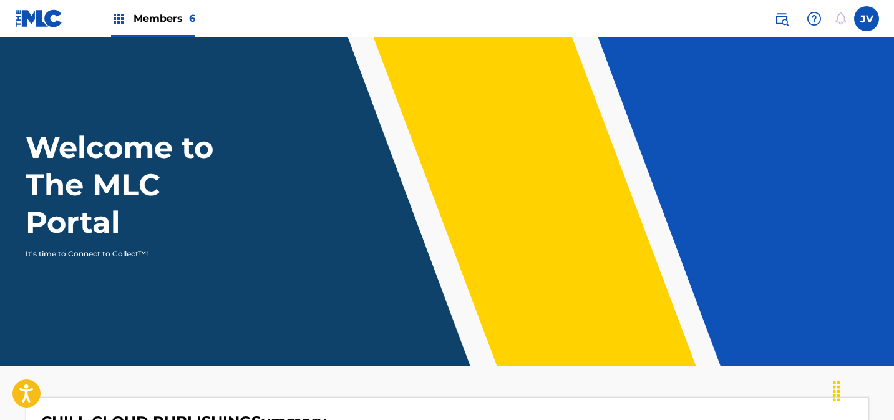
click at [161, 17] on span "Members 6" at bounding box center [164, 18] width 62 height 14
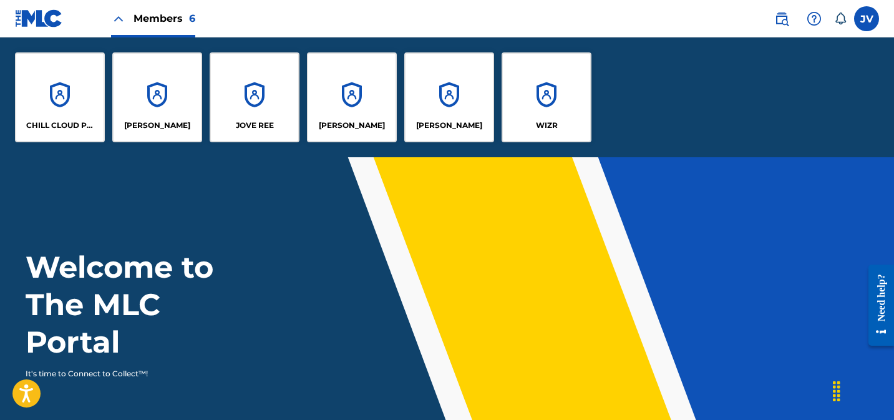
click at [60, 89] on div "CHILL CLOUD PUBLISHING" at bounding box center [60, 97] width 90 height 90
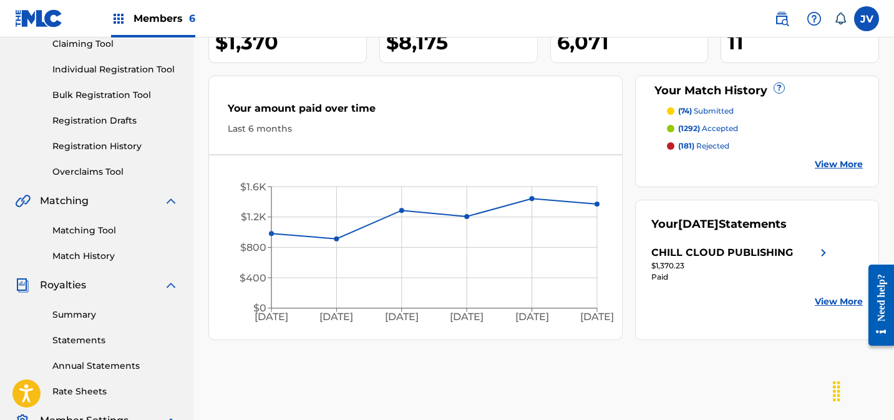
scroll to position [118, 0]
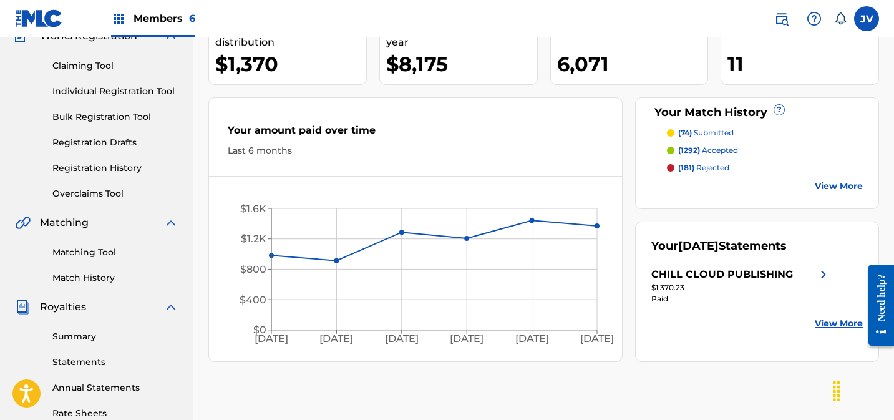
click at [87, 65] on link "Claiming Tool" at bounding box center [115, 65] width 126 height 13
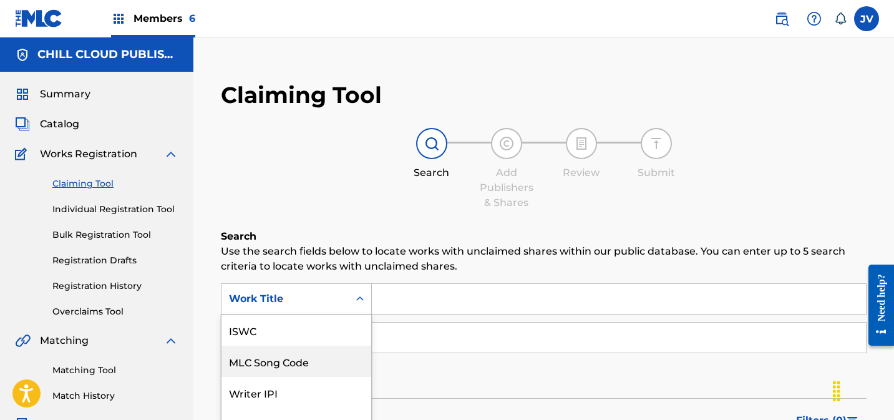
scroll to position [82, 0]
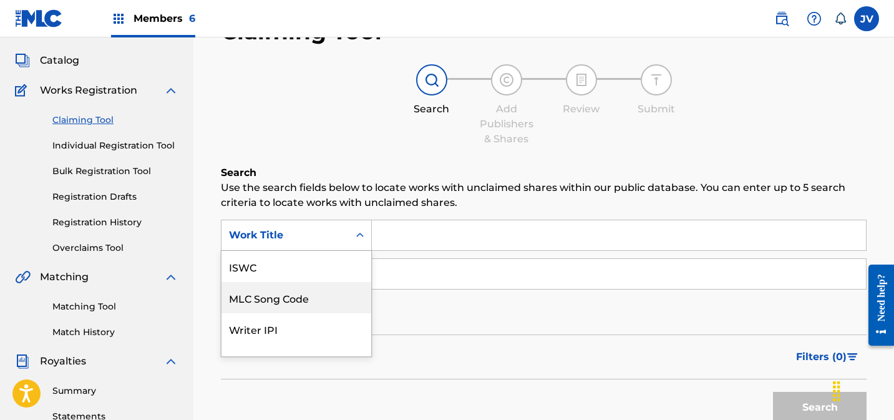
click at [298, 251] on div "MLC Song Code, 2 of 7. 7 results available. Use Up and Down to choose options, …" at bounding box center [296, 235] width 151 height 31
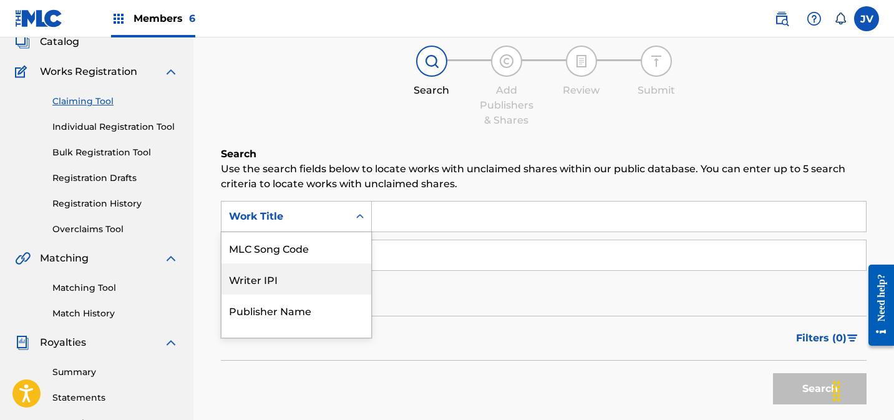
scroll to position [0, 0]
click at [301, 284] on div "MLC Song Code" at bounding box center [296, 278] width 150 height 31
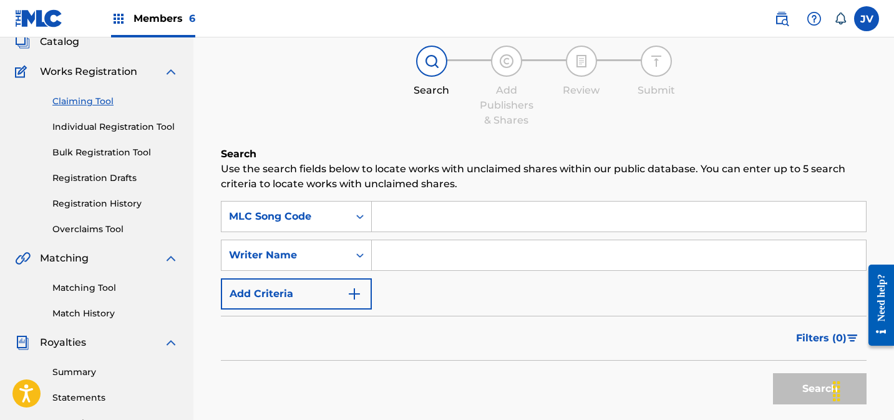
click at [455, 218] on input "Search Form" at bounding box center [619, 216] width 494 height 30
paste input "AD6R5N"
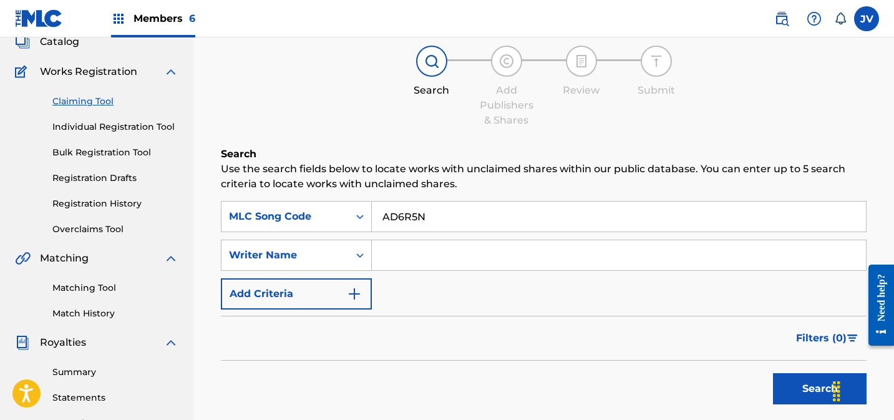
type input "AD6R5N"
click at [773, 373] on button "Search" at bounding box center [820, 388] width 94 height 31
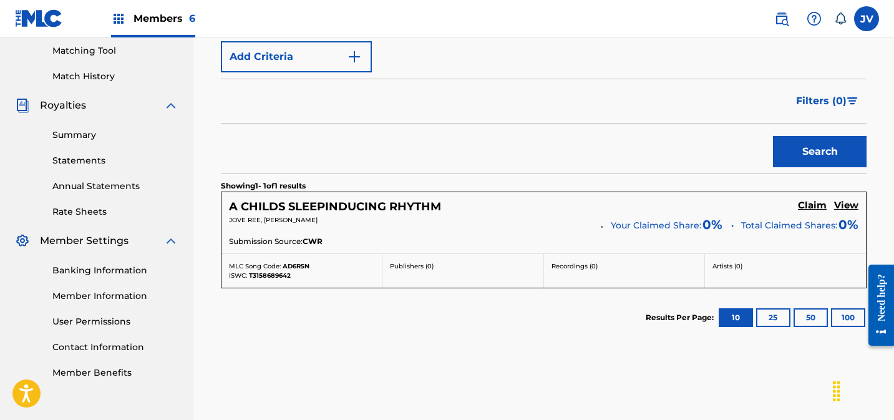
scroll to position [324, 0]
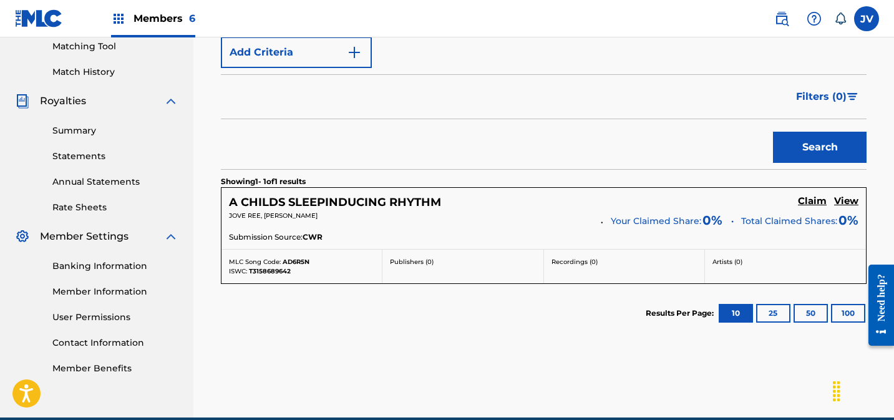
click at [815, 200] on h5 "Claim" at bounding box center [812, 201] width 29 height 12
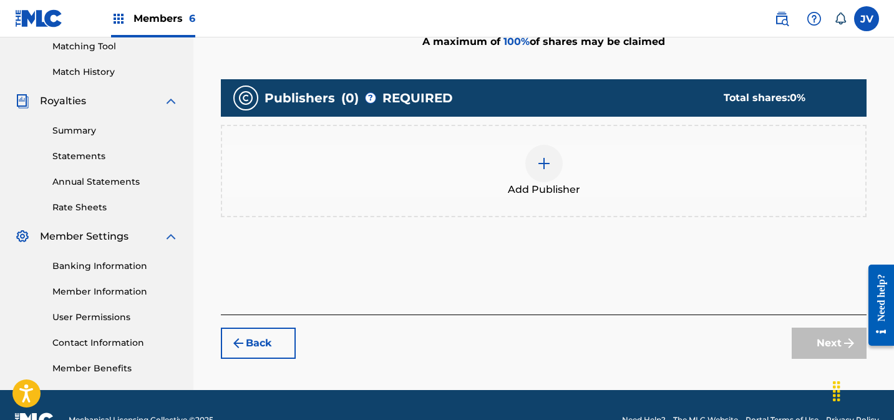
click at [544, 175] on div at bounding box center [543, 163] width 37 height 37
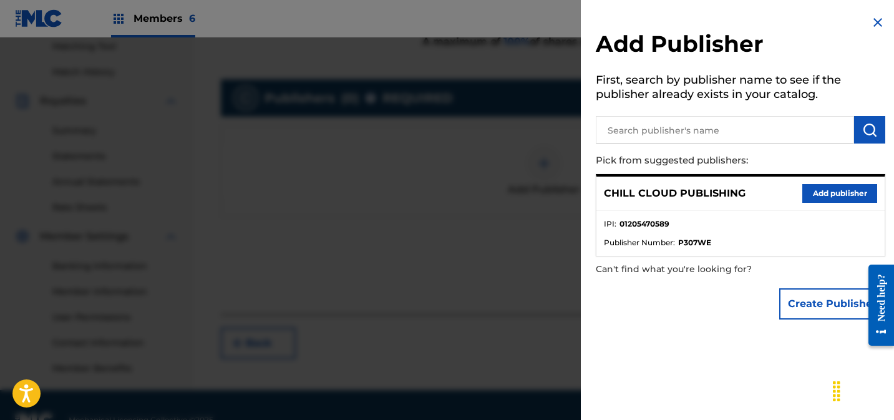
click at [826, 192] on button "Add publisher" at bounding box center [839, 193] width 75 height 19
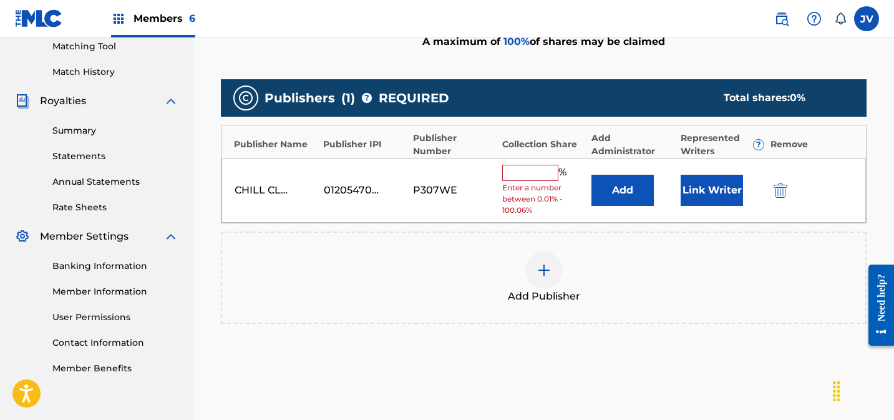
click at [521, 170] on input "text" at bounding box center [530, 173] width 56 height 16
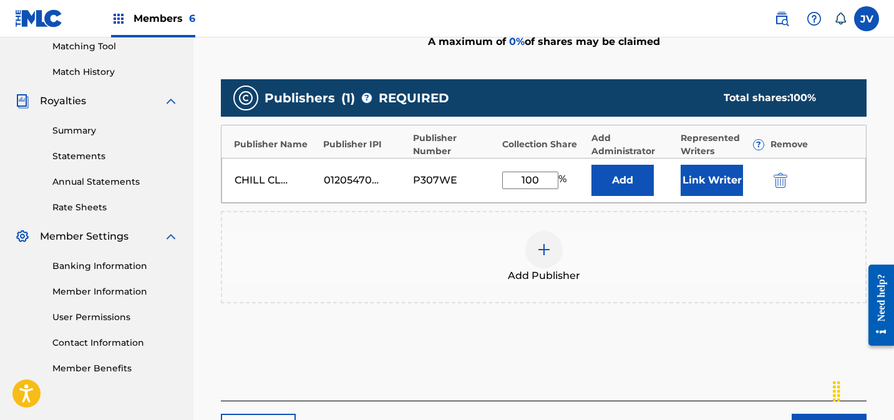
type input "100"
click at [698, 183] on button "Link Writer" at bounding box center [711, 180] width 62 height 31
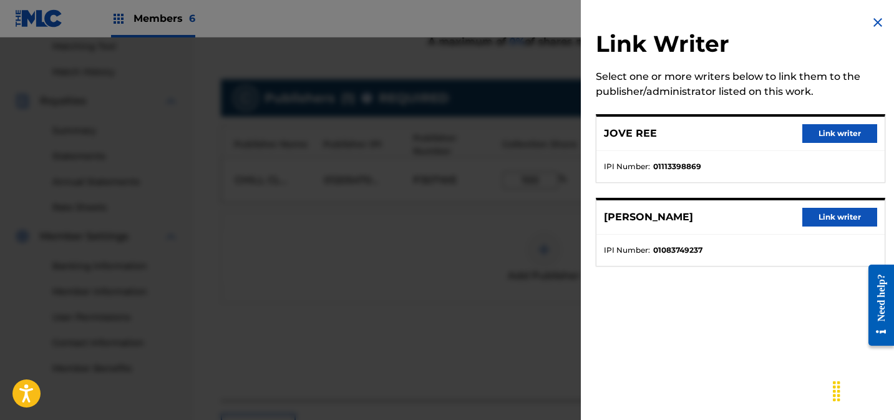
click at [813, 133] on button "Link writer" at bounding box center [839, 133] width 75 height 19
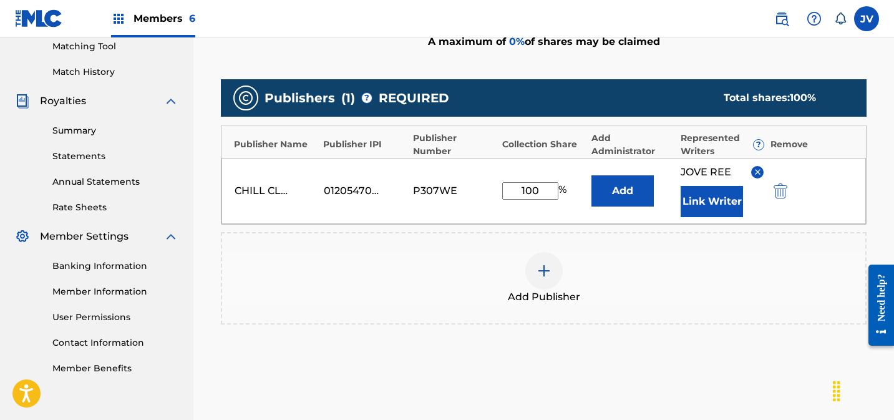
click at [704, 205] on button "Link Writer" at bounding box center [711, 201] width 62 height 31
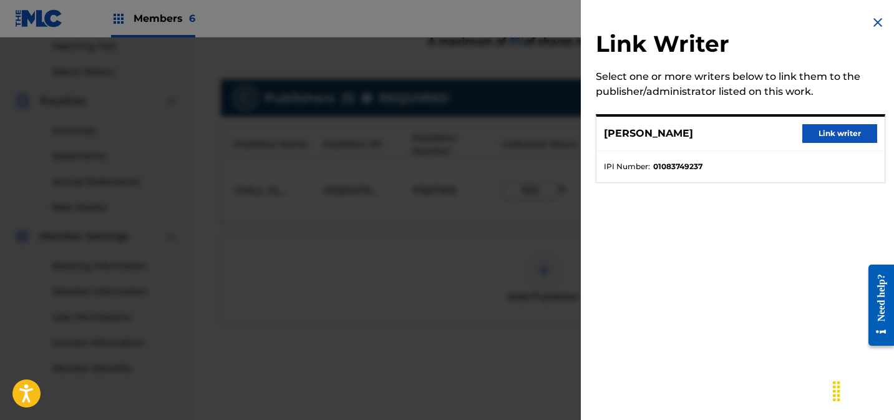
click at [818, 133] on button "Link writer" at bounding box center [839, 133] width 75 height 19
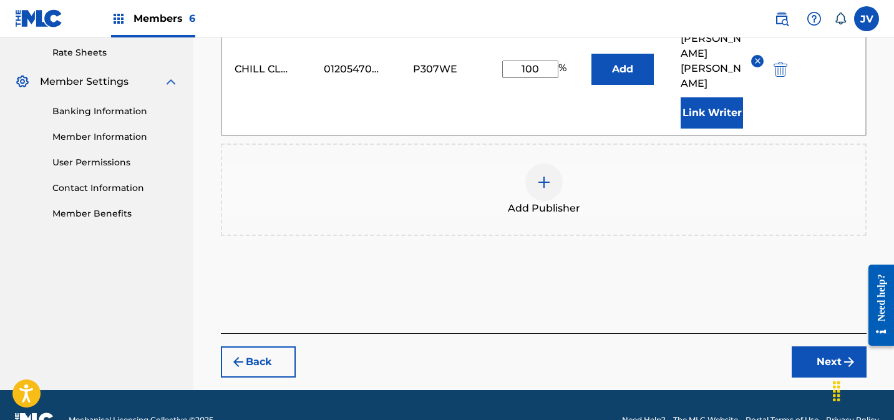
click at [816, 346] on button "Next" at bounding box center [828, 361] width 75 height 31
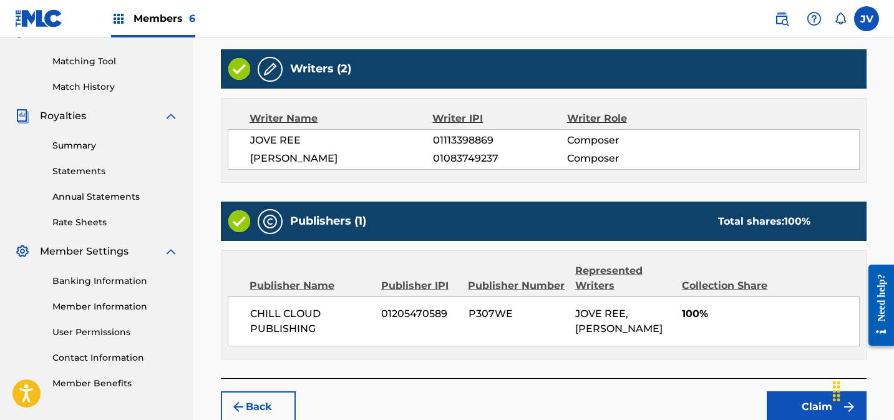
scroll to position [382, 0]
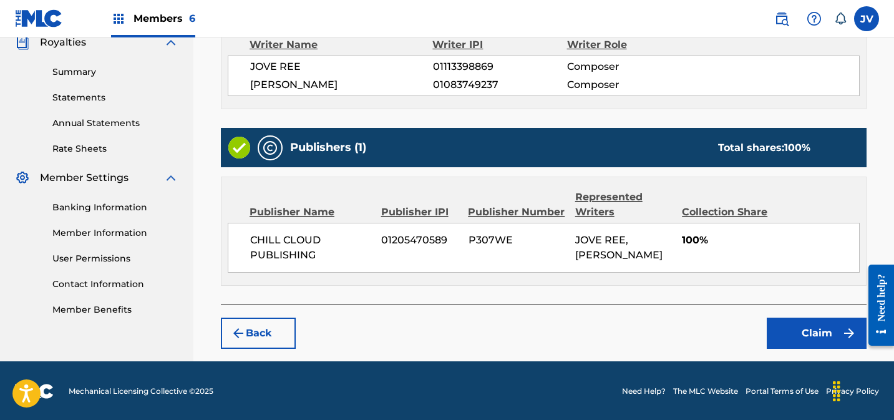
click at [800, 317] on button "Claim" at bounding box center [816, 332] width 100 height 31
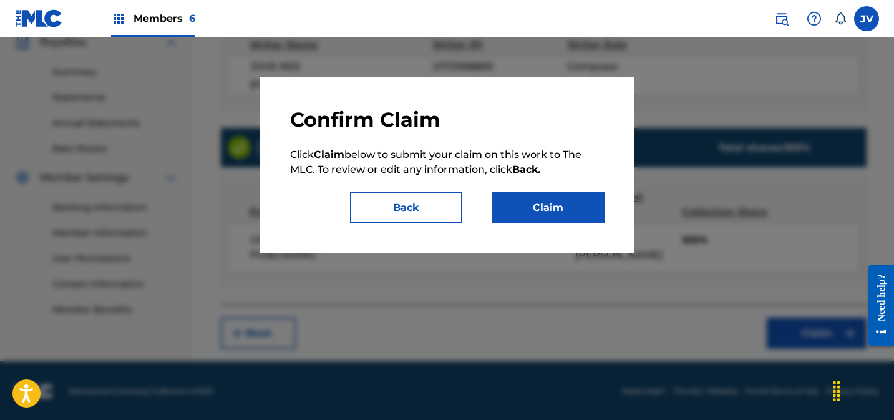
click at [538, 202] on button "Claim" at bounding box center [548, 207] width 112 height 31
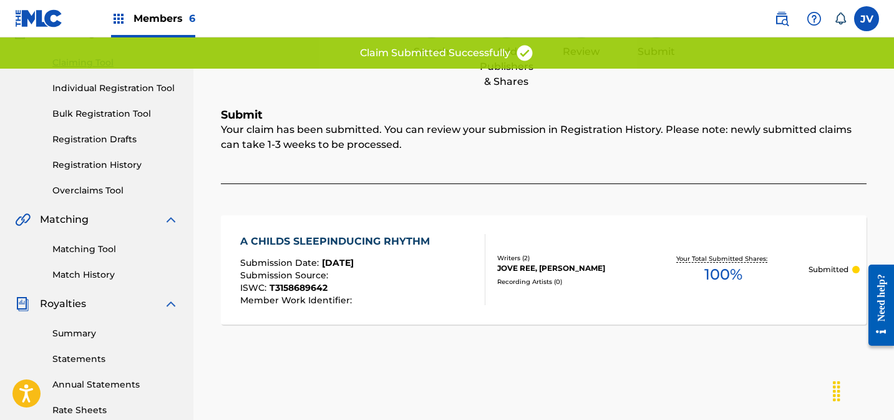
scroll to position [0, 0]
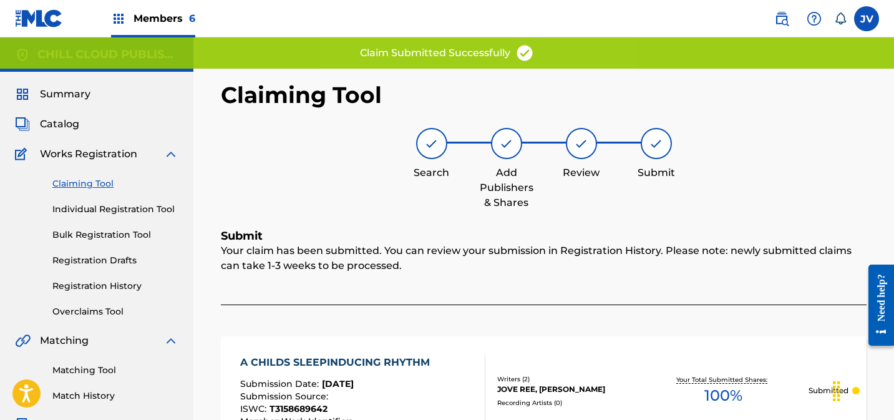
click at [78, 183] on link "Claiming Tool" at bounding box center [115, 183] width 126 height 13
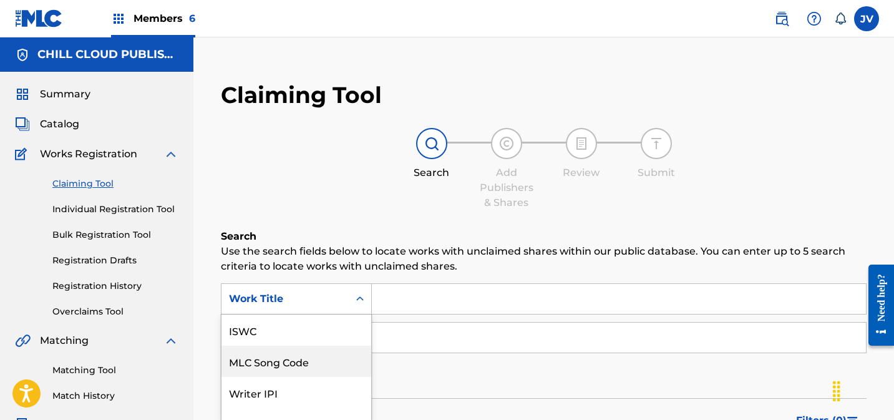
scroll to position [72, 0]
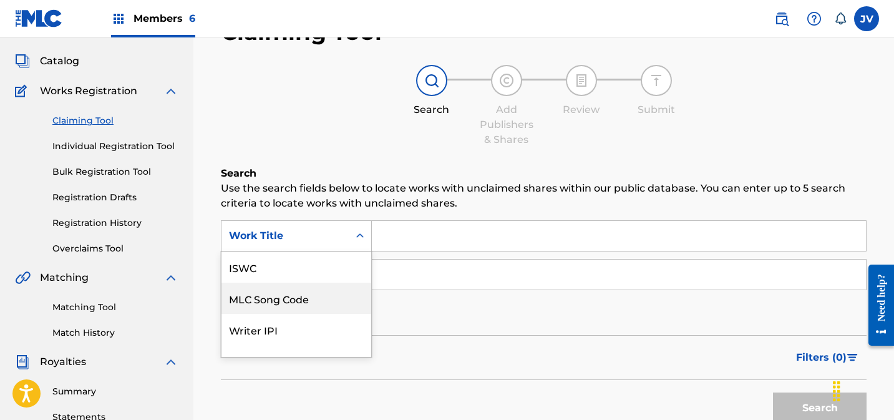
click at [305, 251] on div "MLC Song Code, 2 of 7. 7 results available. Use Up and Down to choose options, …" at bounding box center [296, 235] width 151 height 31
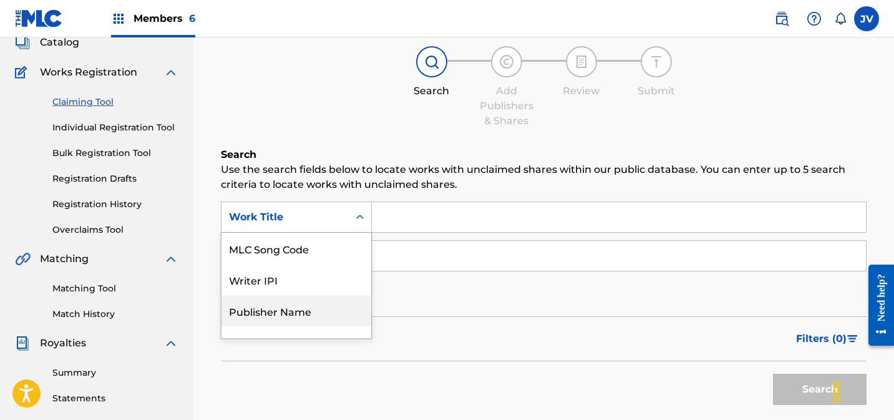
scroll to position [82, 0]
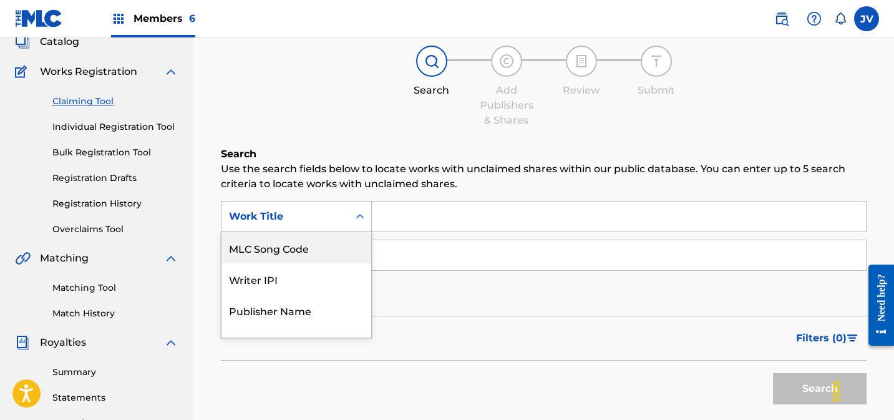
drag, startPoint x: 297, startPoint y: 254, endPoint x: 311, endPoint y: 250, distance: 14.4
click at [297, 254] on div "MLC Song Code" at bounding box center [296, 247] width 150 height 31
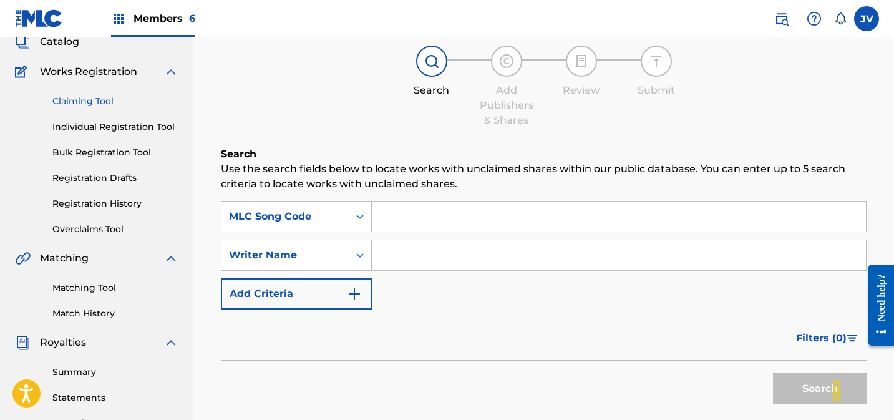
click at [417, 222] on input "Search Form" at bounding box center [619, 216] width 494 height 30
paste input "AD6KOL"
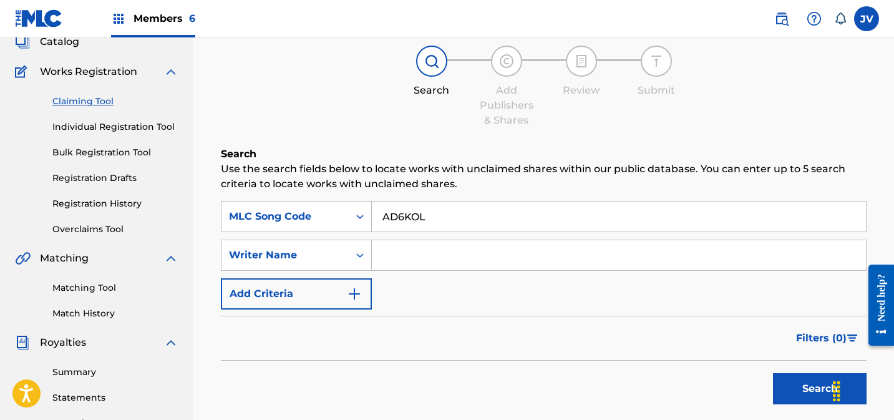
type input "AD6KOL"
click at [795, 406] on div "Search" at bounding box center [816, 385] width 100 height 50
click at [793, 391] on button "Search" at bounding box center [820, 388] width 94 height 31
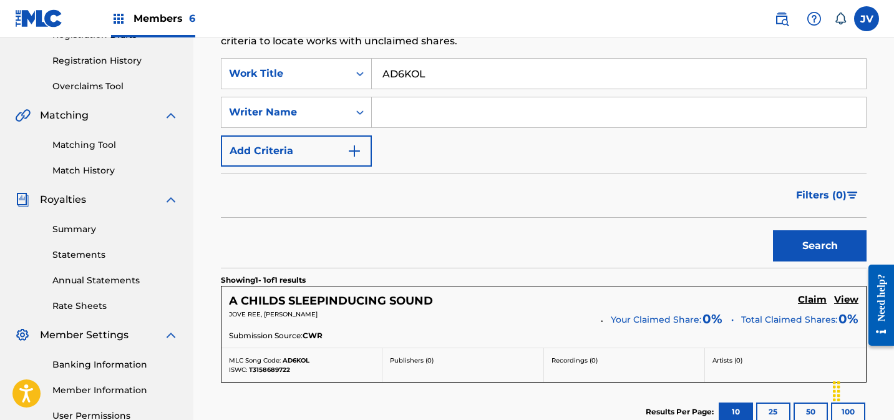
scroll to position [349, 0]
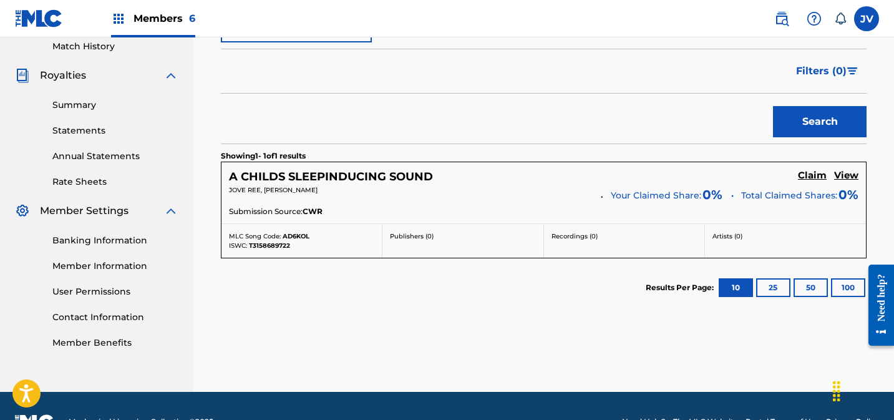
click at [809, 176] on h5 "Claim" at bounding box center [812, 176] width 29 height 12
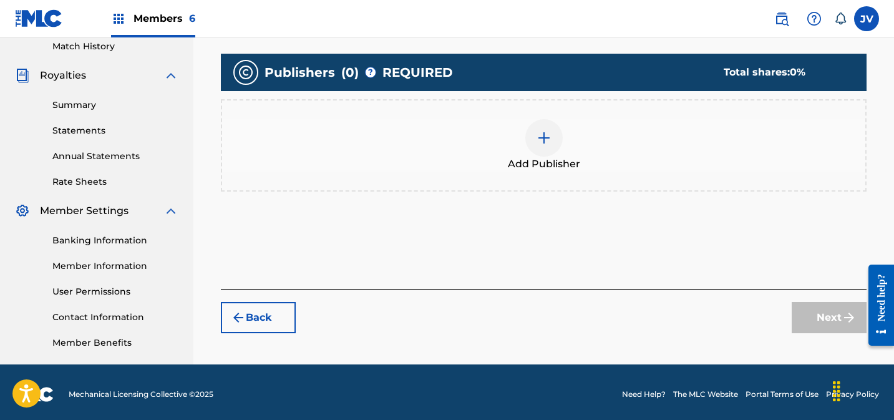
click at [543, 148] on div at bounding box center [543, 137] width 37 height 37
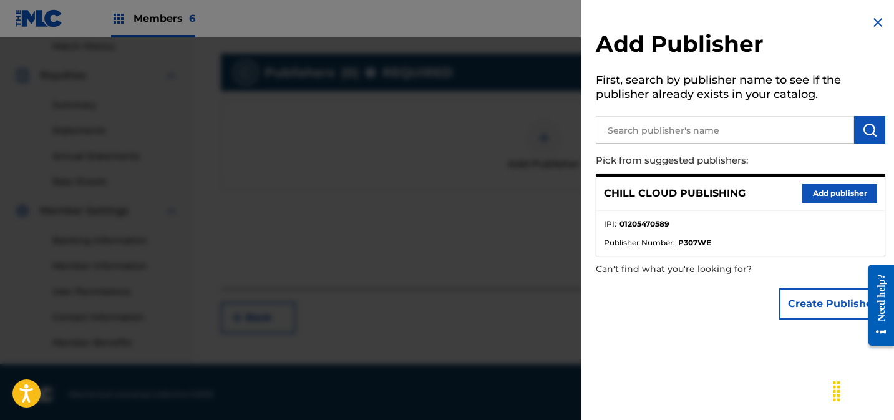
click at [853, 188] on button "Add publisher" at bounding box center [839, 193] width 75 height 19
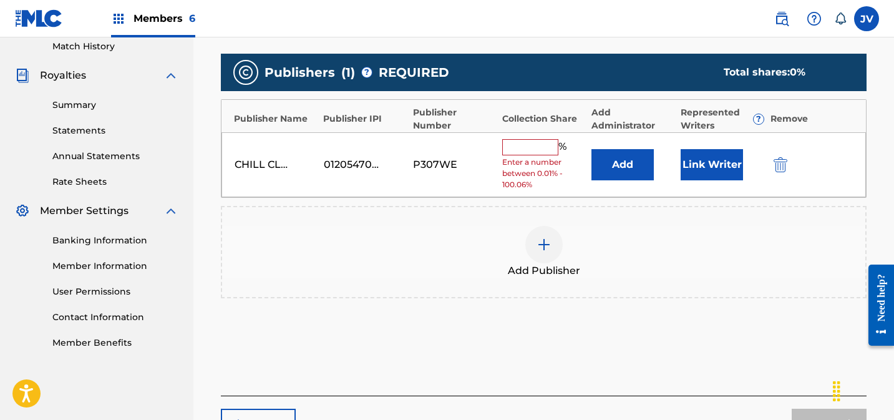
click at [715, 162] on button "Link Writer" at bounding box center [711, 164] width 62 height 31
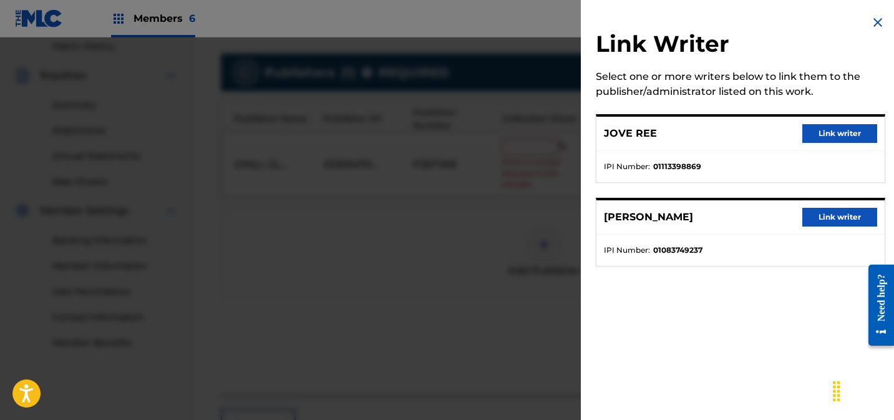
click at [837, 133] on button "Link writer" at bounding box center [839, 133] width 75 height 19
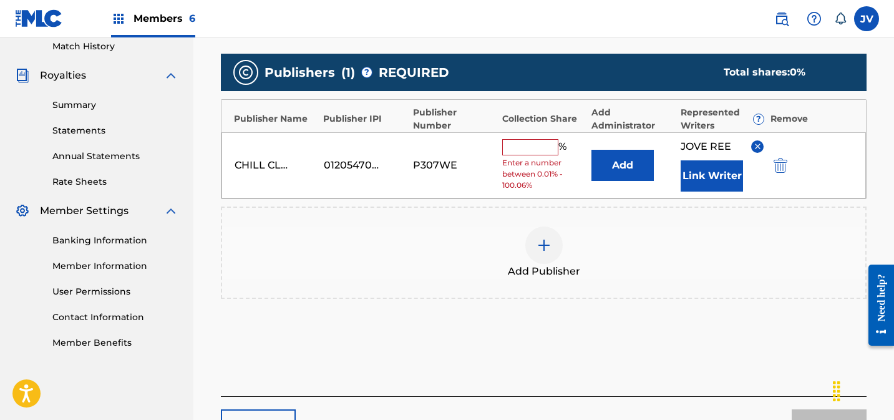
click at [748, 170] on div "JOVE REE Link Writer" at bounding box center [721, 165] width 83 height 52
click at [717, 174] on button "Link Writer" at bounding box center [711, 175] width 62 height 31
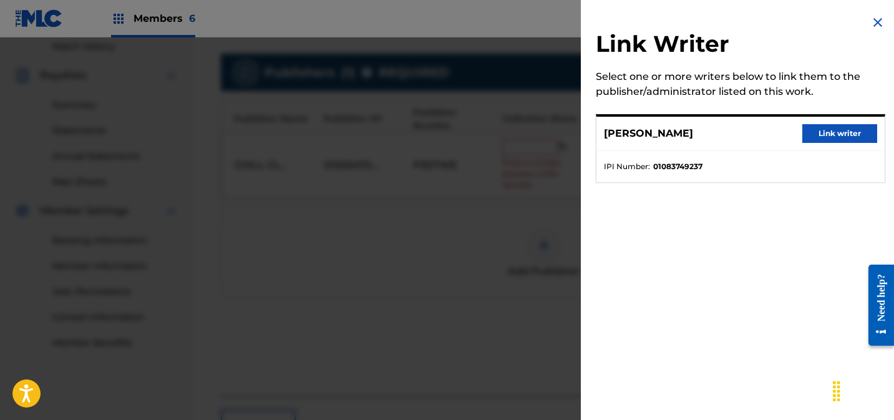
click at [840, 129] on button "Link writer" at bounding box center [839, 133] width 75 height 19
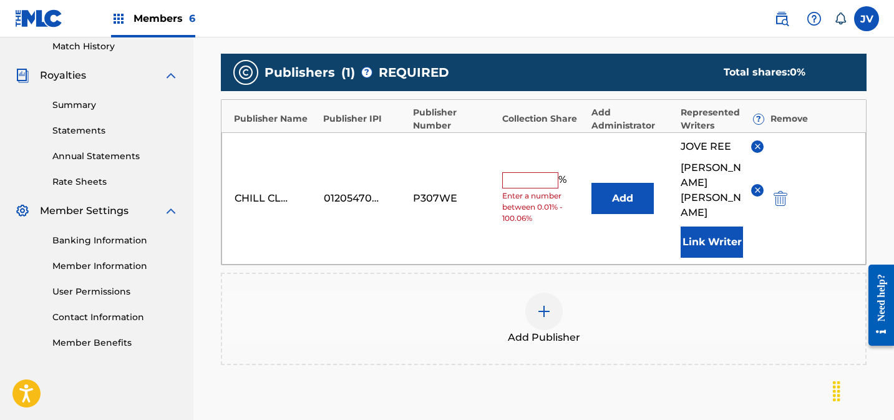
click at [546, 172] on input "text" at bounding box center [530, 180] width 56 height 16
type input "100"
click at [690, 307] on div "Add Publisher" at bounding box center [543, 319] width 643 height 52
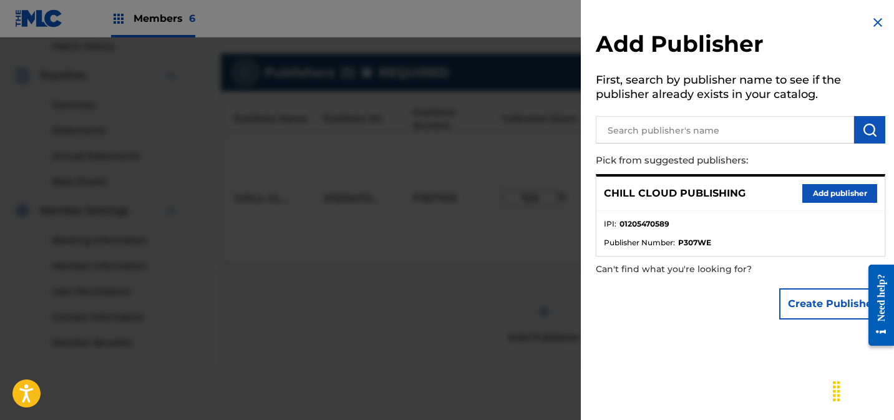
drag, startPoint x: 871, startPoint y: 19, endPoint x: 835, endPoint y: 79, distance: 70.0
click at [871, 20] on img at bounding box center [877, 22] width 15 height 15
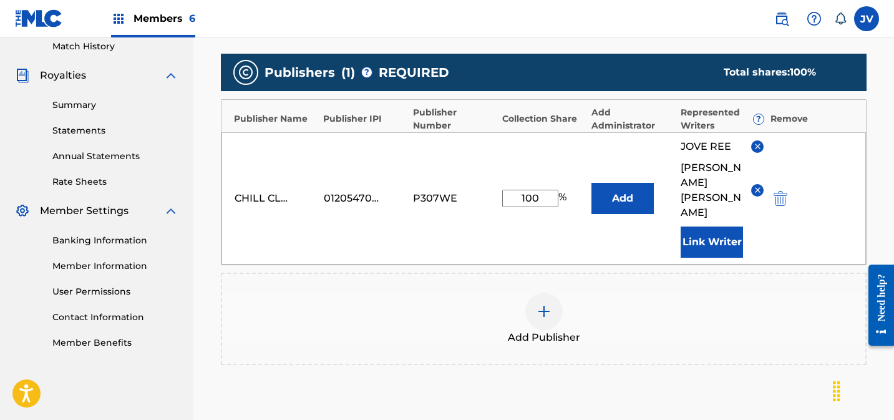
click at [687, 364] on div "Publishers ( 1 ) ? REQUIRED Total shares: 100 % Publisher Name Publisher IPI Pu…" at bounding box center [544, 227] width 646 height 360
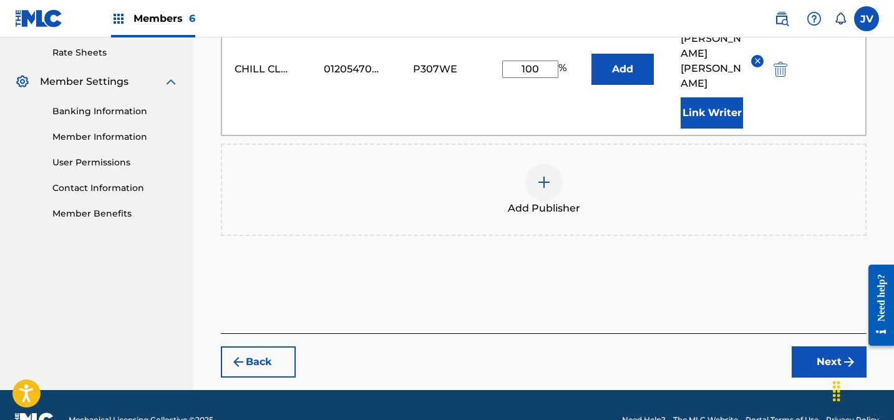
click at [818, 346] on button "Next" at bounding box center [828, 361] width 75 height 31
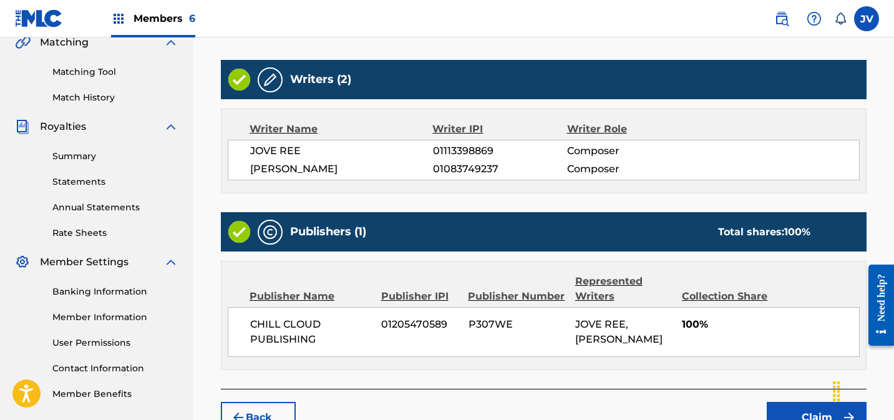
scroll to position [382, 0]
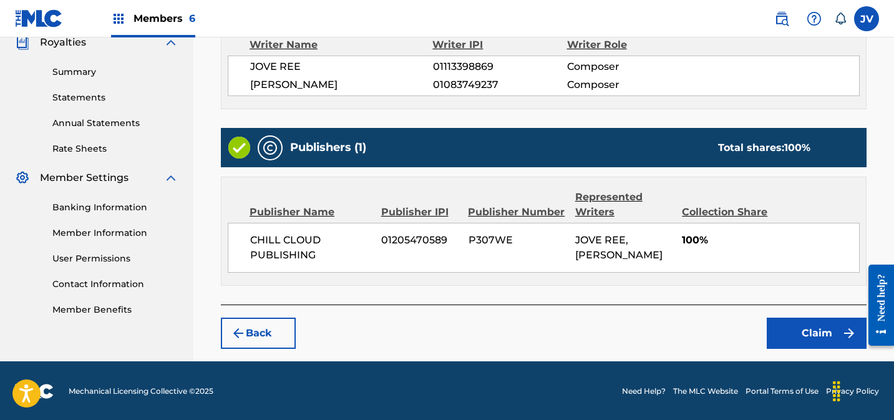
click at [797, 339] on button "Claim" at bounding box center [816, 332] width 100 height 31
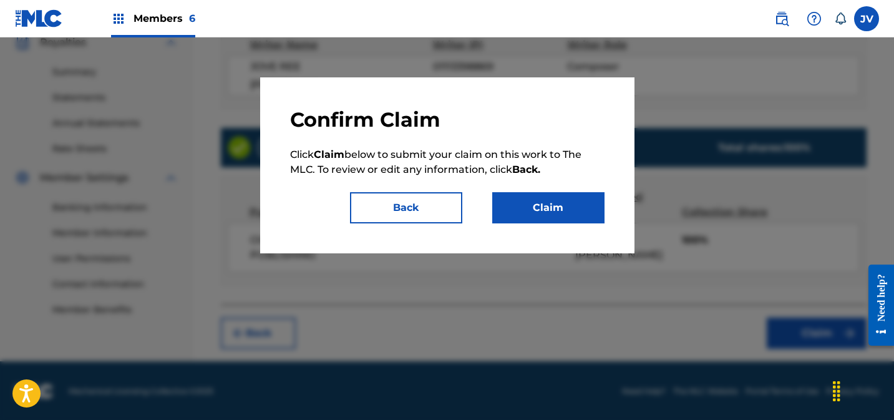
click at [544, 209] on button "Claim" at bounding box center [548, 207] width 112 height 31
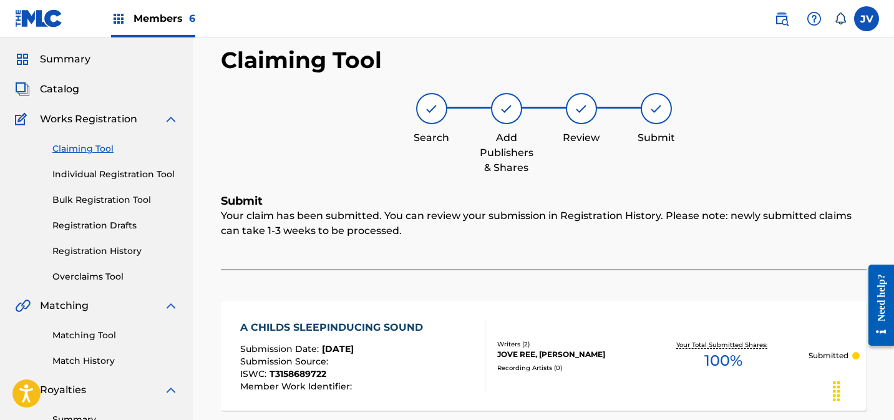
scroll to position [32, 0]
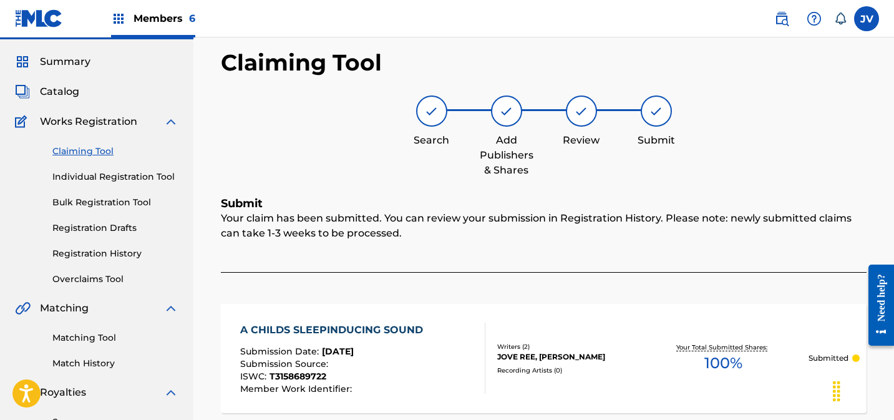
click at [92, 148] on link "Claiming Tool" at bounding box center [115, 151] width 126 height 13
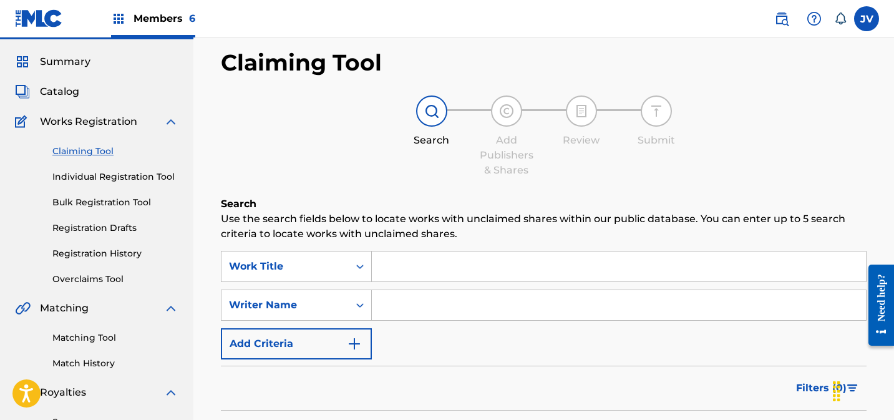
scroll to position [0, 0]
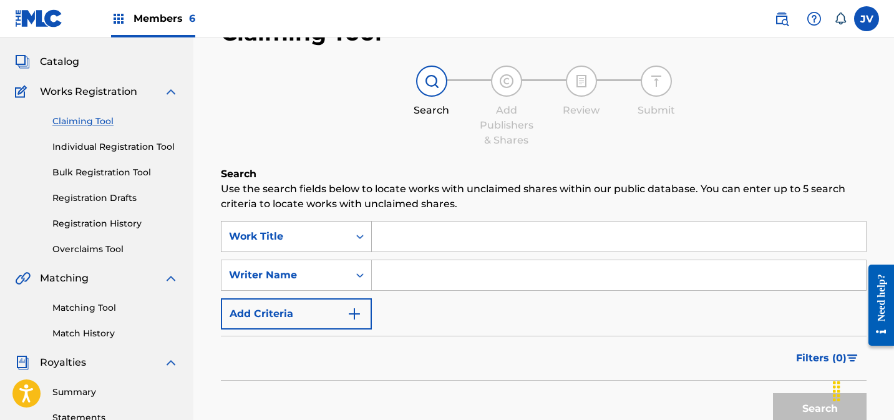
click at [321, 252] on div "Work Title" at bounding box center [296, 236] width 151 height 31
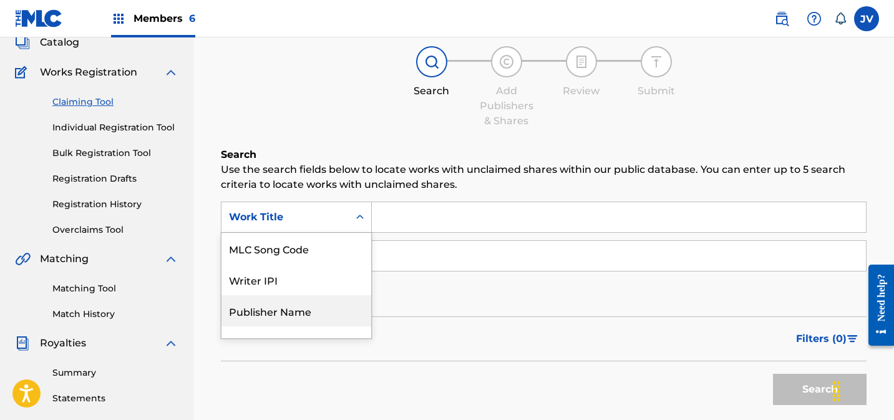
scroll to position [82, 0]
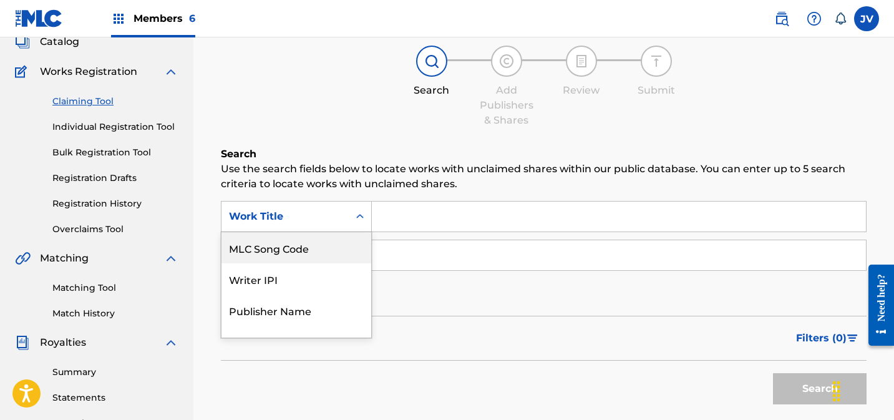
drag, startPoint x: 302, startPoint y: 257, endPoint x: 322, endPoint y: 253, distance: 19.8
click at [302, 257] on div "MLC Song Code" at bounding box center [296, 247] width 150 height 31
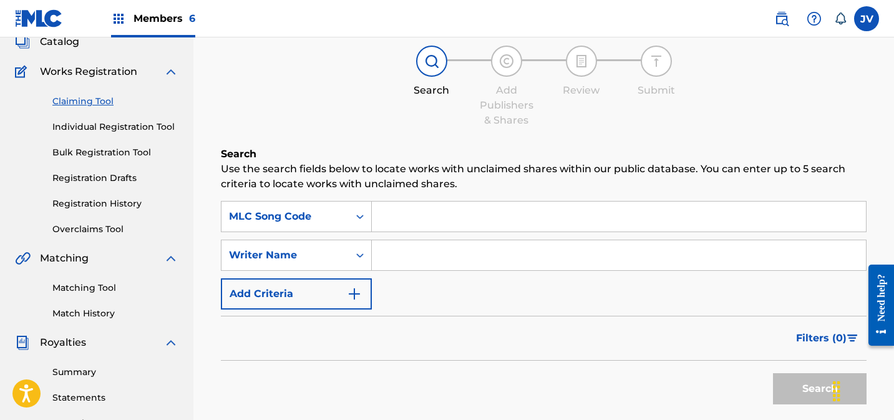
click at [423, 223] on input "Search Form" at bounding box center [619, 216] width 494 height 30
paste input "AD6DR8"
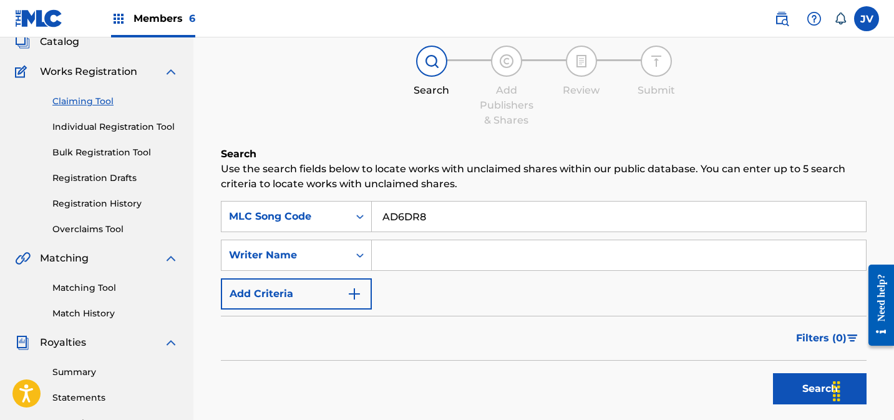
type input "AD6DR8"
click at [781, 380] on button "Search" at bounding box center [820, 388] width 94 height 31
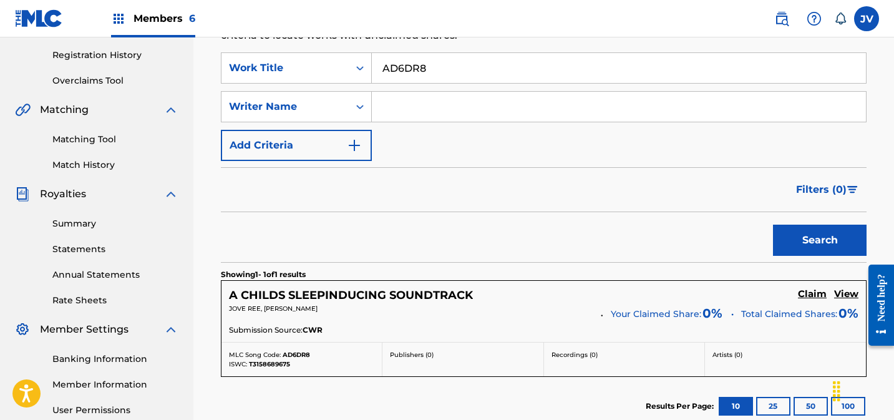
scroll to position [244, 0]
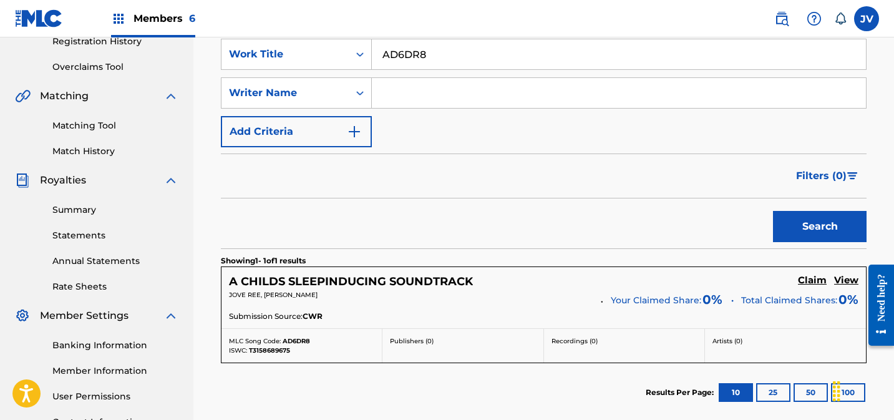
click at [809, 284] on h5 "Claim" at bounding box center [812, 280] width 29 height 12
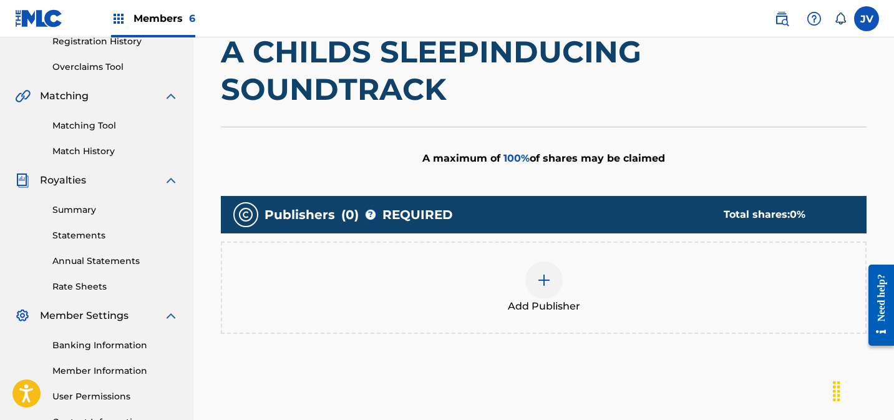
click at [546, 281] on img at bounding box center [543, 280] width 15 height 15
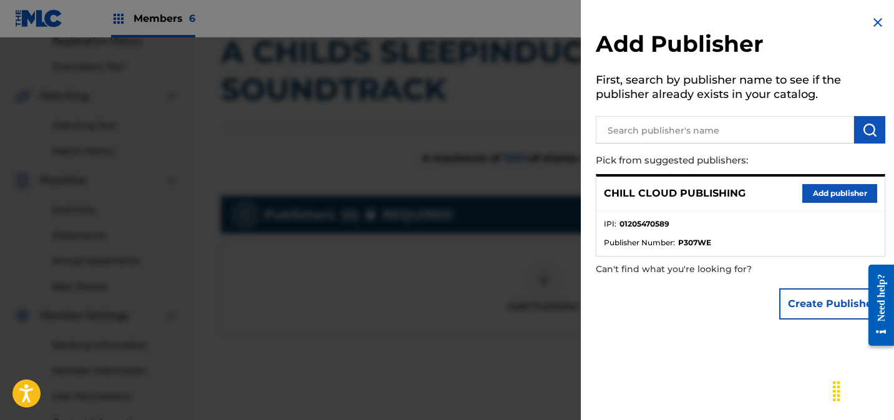
click at [805, 185] on button "Add publisher" at bounding box center [839, 193] width 75 height 19
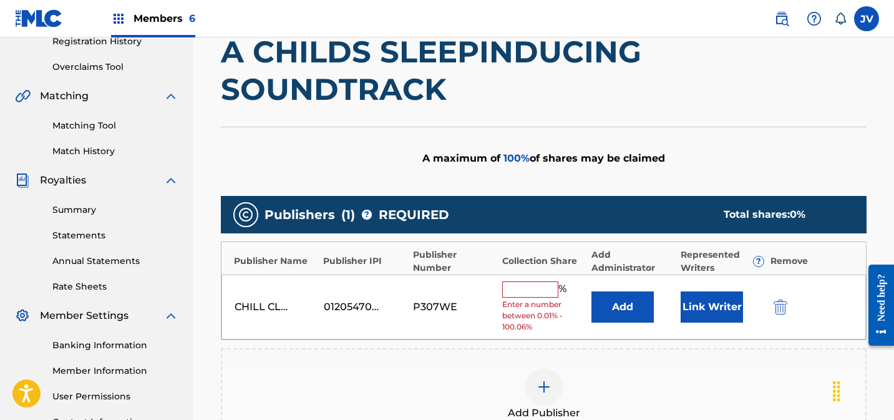
click at [532, 286] on input "text" at bounding box center [530, 289] width 56 height 16
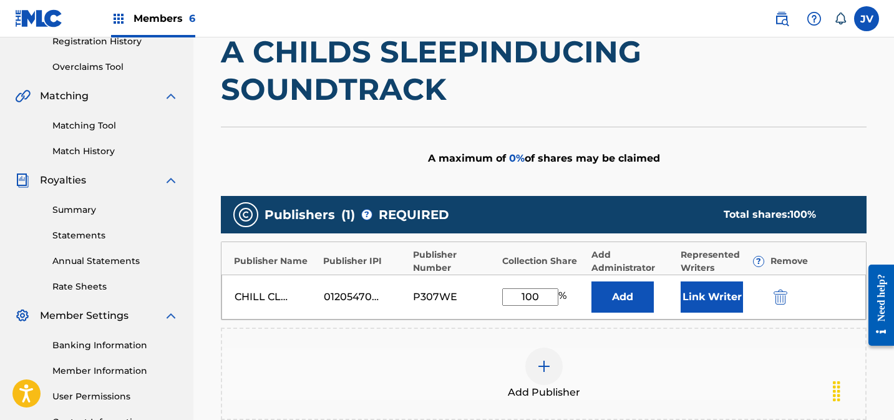
type input "100"
click at [713, 296] on button "Link Writer" at bounding box center [711, 296] width 62 height 31
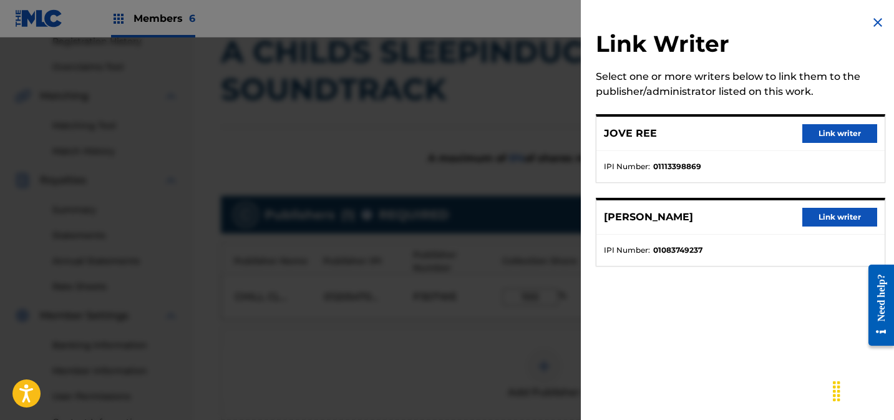
click at [830, 220] on button "Link writer" at bounding box center [839, 217] width 75 height 19
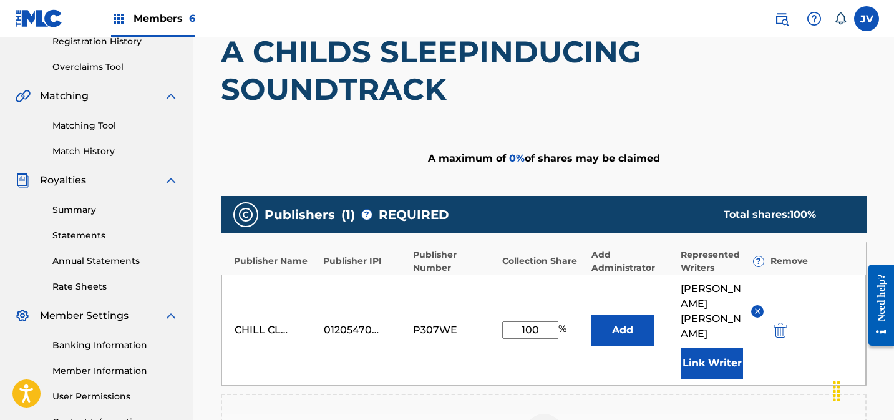
click at [708, 347] on button "Link Writer" at bounding box center [711, 362] width 62 height 31
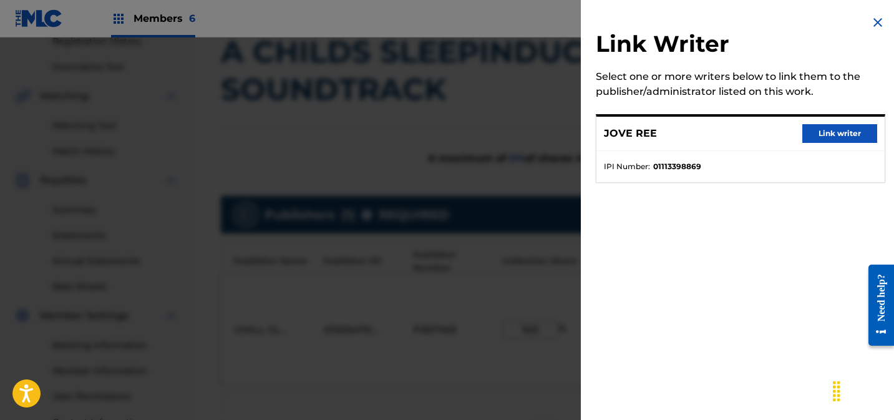
click at [829, 135] on button "Link writer" at bounding box center [839, 133] width 75 height 19
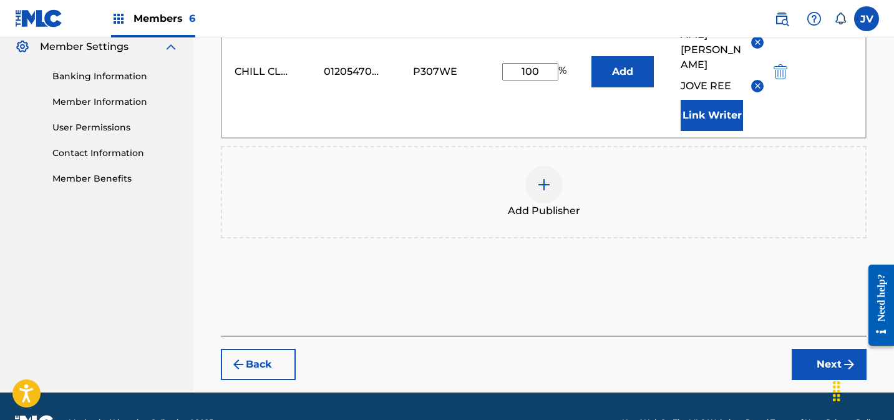
click at [811, 349] on button "Next" at bounding box center [828, 364] width 75 height 31
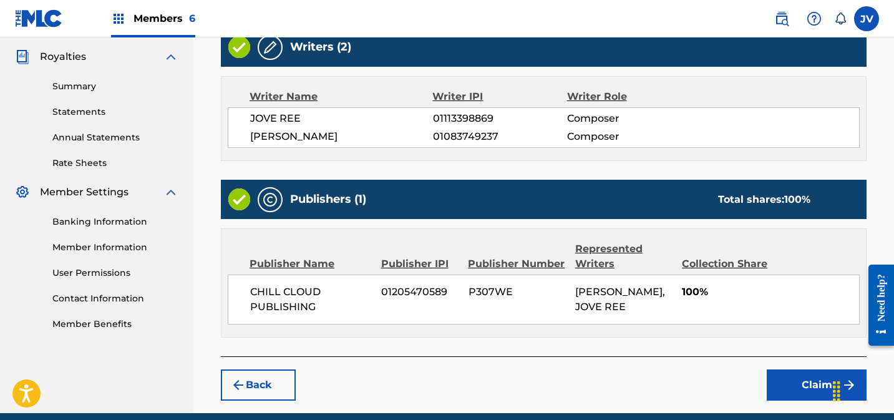
scroll to position [420, 0]
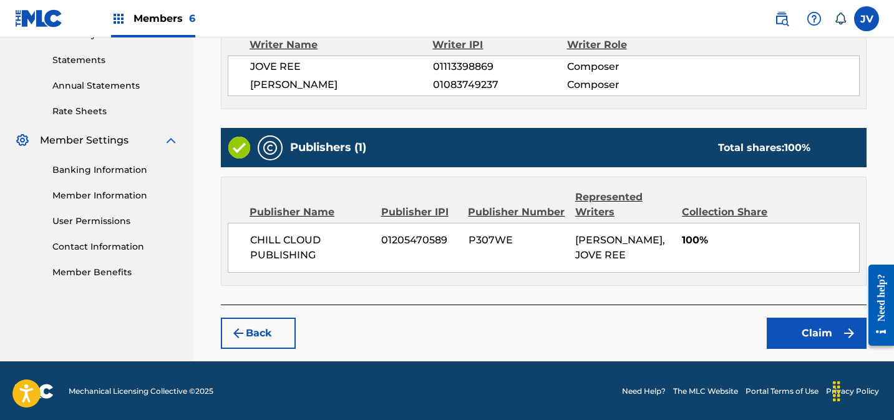
click at [800, 329] on button "Claim" at bounding box center [816, 332] width 100 height 31
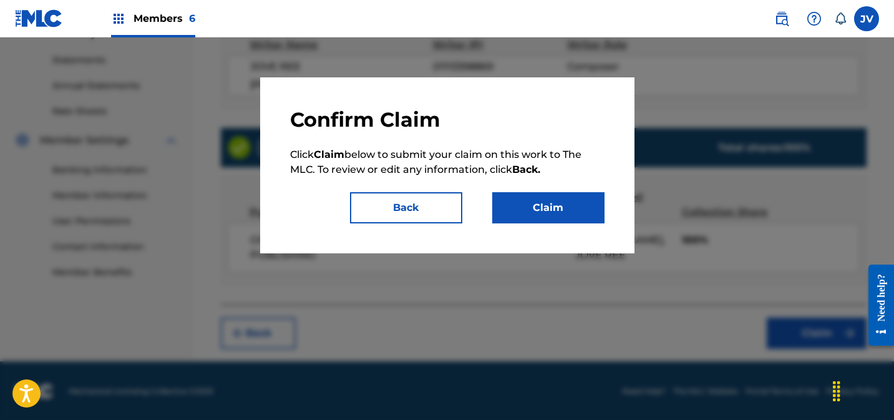
click at [526, 195] on button "Claim" at bounding box center [548, 207] width 112 height 31
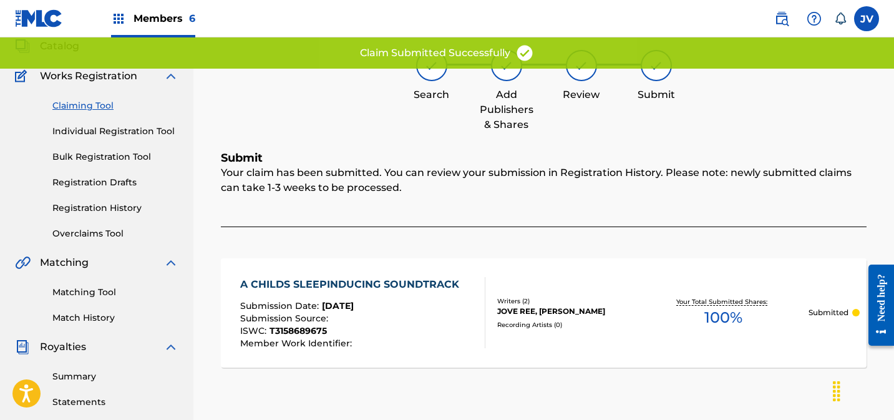
scroll to position [36, 0]
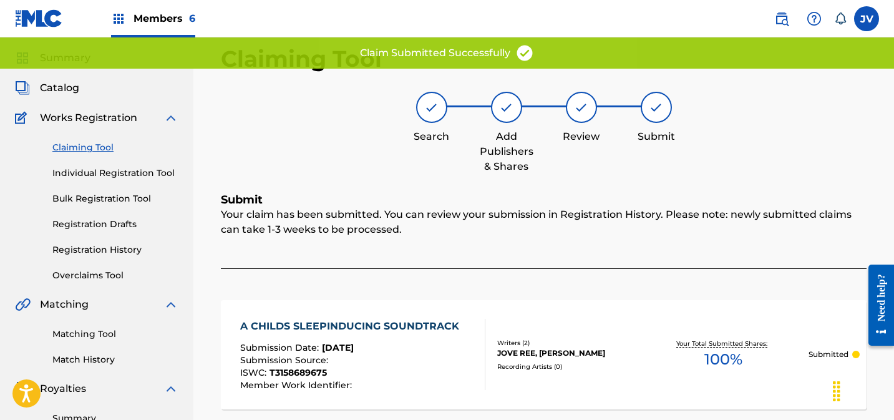
click at [51, 85] on span "Catalog" at bounding box center [59, 87] width 39 height 15
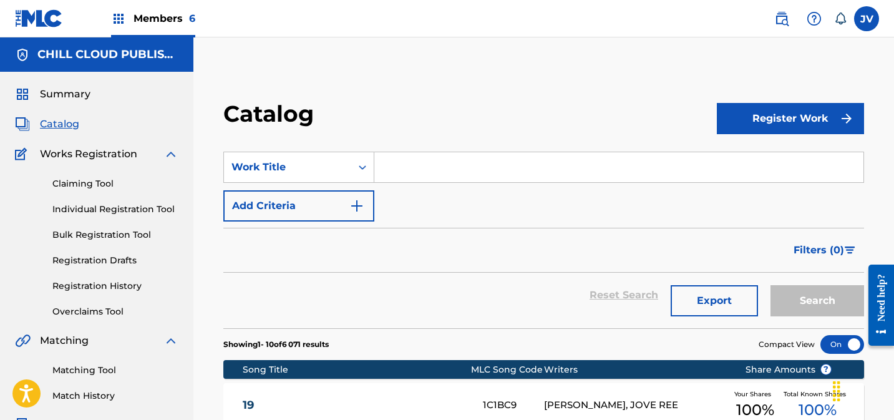
click at [82, 95] on span "Summary" at bounding box center [65, 94] width 51 height 15
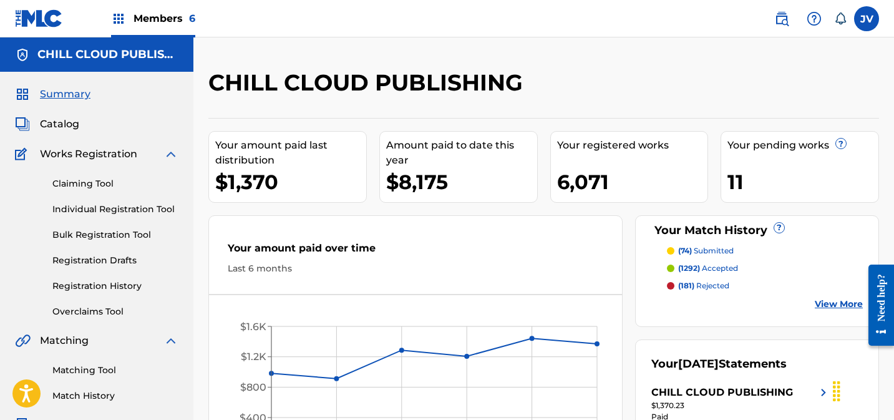
click at [839, 302] on link "View More" at bounding box center [839, 303] width 48 height 13
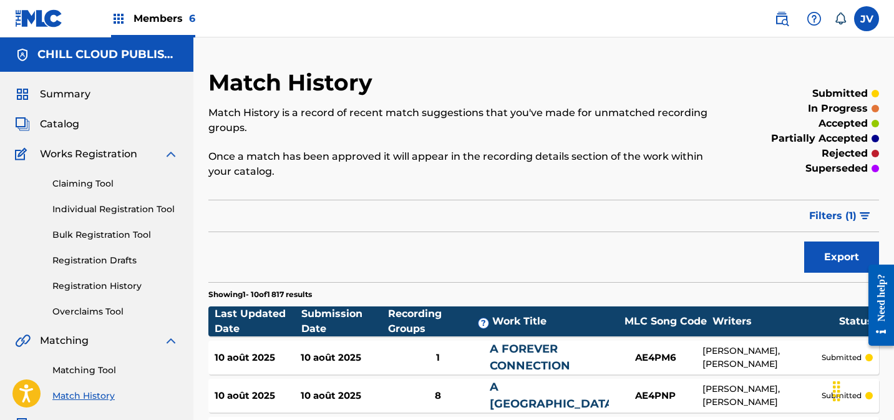
click at [105, 183] on link "Claiming Tool" at bounding box center [115, 183] width 126 height 13
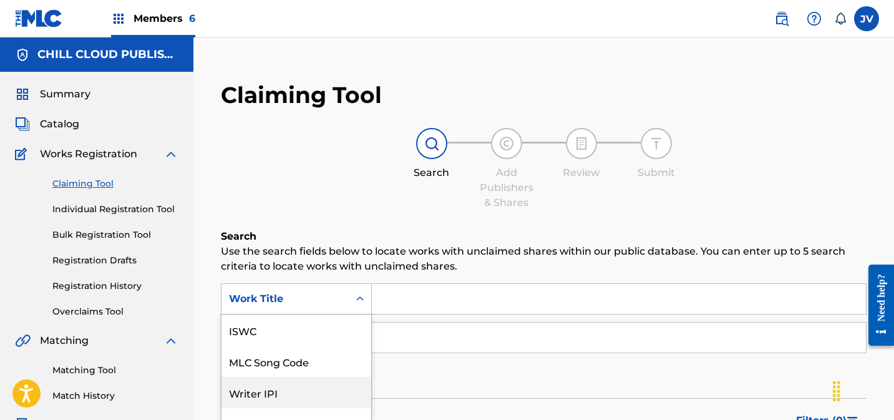
click at [311, 291] on div "Writer IPI, 3 of 7. 7 results available. Use Up and Down to choose options, pre…" at bounding box center [296, 298] width 151 height 31
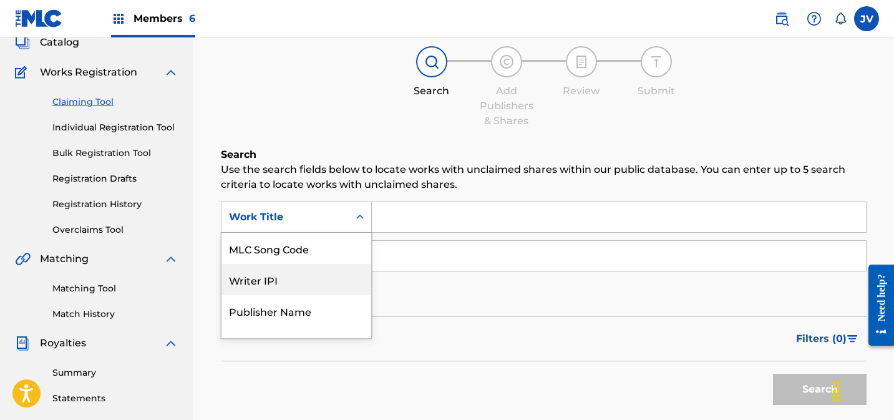
scroll to position [82, 0]
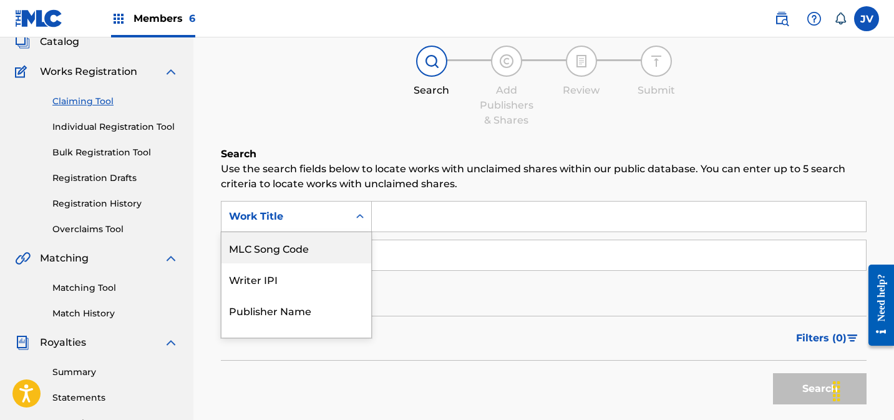
drag, startPoint x: 291, startPoint y: 254, endPoint x: 406, endPoint y: 233, distance: 117.3
click at [291, 254] on div "MLC Song Code" at bounding box center [296, 247] width 150 height 31
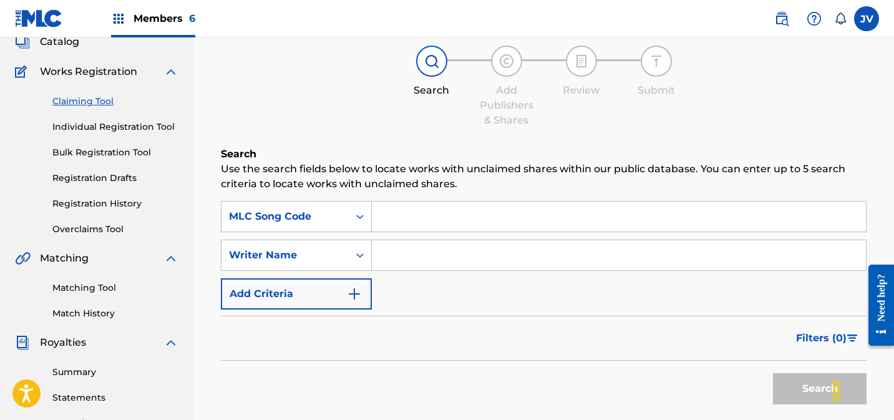
click at [415, 225] on input "Search Form" at bounding box center [619, 216] width 494 height 30
paste input "AD56GZ"
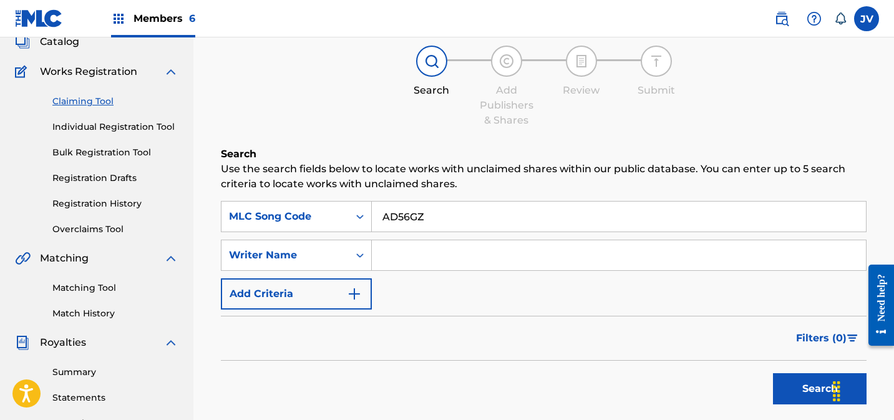
type input "AD56GZ"
click at [790, 385] on button "Search" at bounding box center [820, 388] width 94 height 31
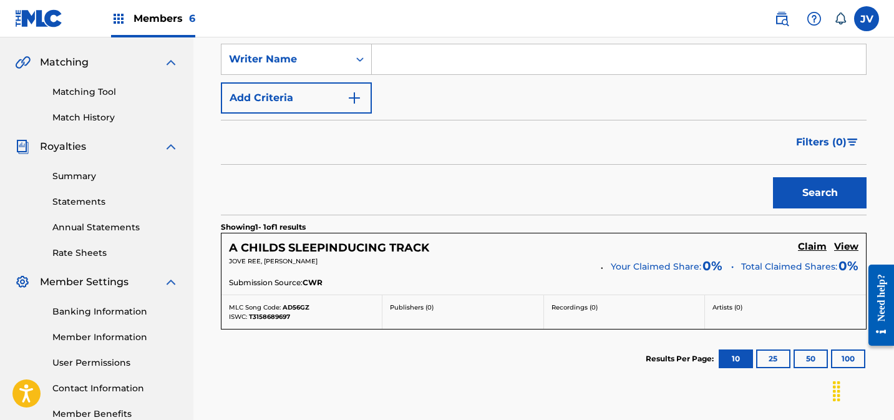
scroll to position [369, 0]
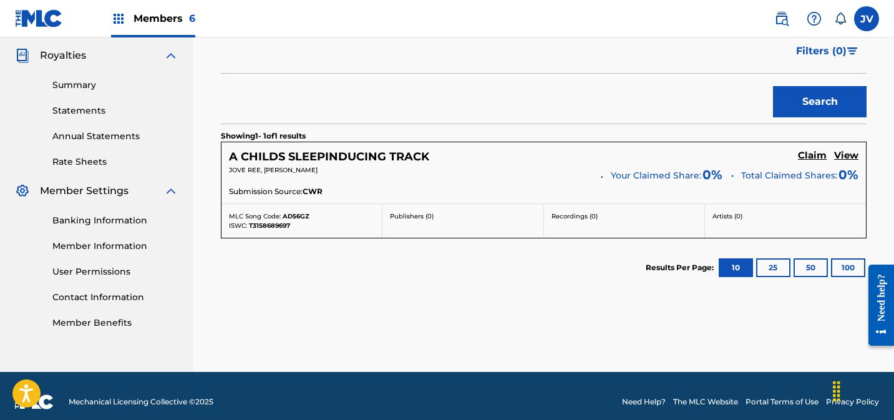
click at [814, 156] on h5 "Claim" at bounding box center [812, 156] width 29 height 12
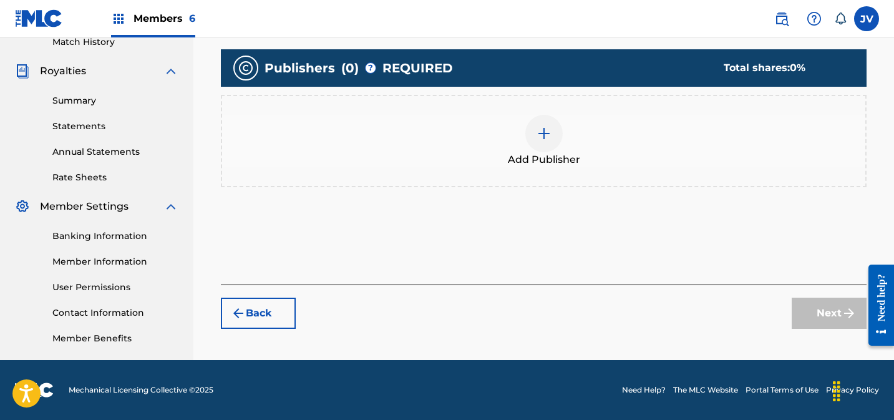
click at [541, 140] on img at bounding box center [543, 133] width 15 height 15
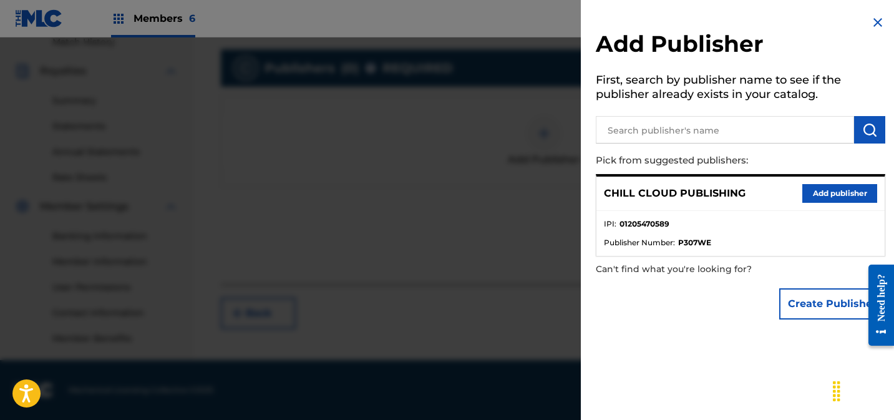
click at [834, 191] on button "Add publisher" at bounding box center [839, 193] width 75 height 19
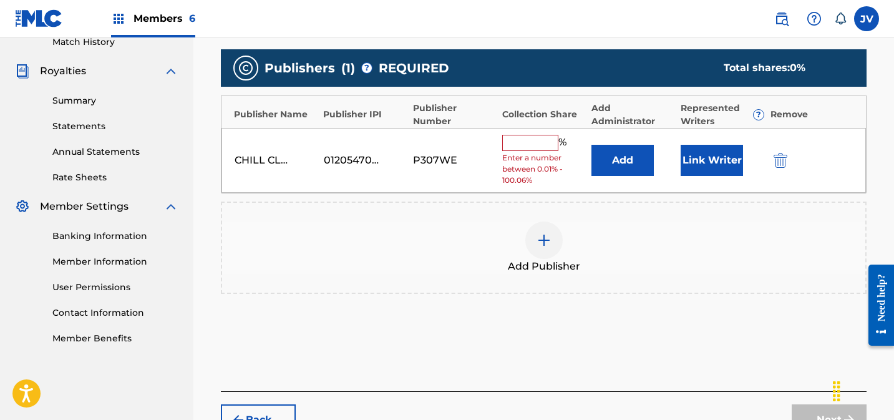
click at [521, 135] on input "text" at bounding box center [530, 143] width 56 height 16
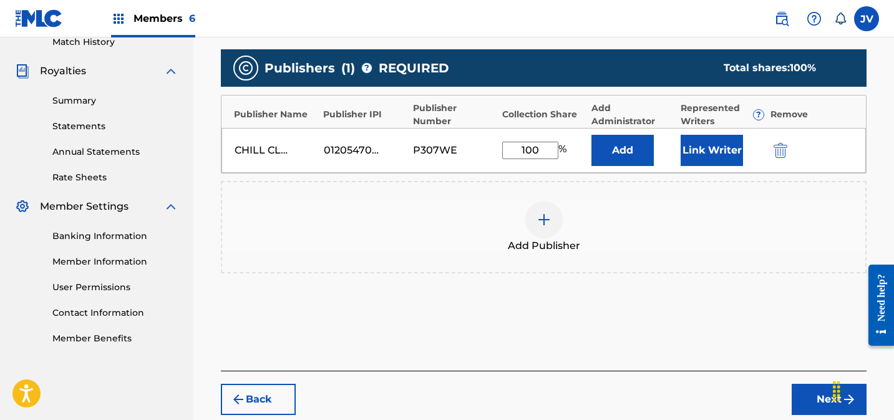
type input "100"
click at [694, 150] on button "Link Writer" at bounding box center [711, 150] width 62 height 31
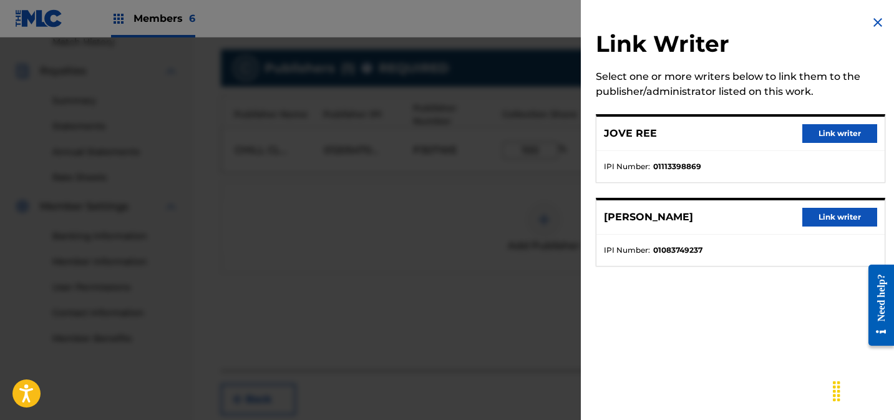
click at [841, 132] on button "Link writer" at bounding box center [839, 133] width 75 height 19
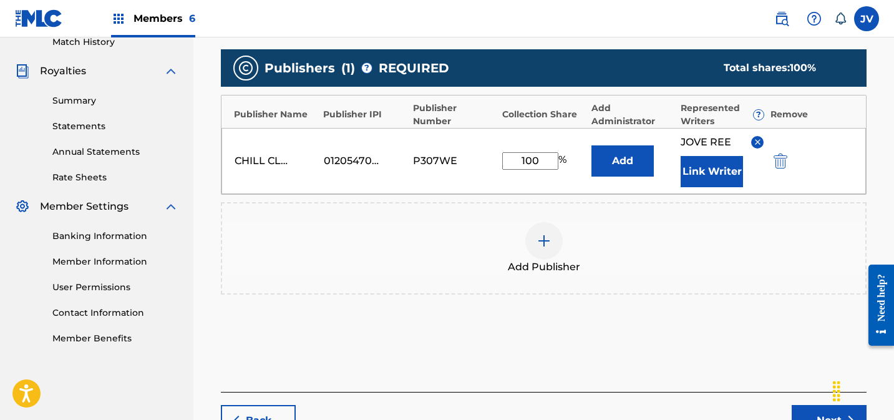
click at [712, 173] on button "Link Writer" at bounding box center [711, 171] width 62 height 31
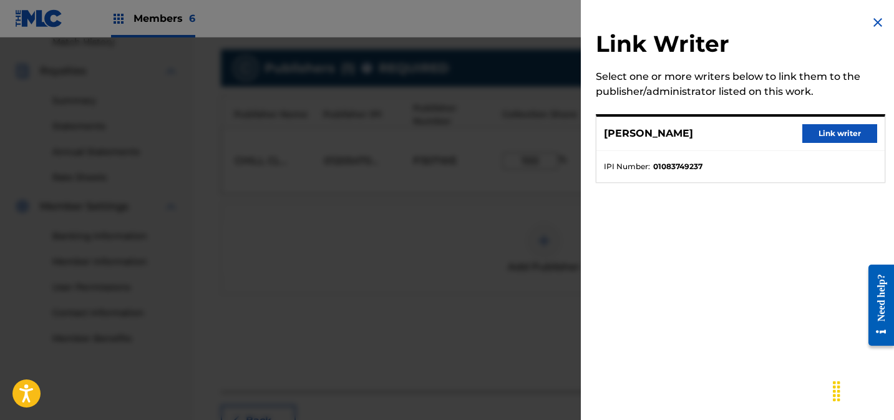
drag, startPoint x: 838, startPoint y: 132, endPoint x: 818, endPoint y: 152, distance: 27.3
click at [838, 132] on button "Link writer" at bounding box center [839, 133] width 75 height 19
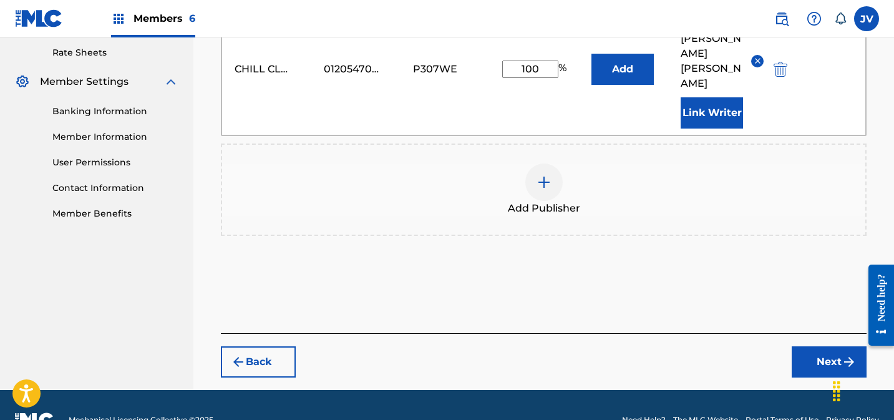
click at [800, 346] on button "Next" at bounding box center [828, 361] width 75 height 31
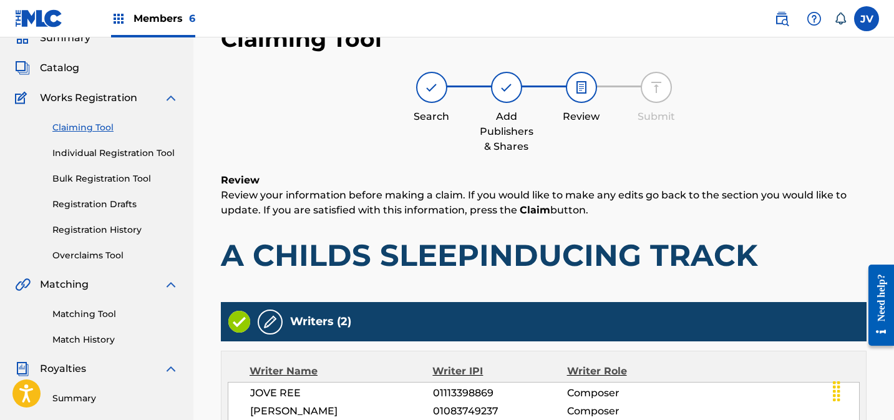
scroll to position [382, 0]
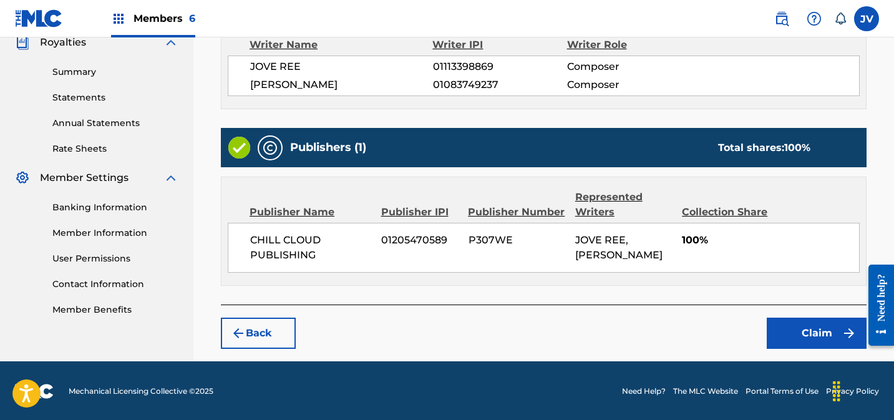
click at [815, 332] on button "Claim" at bounding box center [816, 332] width 100 height 31
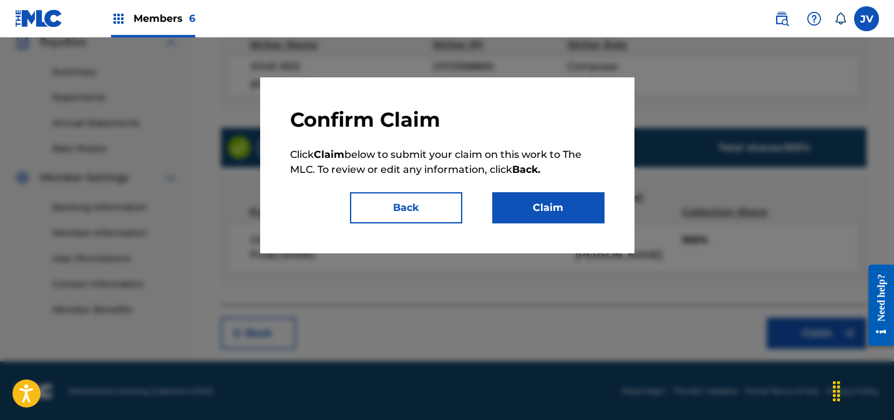
click at [538, 198] on button "Claim" at bounding box center [548, 207] width 112 height 31
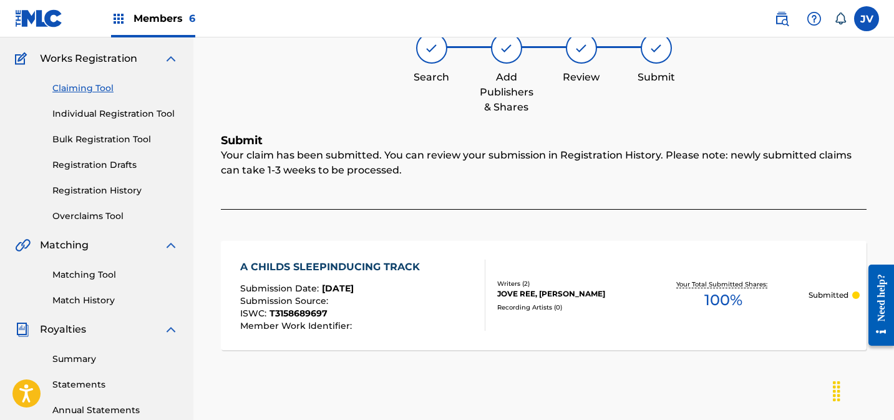
scroll to position [29, 0]
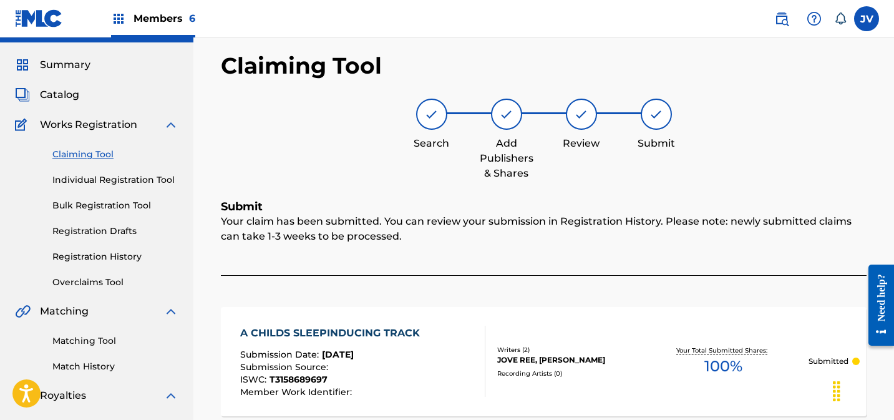
click at [85, 151] on link "Claiming Tool" at bounding box center [115, 154] width 126 height 13
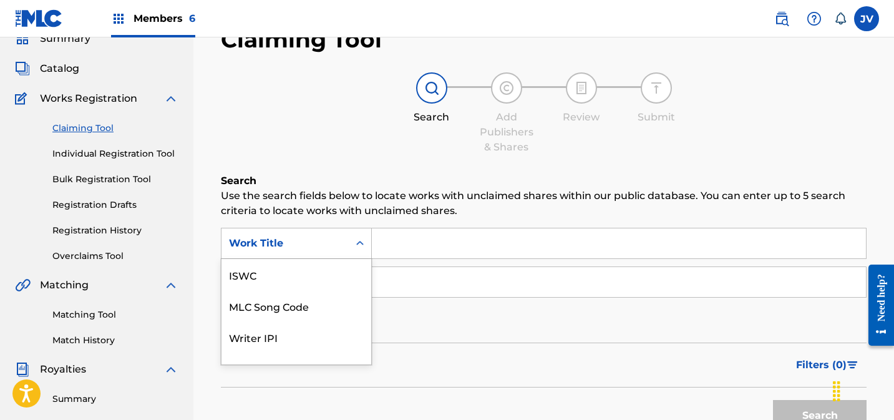
scroll to position [82, 0]
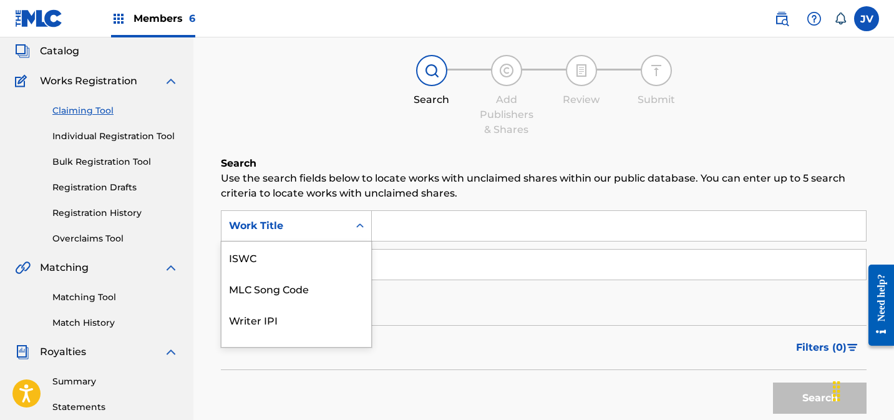
click at [352, 241] on div "Work Title selected, 7 of 7. 7 results available. Use Up and Down to choose opt…" at bounding box center [296, 225] width 151 height 31
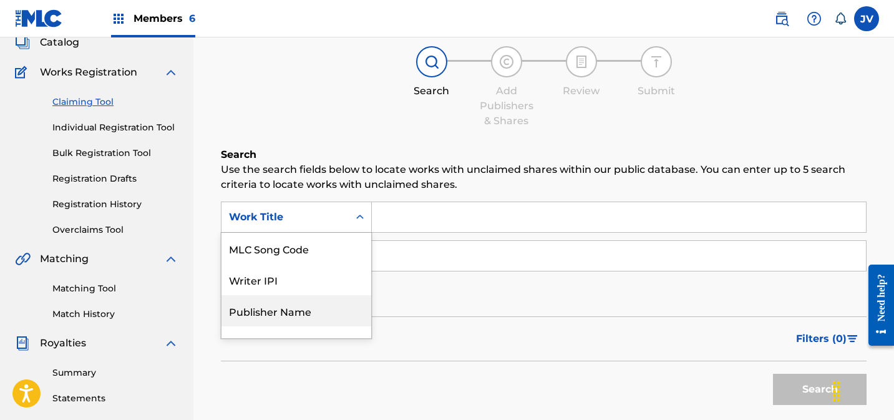
scroll to position [82, 0]
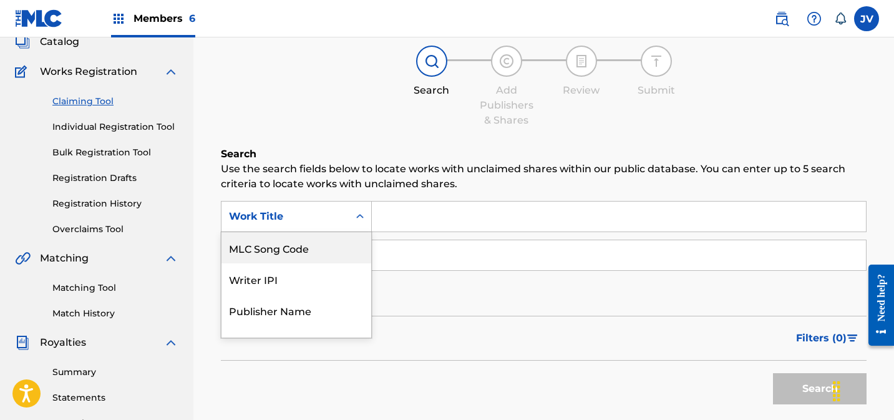
drag, startPoint x: 331, startPoint y: 256, endPoint x: 411, endPoint y: 234, distance: 82.9
click at [331, 256] on div "MLC Song Code" at bounding box center [296, 247] width 150 height 31
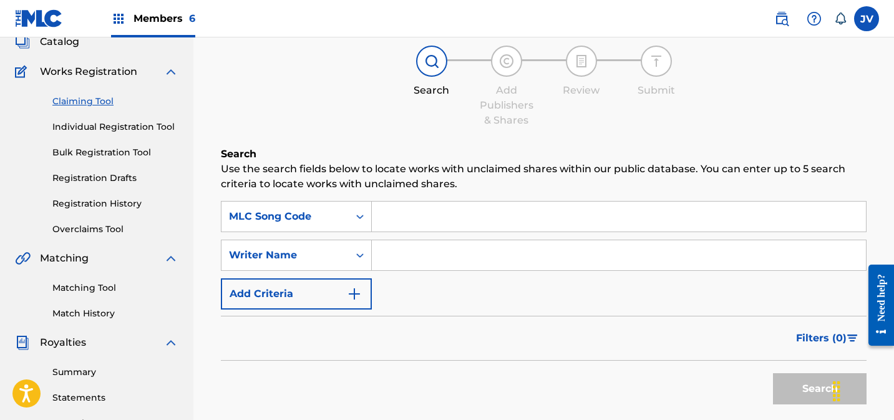
click at [436, 222] on input "Search Form" at bounding box center [619, 216] width 494 height 30
paste input "AD6K34"
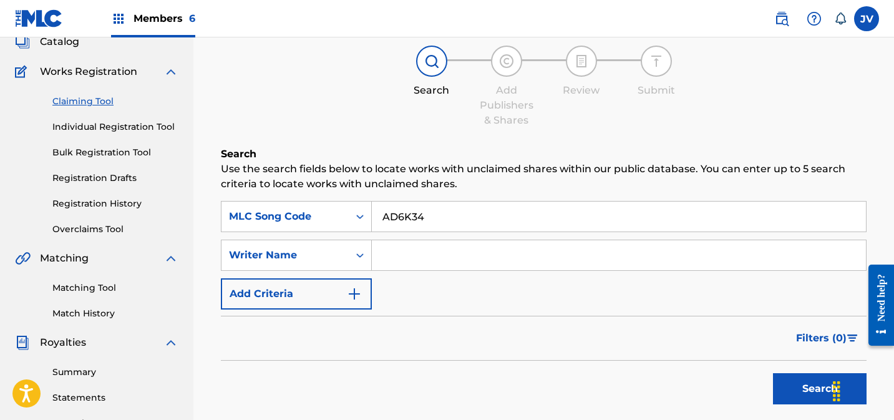
type input "AD6K34"
click at [797, 389] on button "Search" at bounding box center [820, 388] width 94 height 31
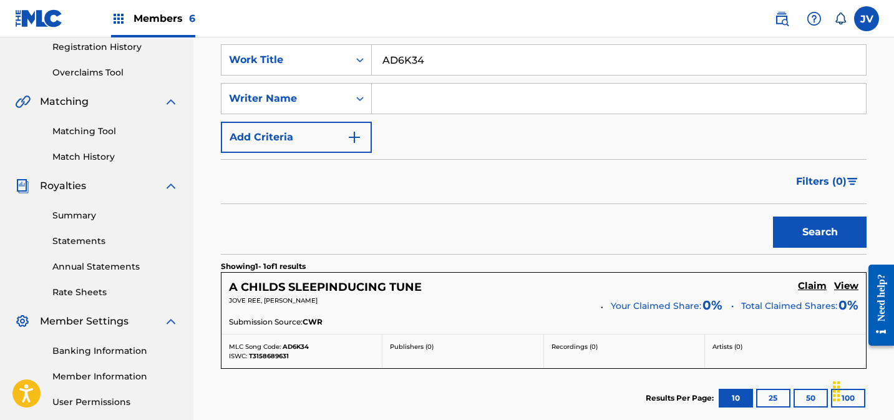
scroll to position [296, 0]
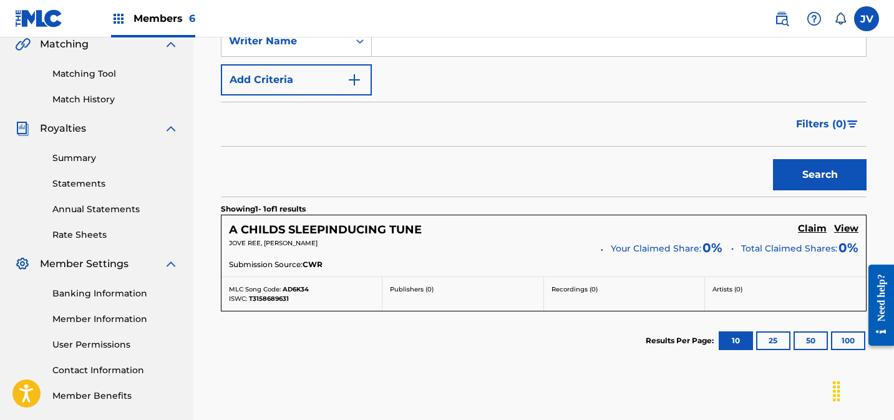
click at [813, 229] on h5 "Claim" at bounding box center [812, 229] width 29 height 12
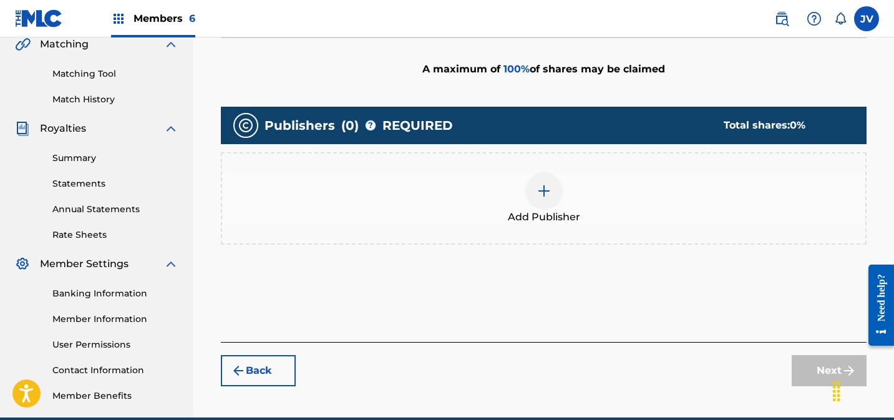
click at [543, 195] on img at bounding box center [543, 190] width 15 height 15
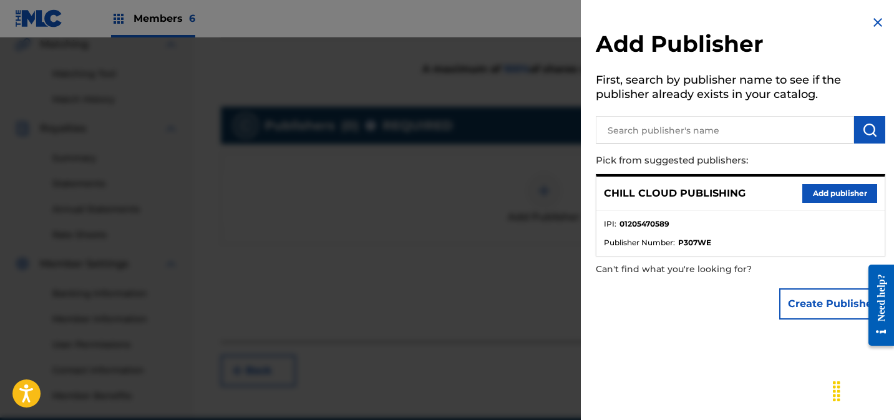
drag, startPoint x: 811, startPoint y: 177, endPoint x: 828, endPoint y: 191, distance: 22.1
click at [811, 177] on div "CHILL CLOUD PUBLISHING Add publisher" at bounding box center [740, 193] width 288 height 34
click at [831, 192] on button "Add publisher" at bounding box center [839, 193] width 75 height 19
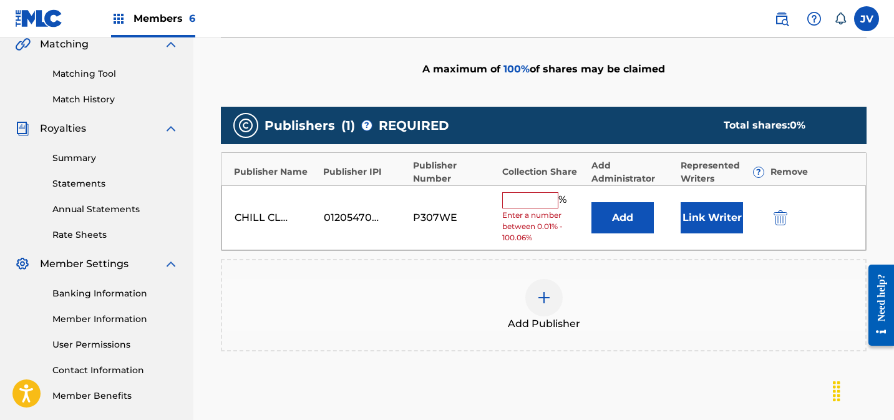
click at [541, 197] on input "text" at bounding box center [530, 200] width 56 height 16
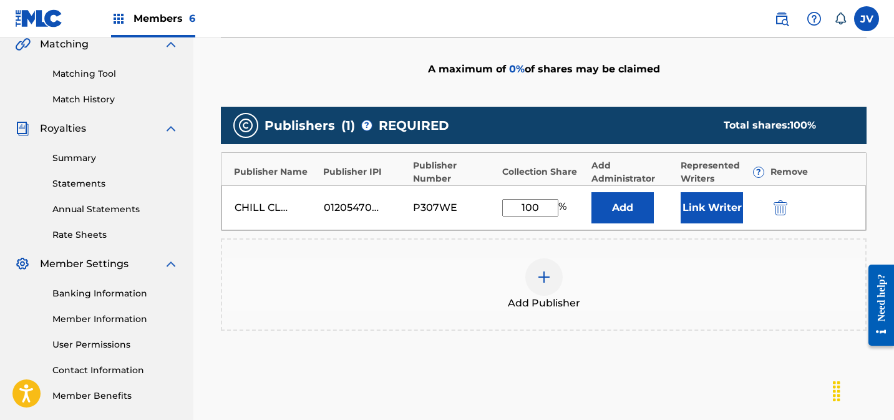
type input "100"
click at [716, 203] on button "Link Writer" at bounding box center [711, 207] width 62 height 31
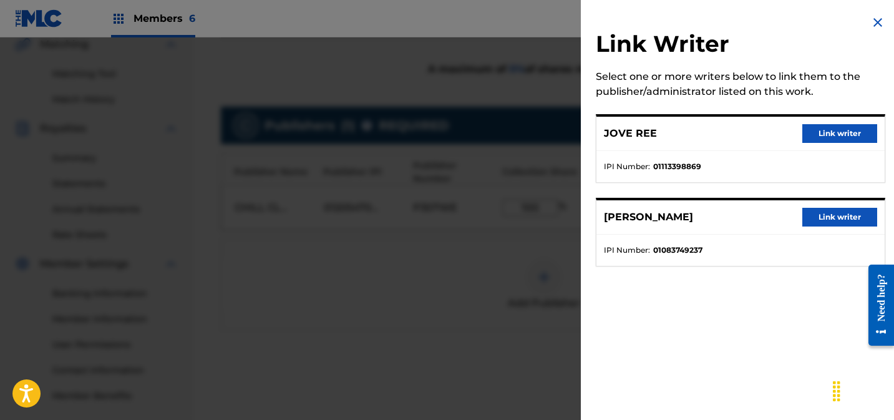
click at [836, 127] on button "Link writer" at bounding box center [839, 133] width 75 height 19
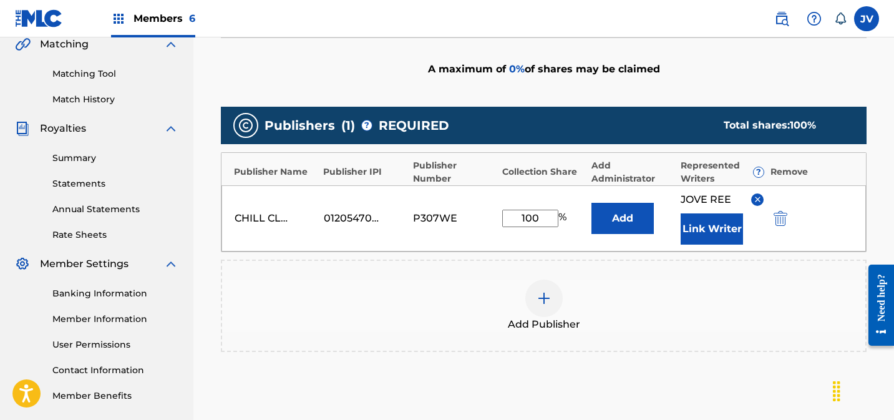
click at [722, 222] on button "Link Writer" at bounding box center [711, 228] width 62 height 31
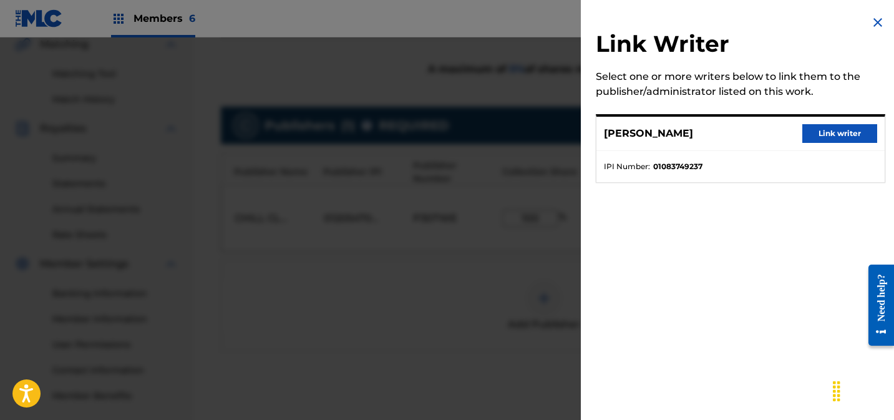
click at [840, 140] on button "Link writer" at bounding box center [839, 133] width 75 height 19
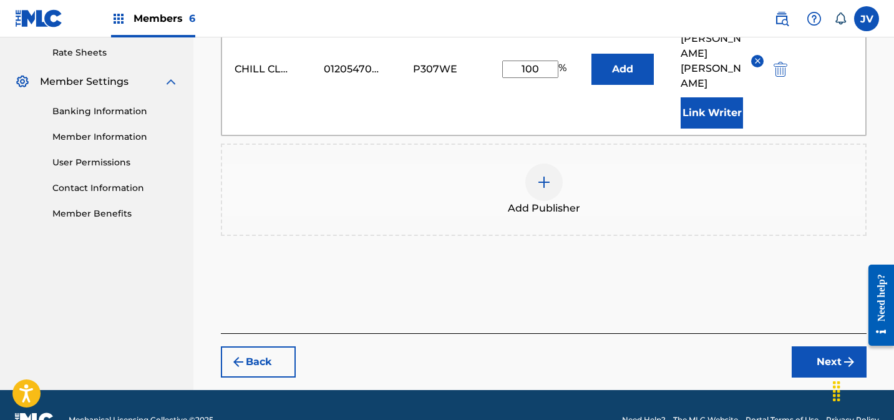
click at [803, 346] on button "Next" at bounding box center [828, 361] width 75 height 31
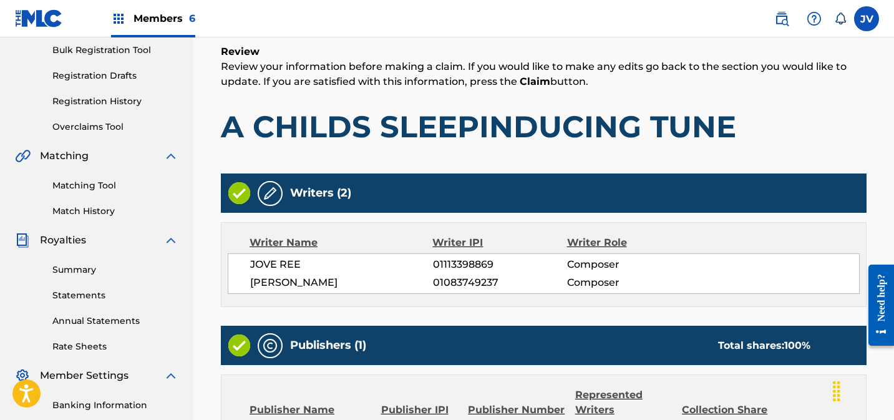
scroll to position [382, 0]
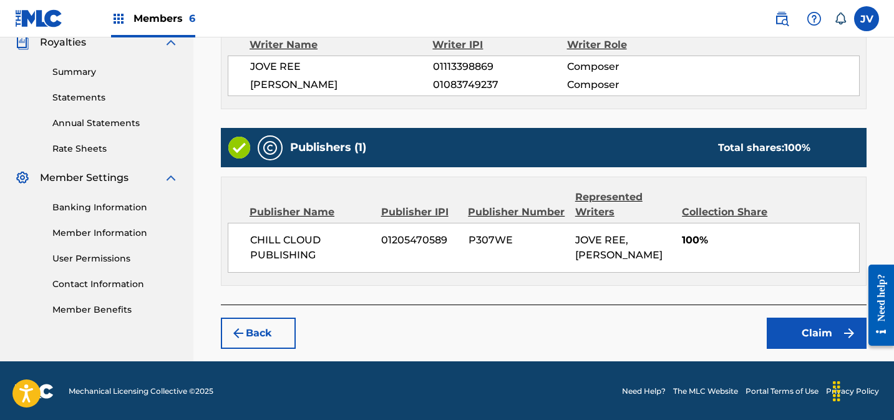
click at [830, 324] on button "Claim" at bounding box center [816, 332] width 100 height 31
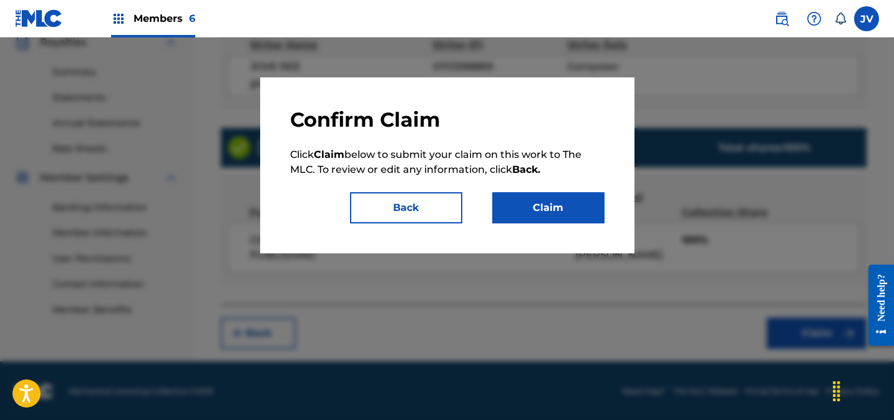
click at [558, 204] on button "Claim" at bounding box center [548, 207] width 112 height 31
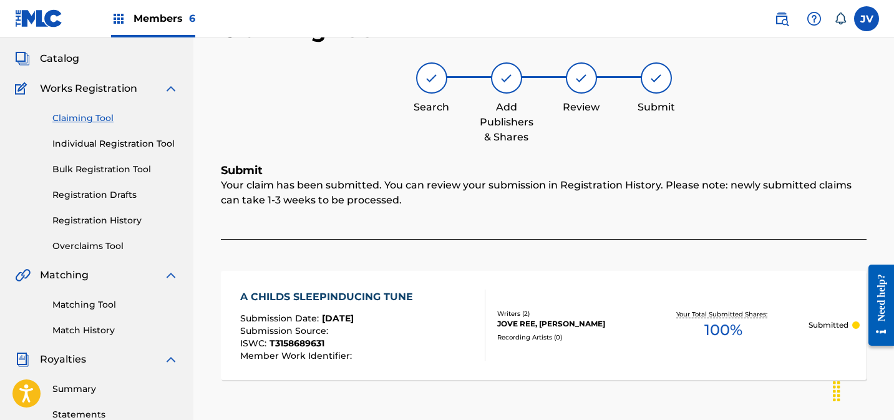
scroll to position [66, 0]
click at [79, 117] on link "Claiming Tool" at bounding box center [115, 117] width 126 height 13
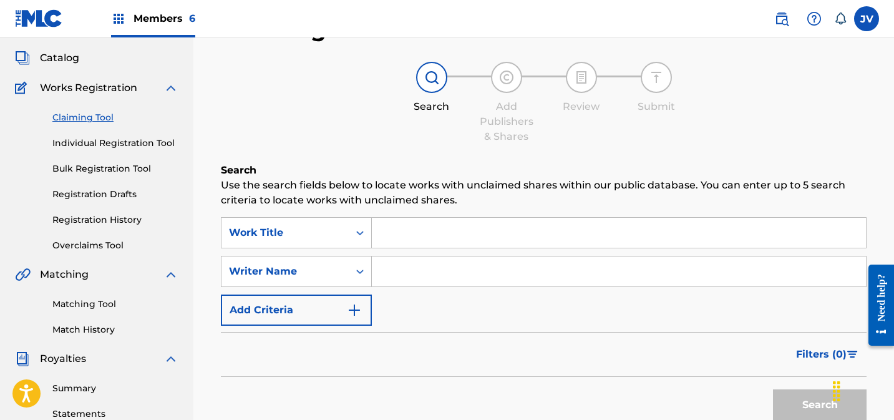
scroll to position [0, 0]
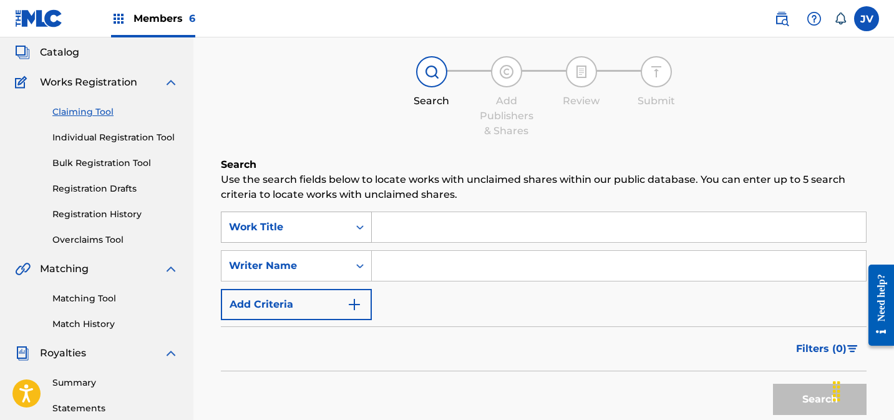
click at [331, 243] on div "Work Title" at bounding box center [296, 226] width 151 height 31
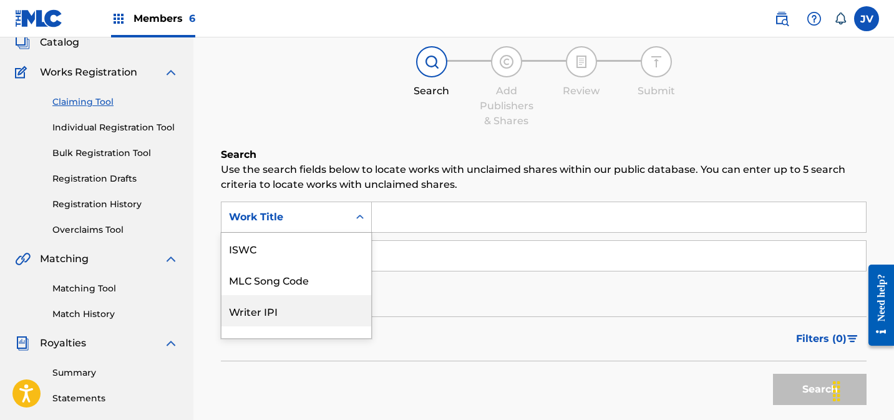
scroll to position [31, 0]
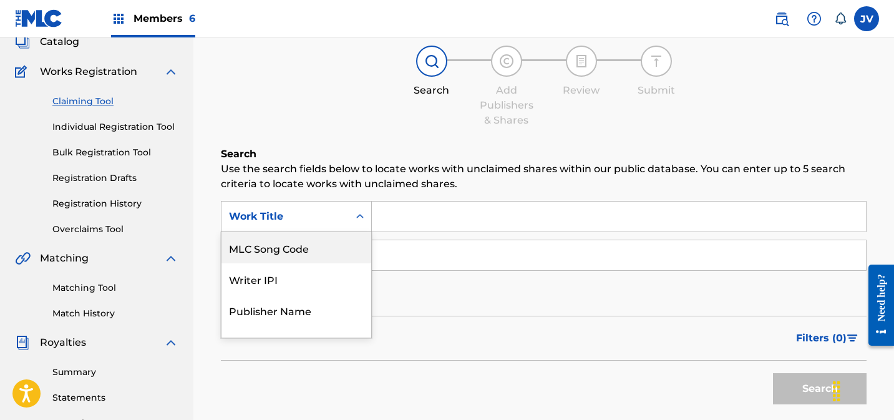
drag, startPoint x: 317, startPoint y: 262, endPoint x: 347, endPoint y: 256, distance: 30.5
click at [318, 262] on div "MLC Song Code" at bounding box center [296, 247] width 150 height 31
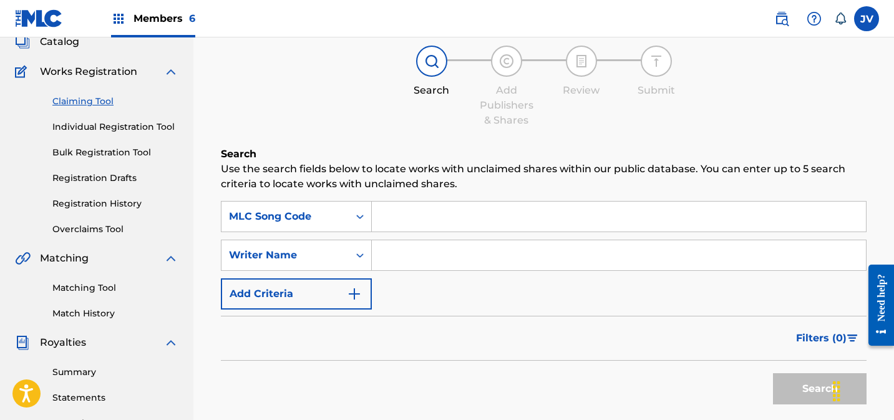
click at [425, 222] on input "Search Form" at bounding box center [619, 216] width 494 height 30
paste input "AD84G1"
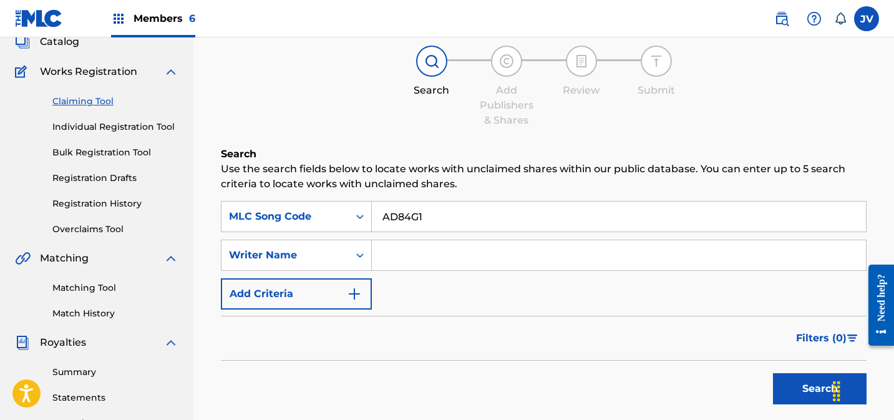
type input "AD84G1"
click at [795, 381] on button "Search" at bounding box center [820, 388] width 94 height 31
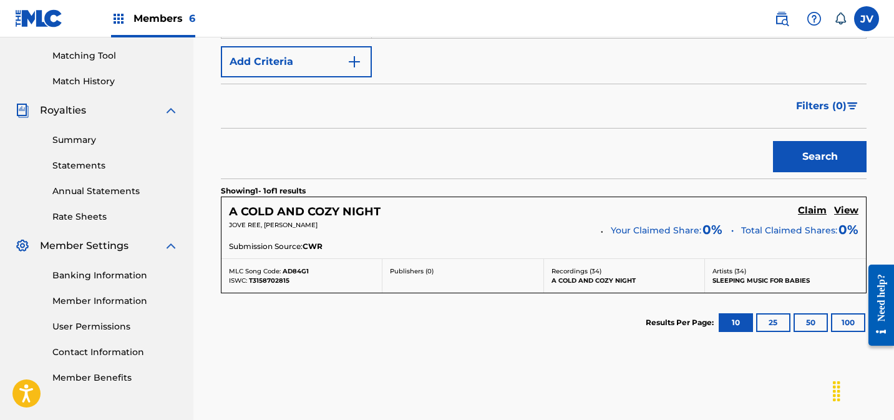
scroll to position [315, 0]
click at [808, 206] on h5 "Claim" at bounding box center [812, 210] width 29 height 12
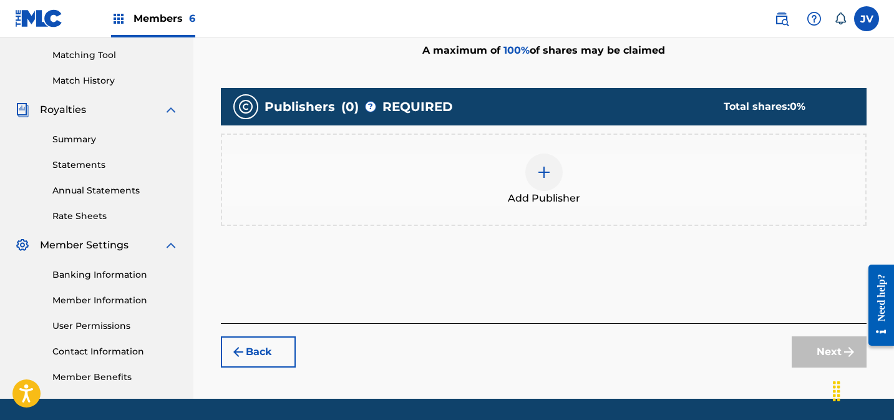
click at [543, 171] on img at bounding box center [543, 172] width 15 height 15
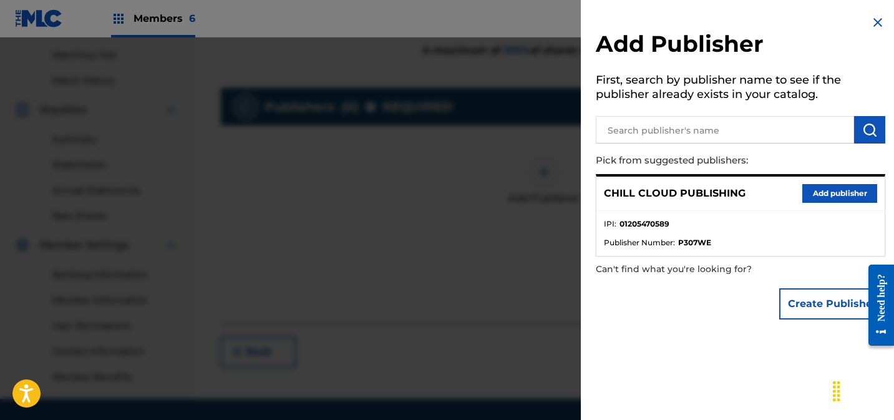
click at [848, 192] on button "Add publisher" at bounding box center [839, 193] width 75 height 19
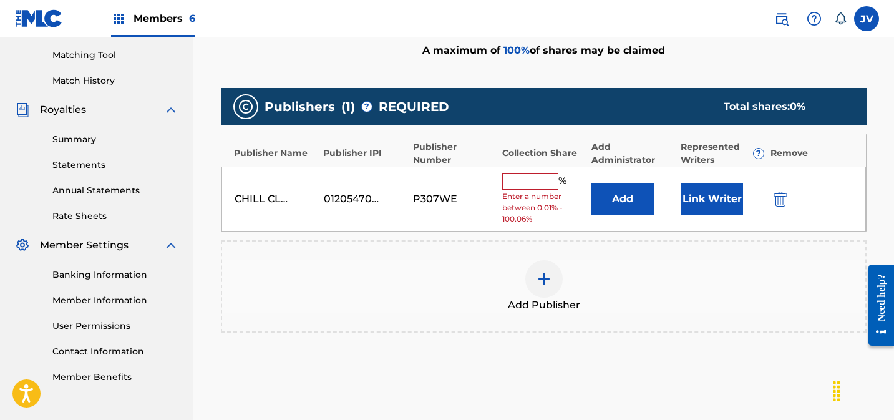
click at [527, 177] on input "text" at bounding box center [530, 181] width 56 height 16
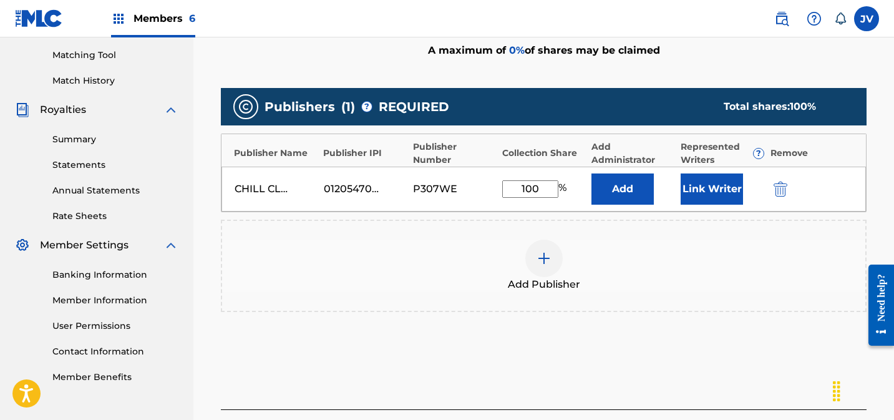
type input "100"
click at [699, 181] on button "Link Writer" at bounding box center [711, 188] width 62 height 31
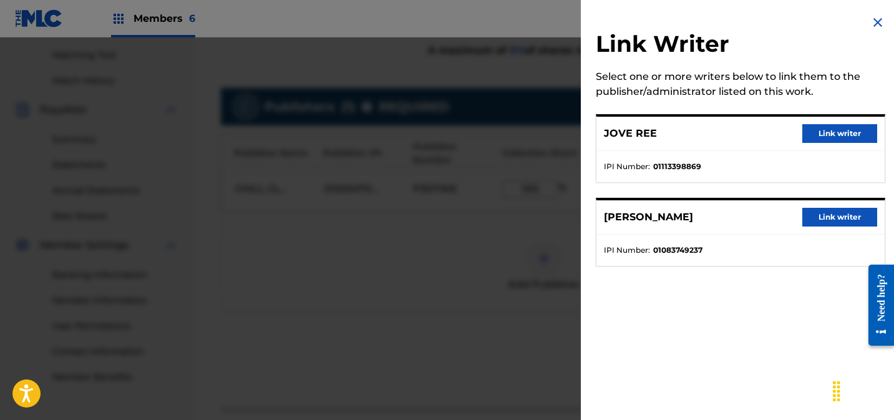
drag, startPoint x: 818, startPoint y: 134, endPoint x: 813, endPoint y: 152, distance: 18.6
click at [818, 134] on button "Link writer" at bounding box center [839, 133] width 75 height 19
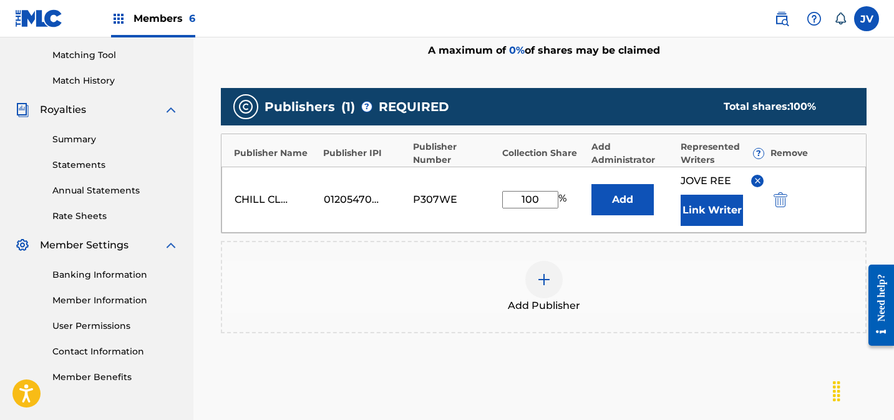
click at [712, 210] on button "Link Writer" at bounding box center [711, 210] width 62 height 31
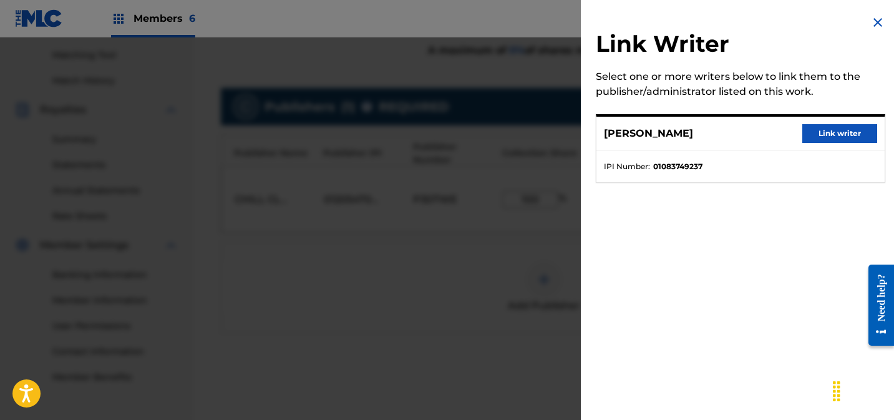
click at [822, 142] on button "Link writer" at bounding box center [839, 133] width 75 height 19
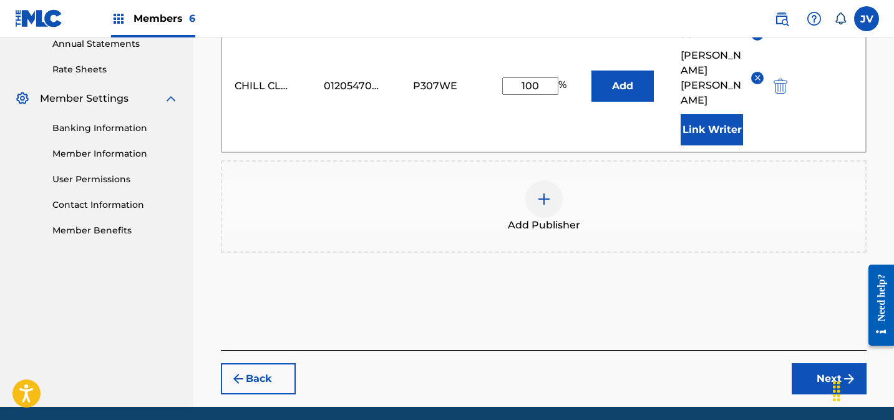
scroll to position [478, 0]
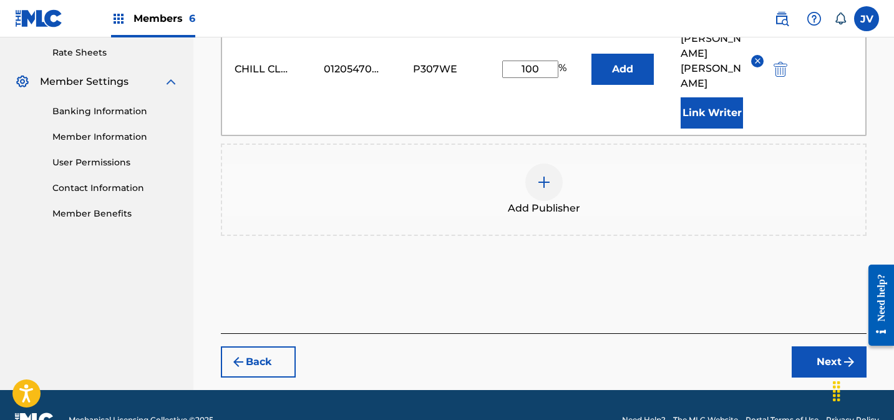
click at [819, 346] on button "Next" at bounding box center [828, 361] width 75 height 31
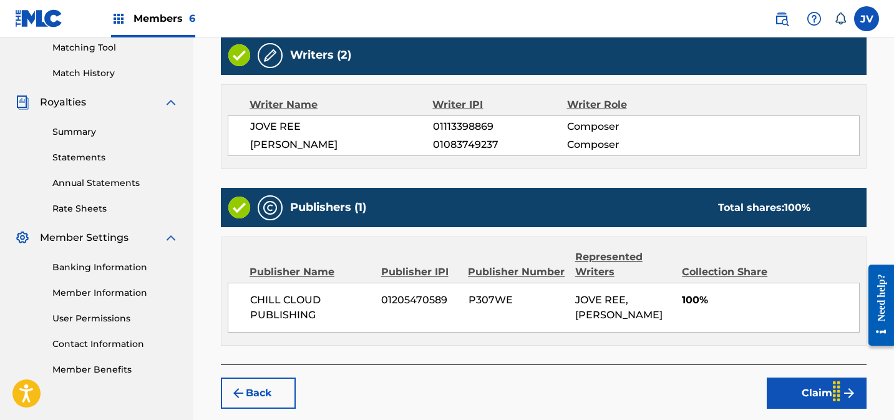
scroll to position [382, 0]
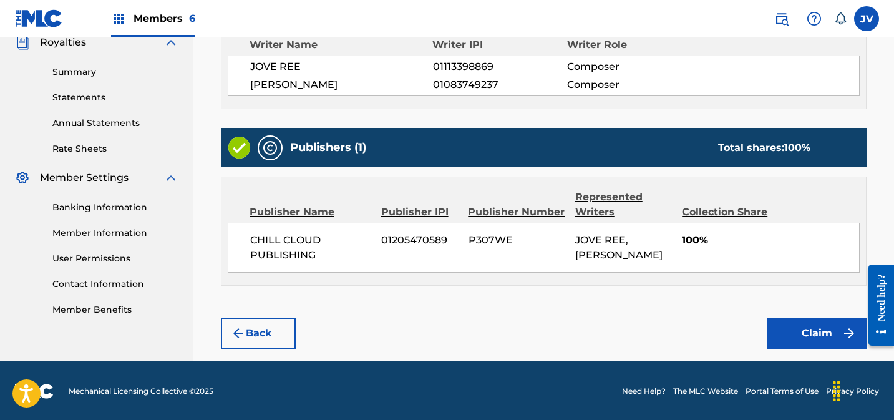
click at [818, 333] on button "Claim" at bounding box center [816, 332] width 100 height 31
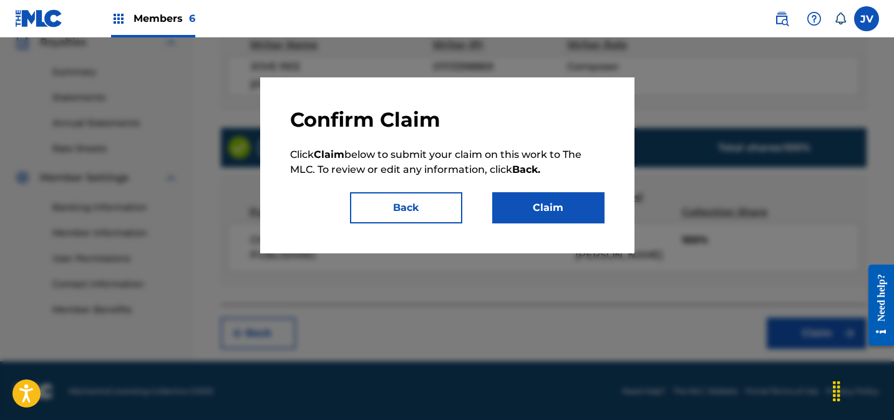
click at [561, 212] on button "Claim" at bounding box center [548, 207] width 112 height 31
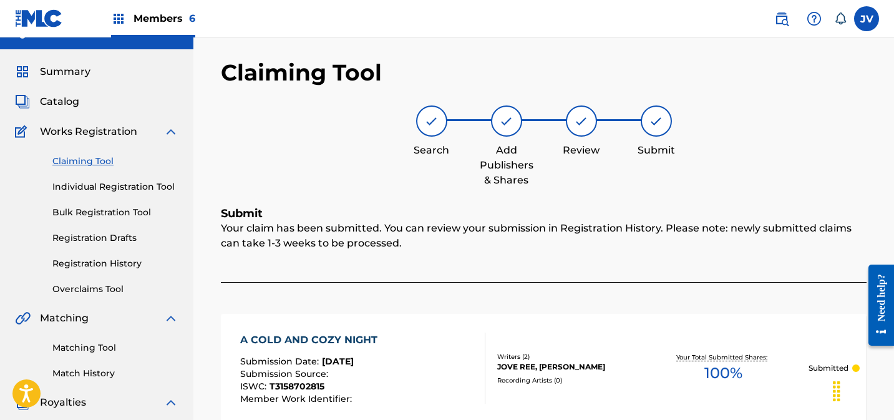
scroll to position [0, 0]
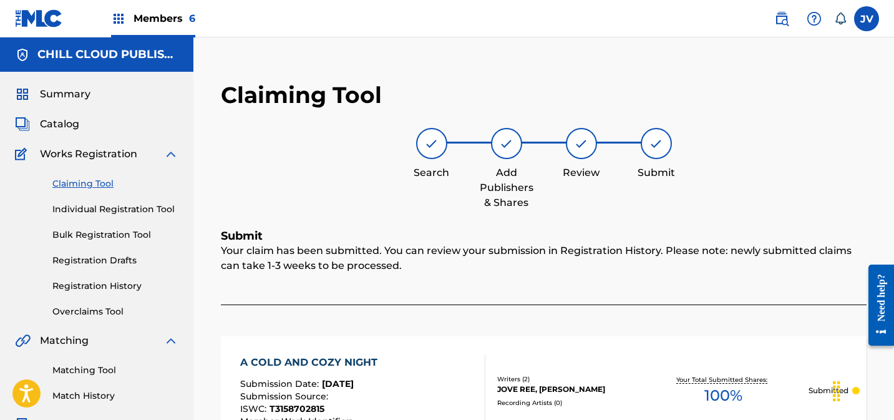
click at [64, 179] on link "Claiming Tool" at bounding box center [115, 183] width 126 height 13
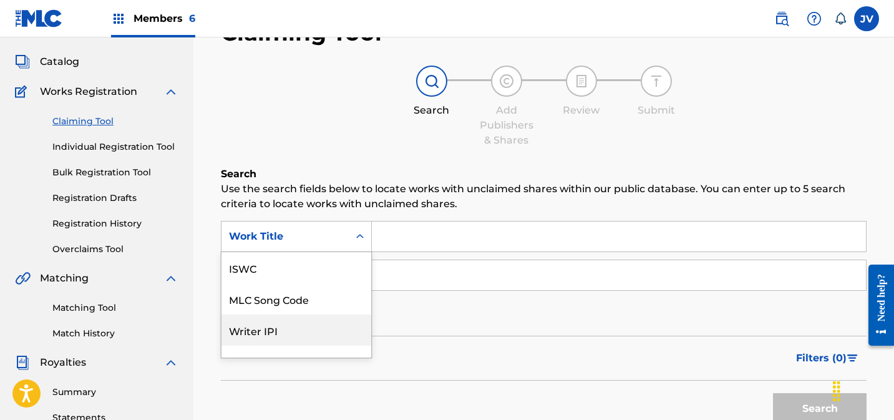
click at [302, 252] on div "Writer IPI, 3 of 7. 7 results available. Use Up and Down to choose options, pre…" at bounding box center [296, 236] width 151 height 31
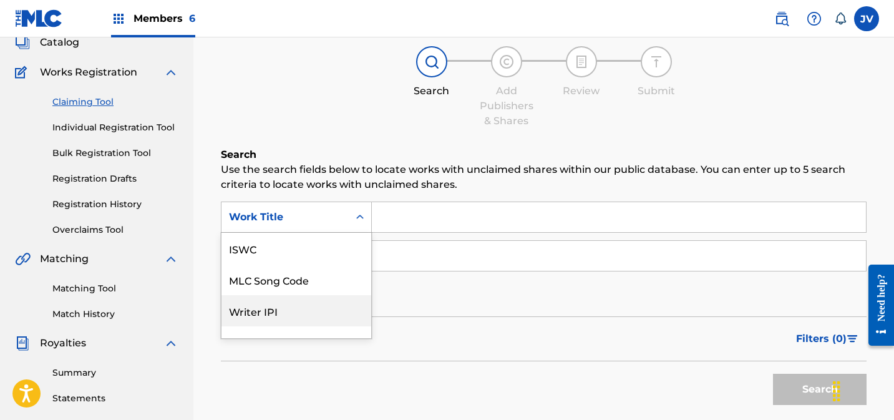
scroll to position [31, 0]
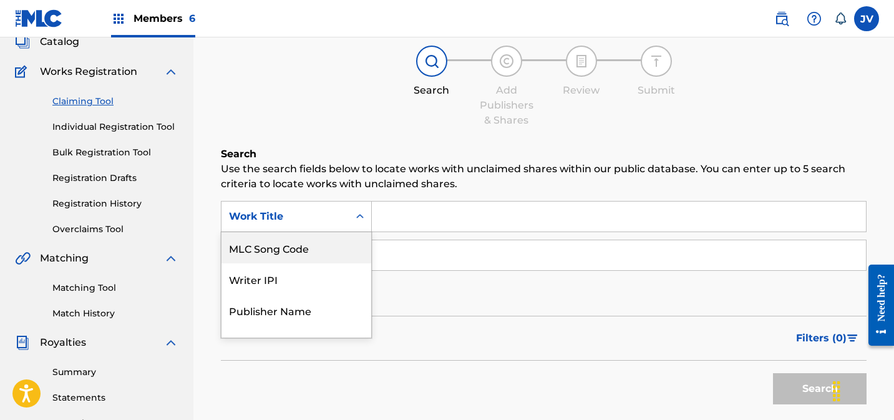
drag, startPoint x: 299, startPoint y: 253, endPoint x: 385, endPoint y: 235, distance: 87.9
click at [299, 253] on div "MLC Song Code" at bounding box center [296, 247] width 150 height 31
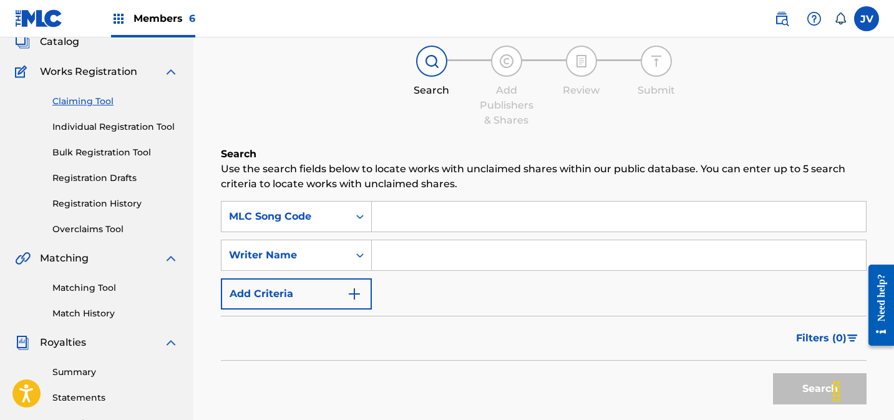
click at [443, 222] on input "Search Form" at bounding box center [619, 216] width 494 height 30
paste input "AY6PMT"
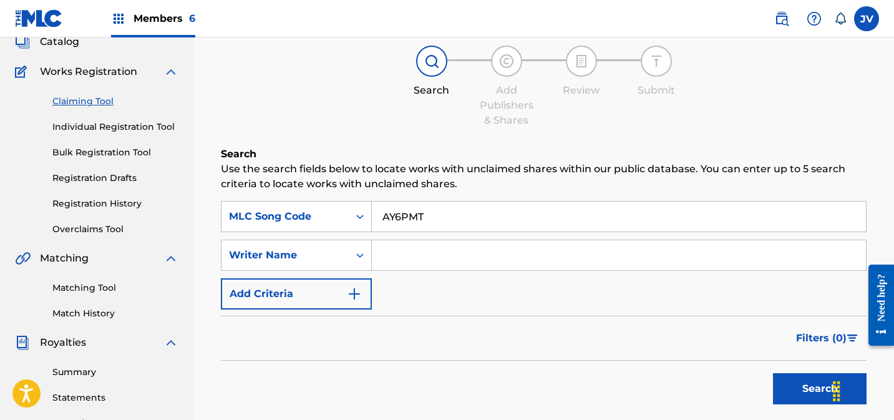
type input "AY6PMT"
click at [798, 384] on button "Search" at bounding box center [820, 388] width 94 height 31
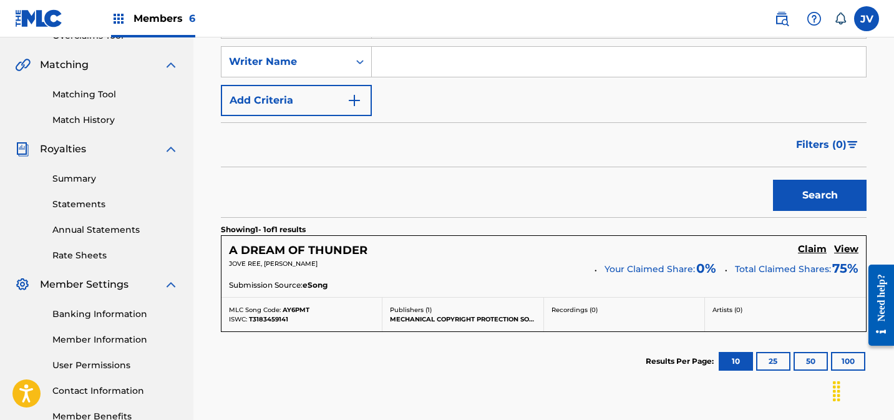
scroll to position [320, 0]
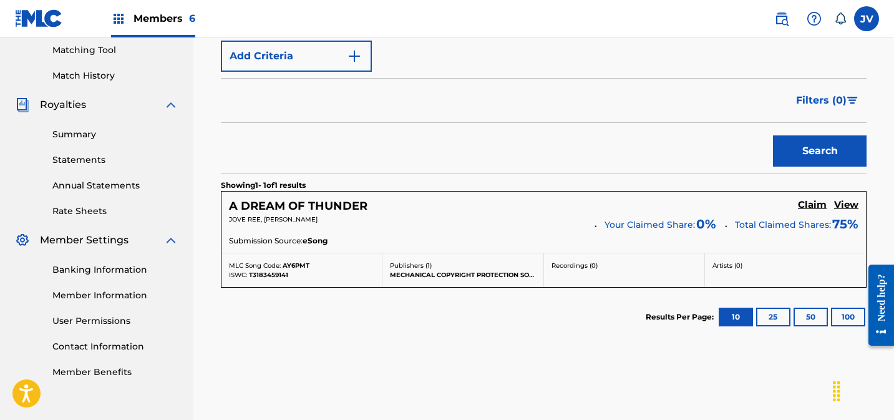
click at [810, 205] on h5 "Claim" at bounding box center [812, 205] width 29 height 12
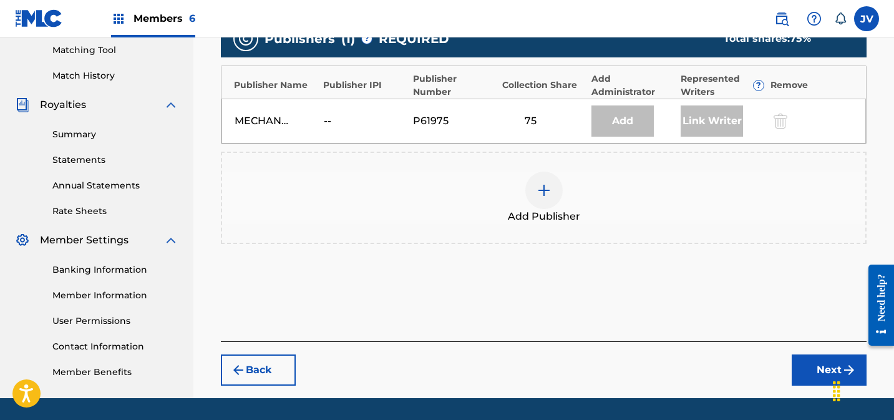
click at [543, 181] on div at bounding box center [543, 190] width 37 height 37
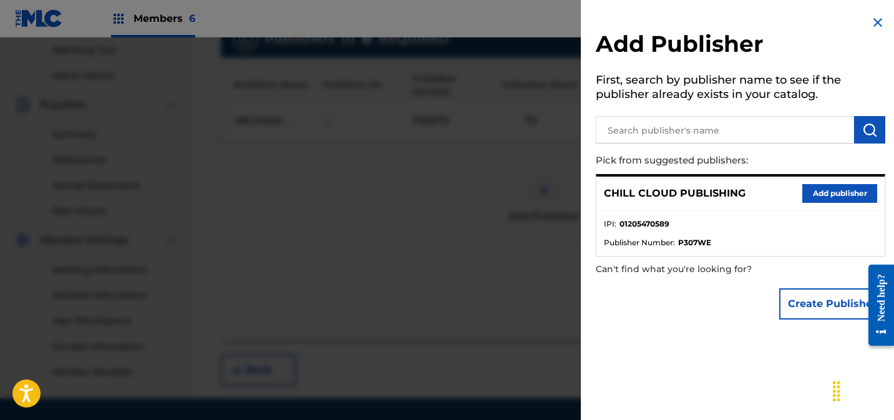
click at [846, 188] on button "Add publisher" at bounding box center [839, 193] width 75 height 19
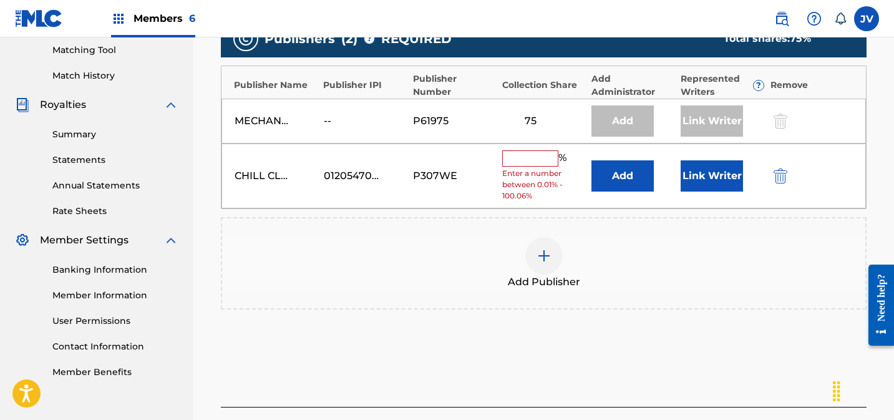
click at [543, 157] on input "text" at bounding box center [530, 158] width 56 height 16
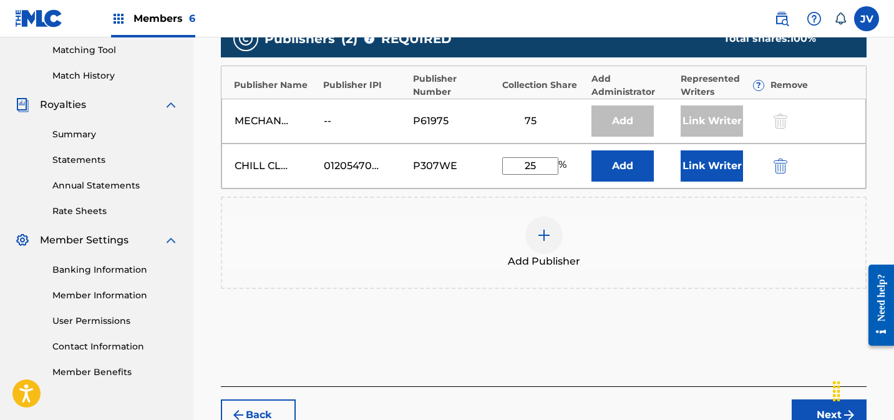
type input "25"
click at [704, 170] on button "Link Writer" at bounding box center [711, 165] width 62 height 31
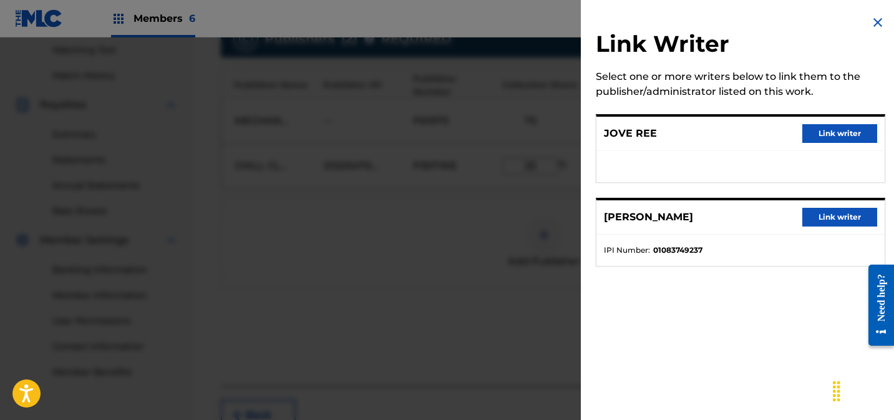
click at [834, 135] on button "Link writer" at bounding box center [839, 133] width 75 height 19
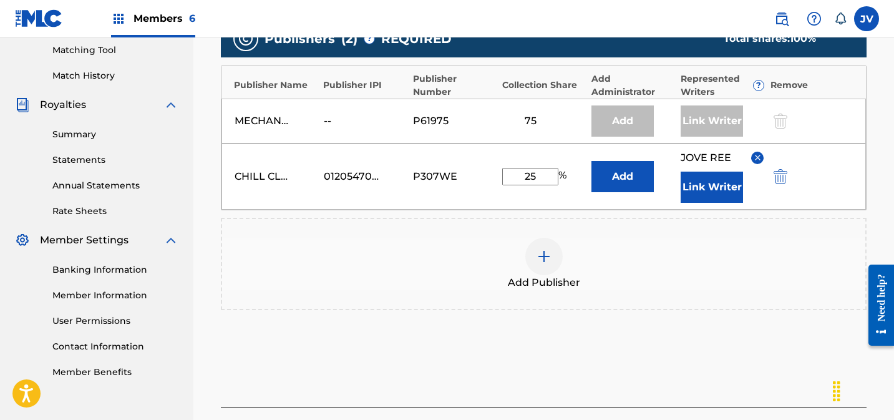
click at [722, 181] on button "Link Writer" at bounding box center [711, 187] width 62 height 31
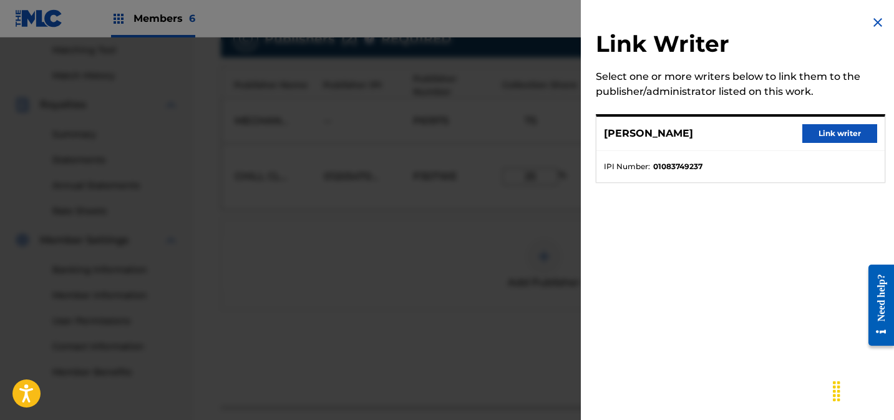
click at [831, 133] on button "Link writer" at bounding box center [839, 133] width 75 height 19
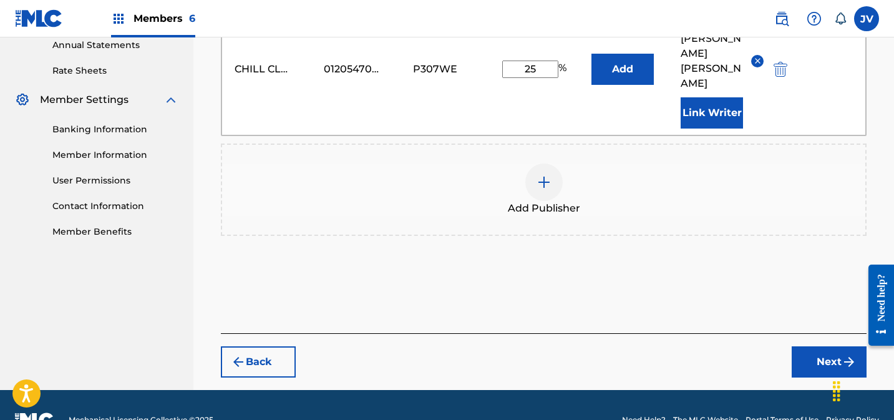
click at [821, 346] on button "Next" at bounding box center [828, 361] width 75 height 31
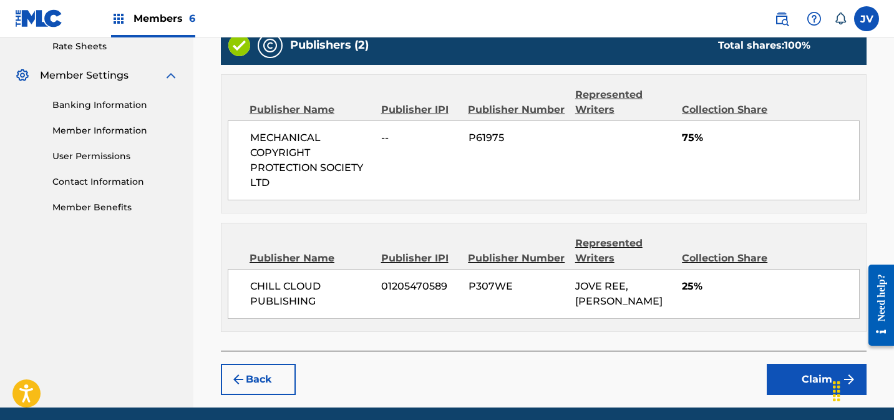
scroll to position [530, 0]
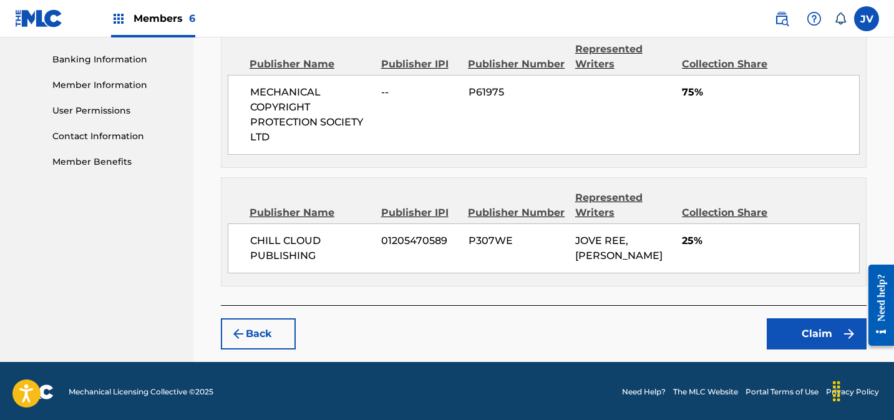
click at [801, 329] on button "Claim" at bounding box center [816, 333] width 100 height 31
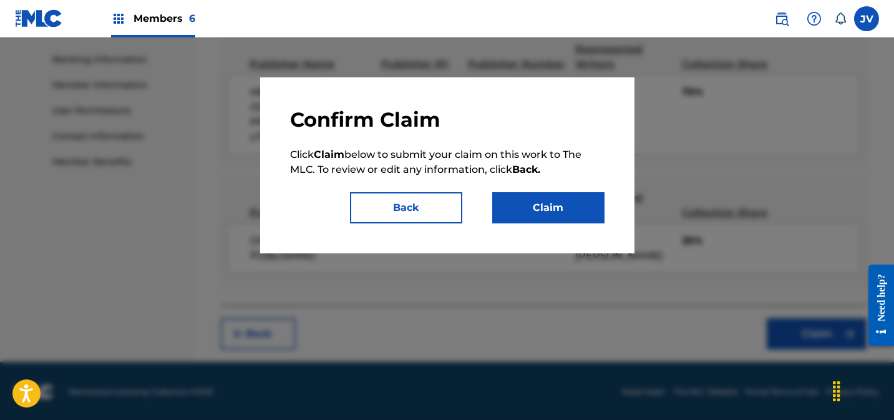
click at [533, 192] on button "Claim" at bounding box center [548, 207] width 112 height 31
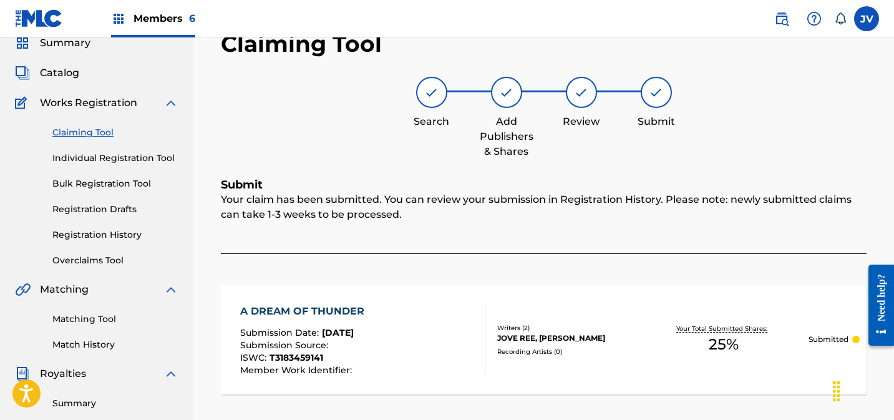
scroll to position [0, 0]
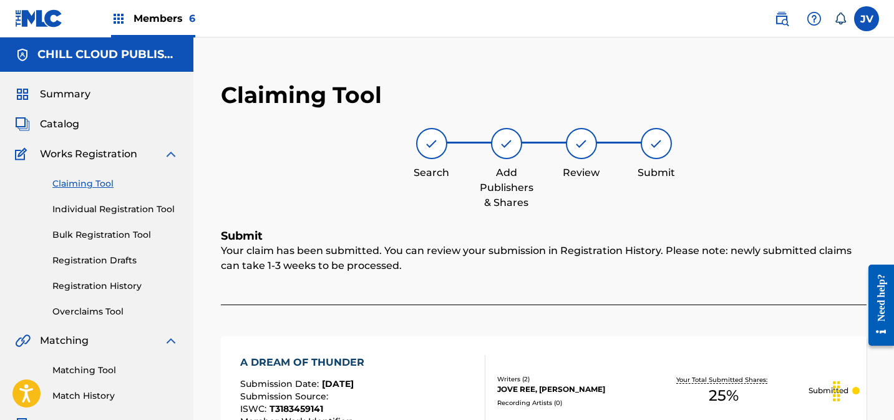
click at [65, 97] on span "Summary" at bounding box center [65, 94] width 51 height 15
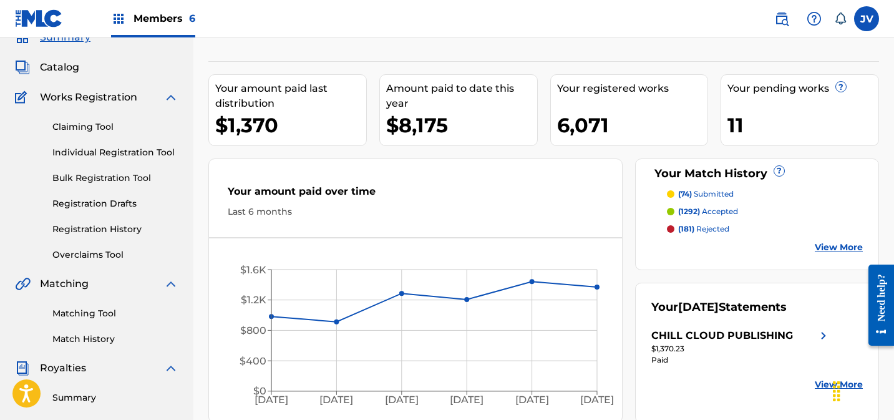
scroll to position [102, 0]
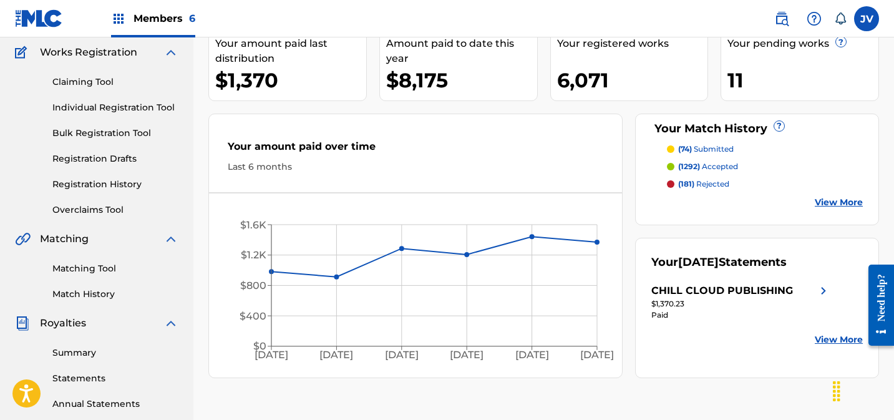
click at [99, 266] on link "Matching Tool" at bounding box center [115, 268] width 126 height 13
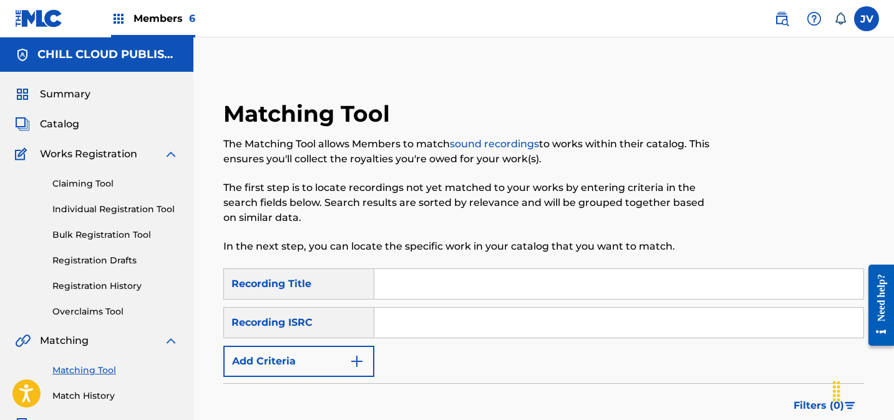
click at [415, 324] on input "Search Form" at bounding box center [618, 322] width 489 height 30
paste input "DEAR42352818"
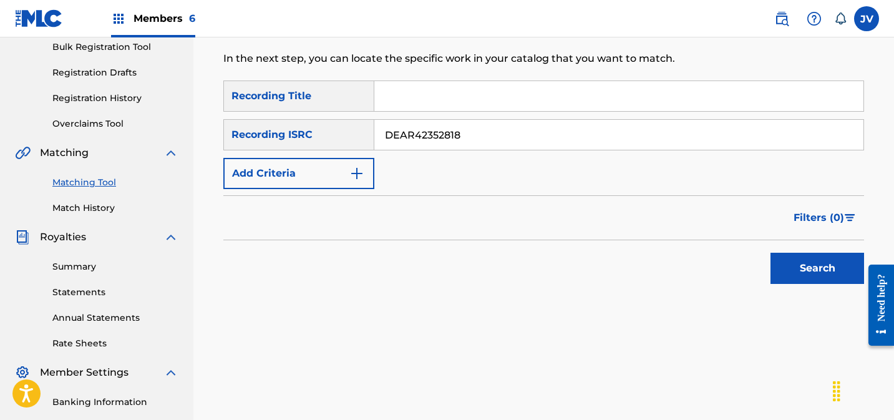
scroll to position [196, 0]
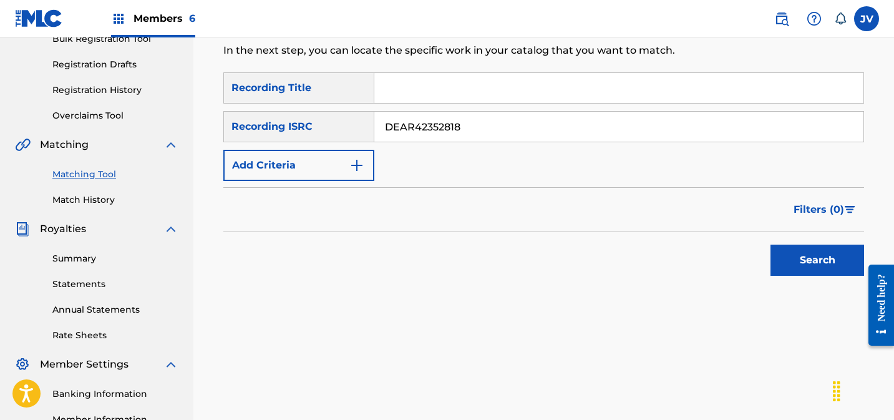
type input "DEAR42352818"
click at [810, 257] on button "Search" at bounding box center [817, 259] width 94 height 31
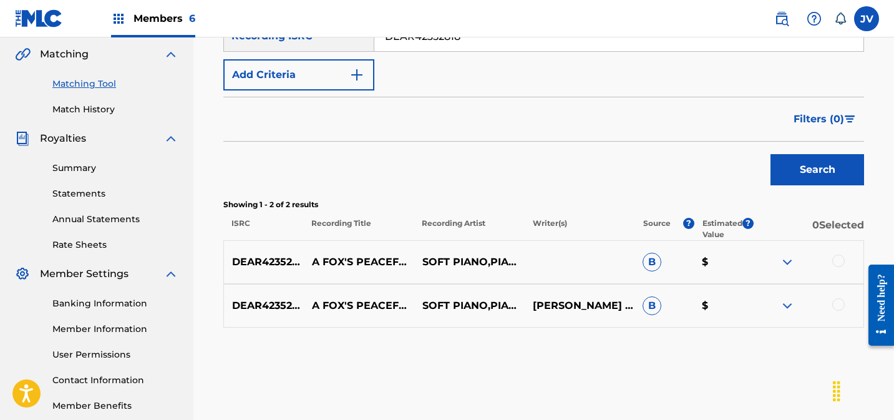
scroll to position [354, 0]
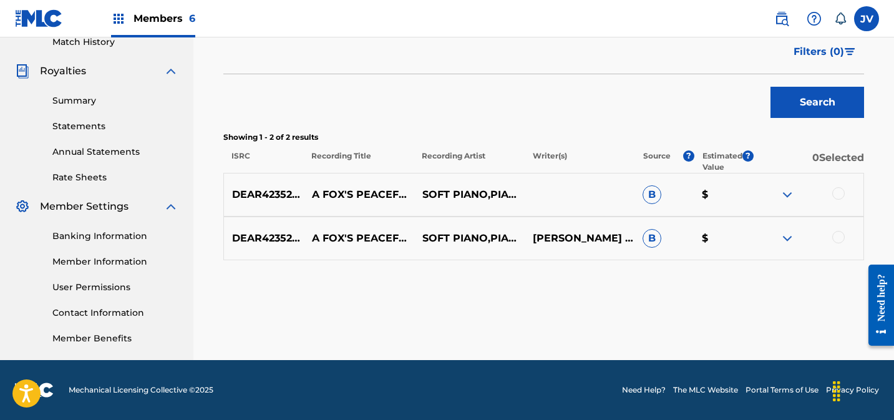
click at [839, 194] on div at bounding box center [838, 193] width 12 height 12
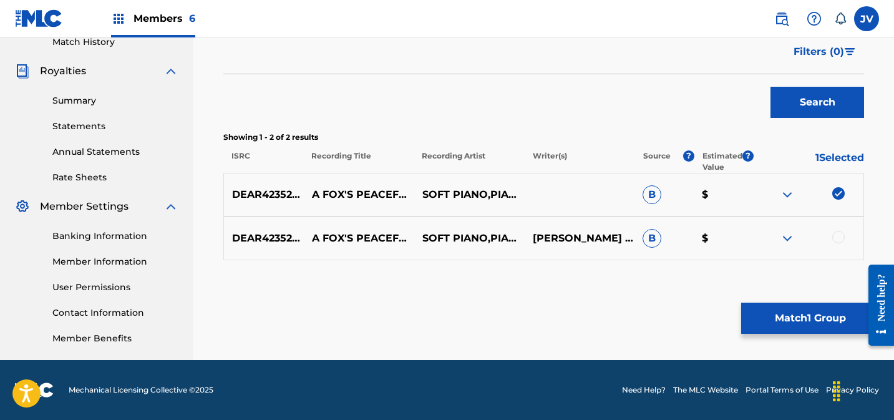
click at [838, 240] on div at bounding box center [838, 237] width 12 height 12
click at [803, 319] on button "Match 2 Groups" at bounding box center [810, 317] width 138 height 31
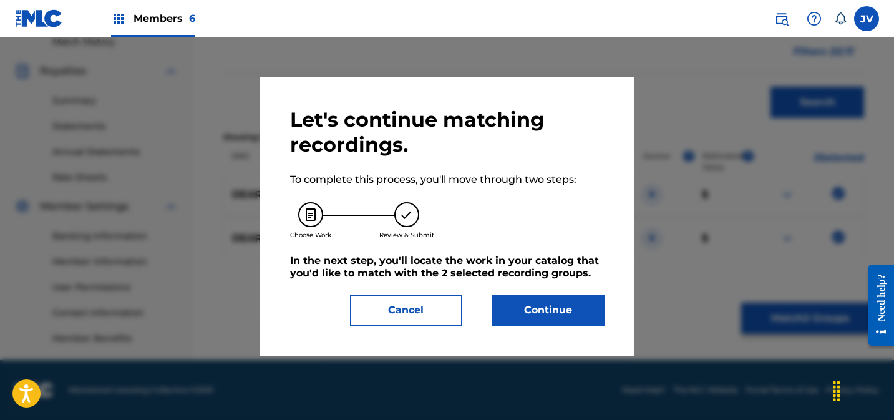
click at [551, 300] on button "Continue" at bounding box center [548, 309] width 112 height 31
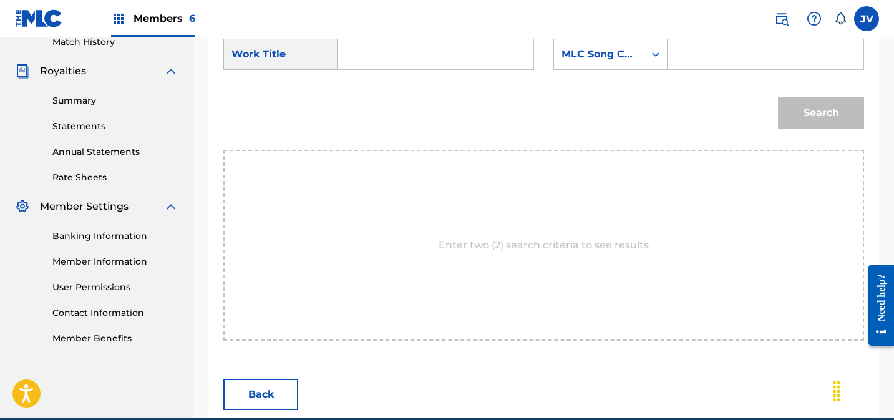
click at [380, 57] on input "Search Form" at bounding box center [435, 54] width 175 height 30
paste input "A Fox's Peaceful Night"
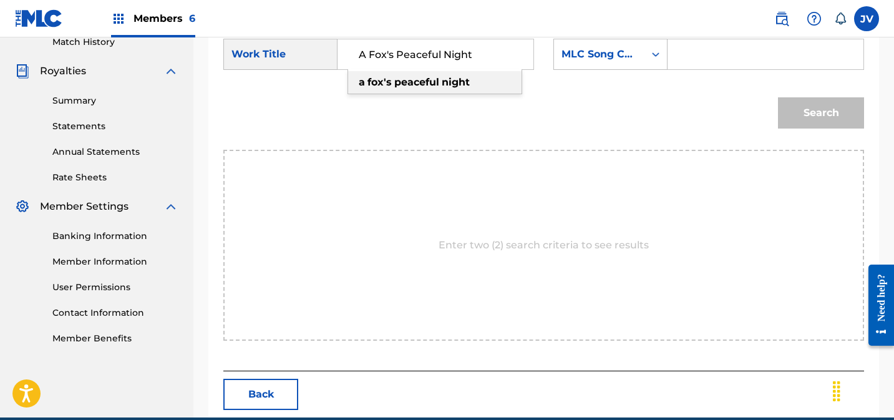
type input "A Fox's Peaceful Night"
click at [596, 59] on div "MLC Song Code" at bounding box center [598, 54] width 75 height 15
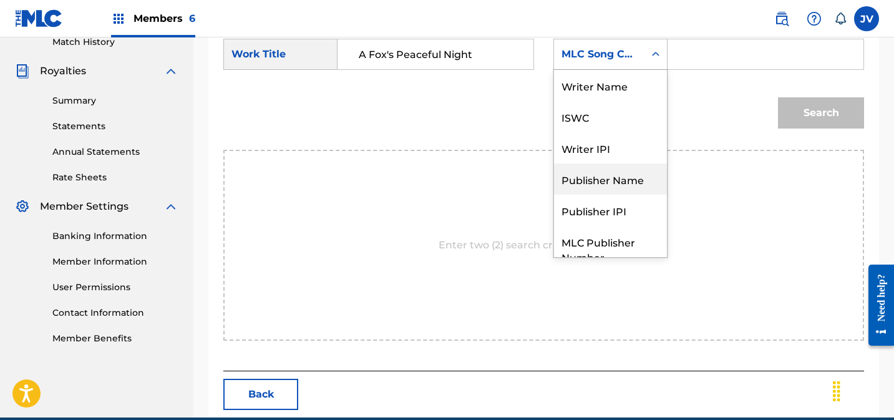
scroll to position [46, 0]
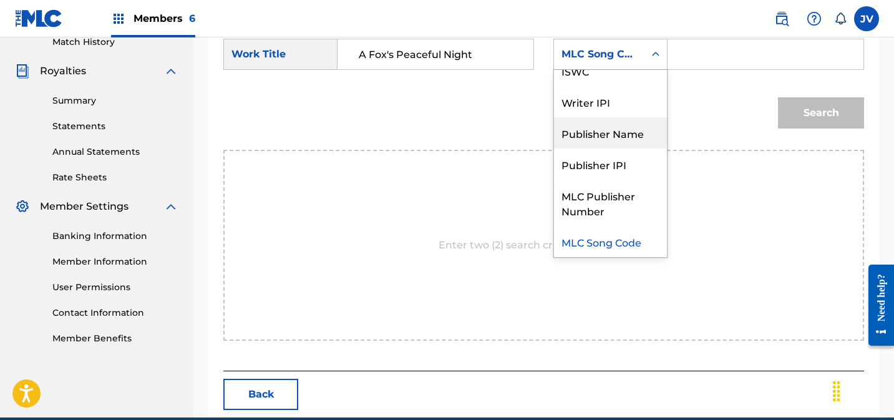
drag, startPoint x: 601, startPoint y: 132, endPoint x: 653, endPoint y: 104, distance: 58.9
click at [601, 132] on div "Publisher Name" at bounding box center [610, 132] width 113 height 31
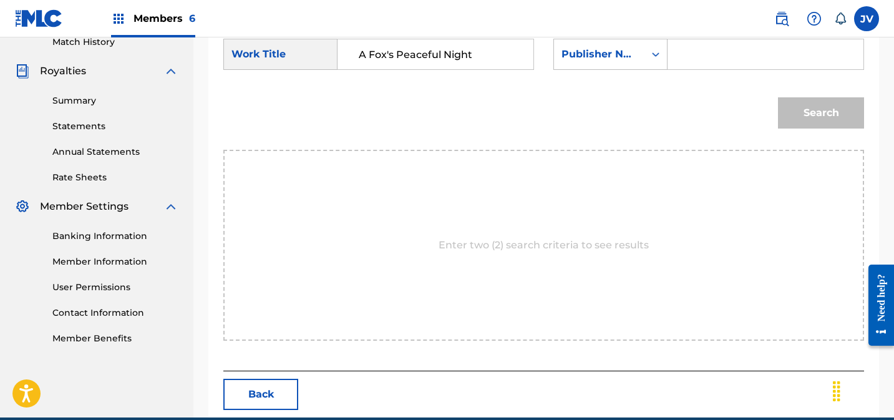
click at [693, 56] on input "Search Form" at bounding box center [765, 54] width 175 height 30
type input "chill"
drag, startPoint x: 815, startPoint y: 109, endPoint x: 800, endPoint y: 112, distance: 15.9
click at [815, 109] on button "Search" at bounding box center [821, 112] width 86 height 31
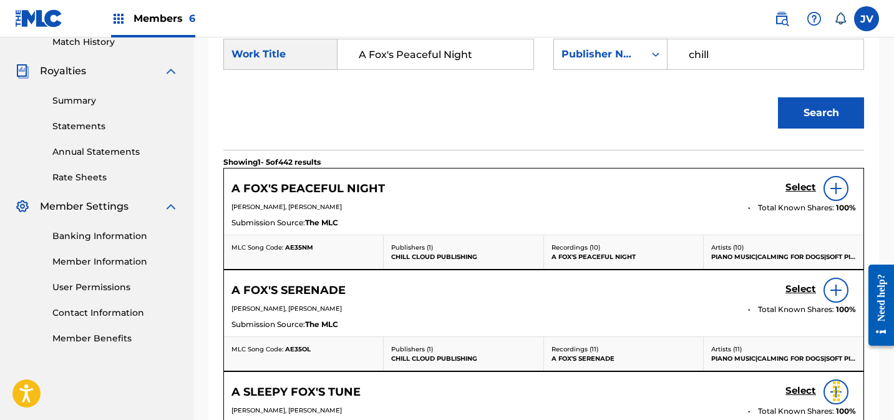
click at [801, 184] on h5 "Select" at bounding box center [800, 187] width 31 height 12
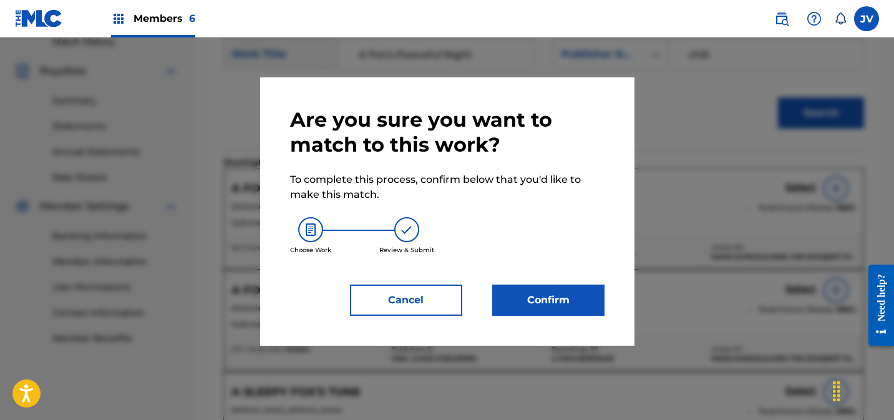
click at [571, 301] on button "Confirm" at bounding box center [548, 299] width 112 height 31
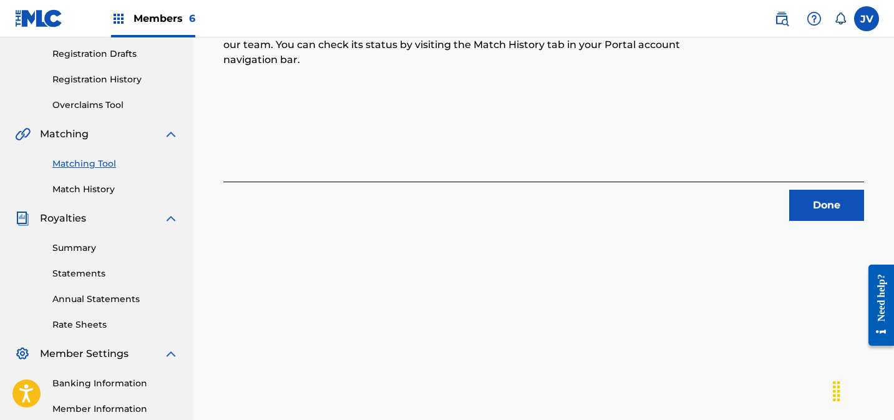
scroll to position [209, 0]
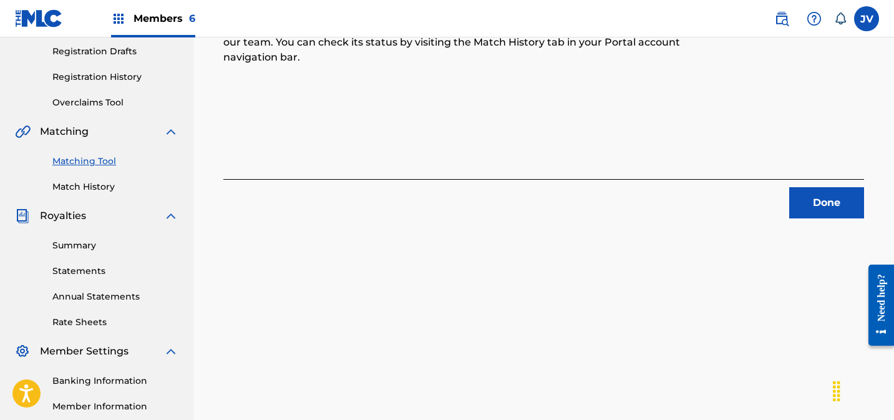
click at [813, 203] on button "Done" at bounding box center [826, 202] width 75 height 31
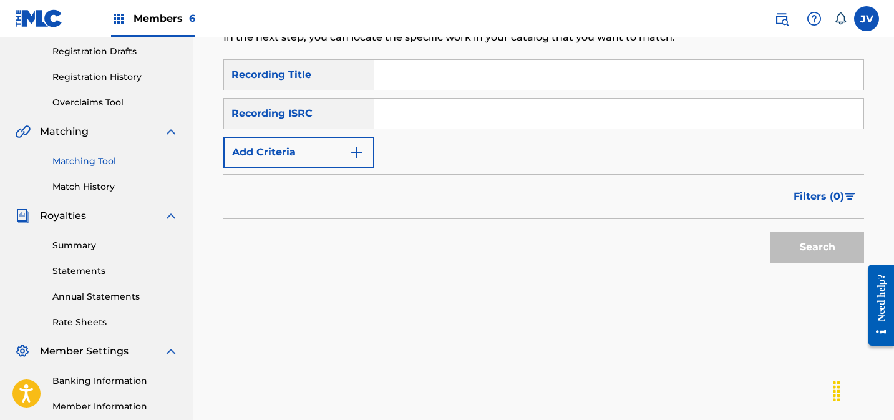
click at [413, 102] on input "Search Form" at bounding box center [618, 114] width 489 height 30
paste input "PL0B62366552"
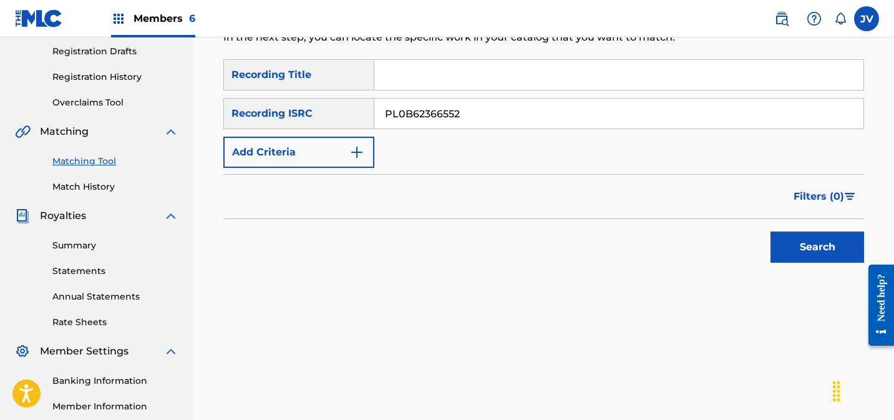
type input "PL0B62366552"
click at [827, 243] on button "Search" at bounding box center [817, 246] width 94 height 31
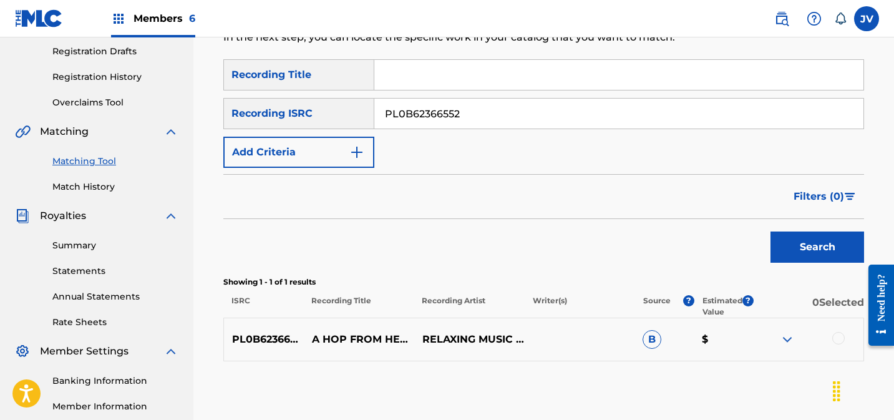
click at [836, 337] on div at bounding box center [838, 338] width 12 height 12
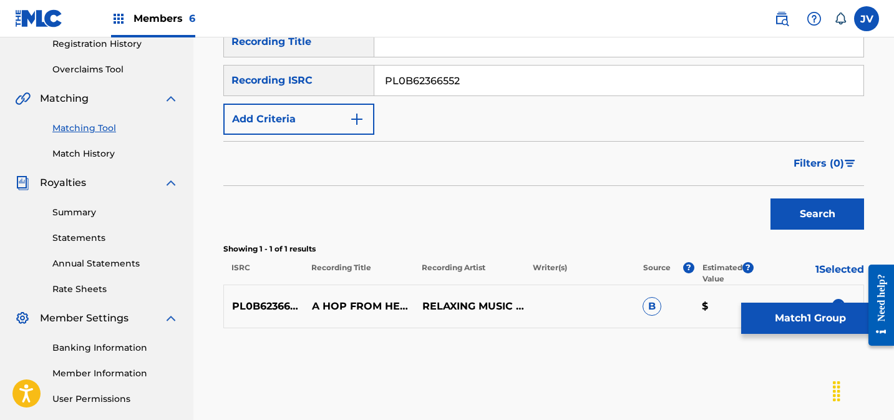
scroll to position [271, 0]
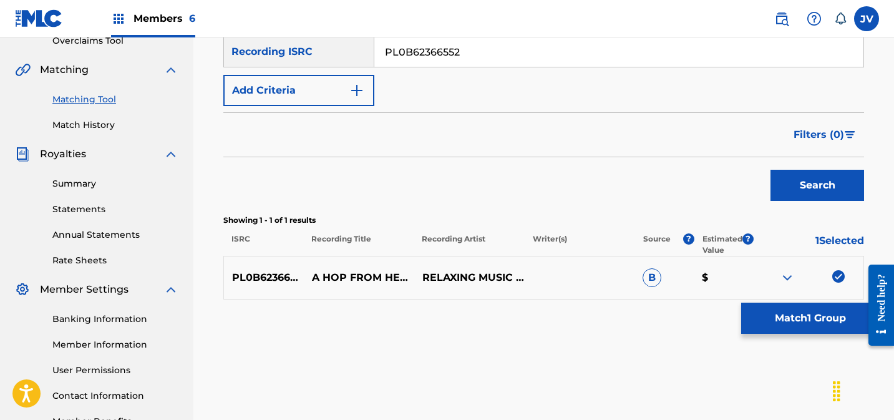
click at [809, 321] on button "Match 1 Group" at bounding box center [810, 317] width 138 height 31
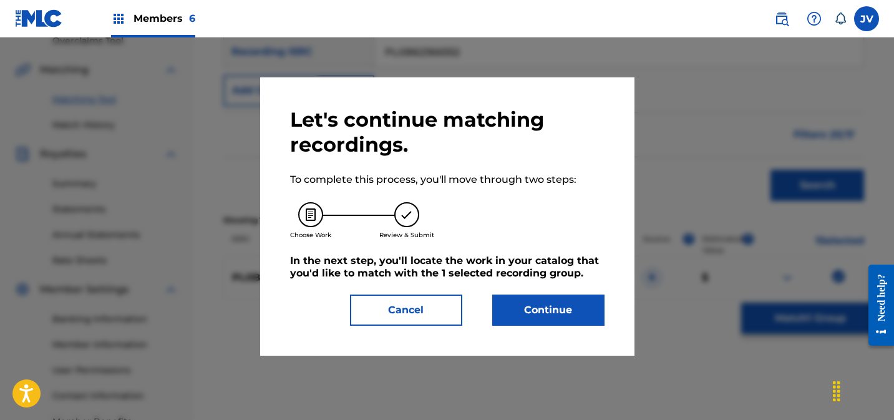
click at [559, 302] on button "Continue" at bounding box center [548, 309] width 112 height 31
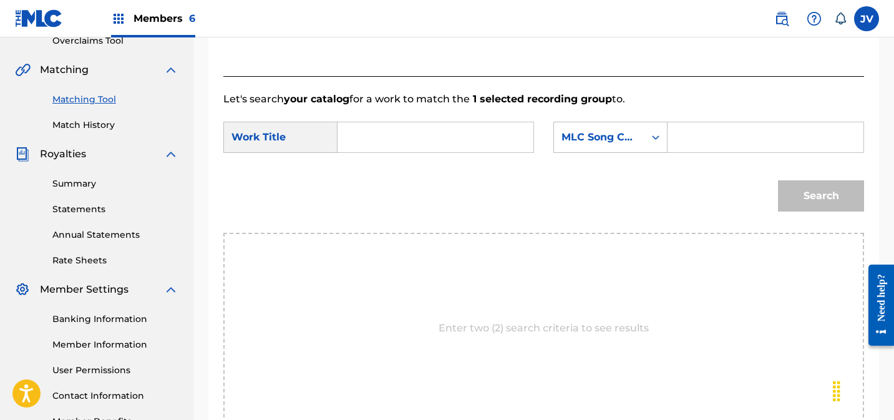
click at [400, 134] on input "Search Form" at bounding box center [435, 137] width 175 height 30
paste input "A Hop from Heavenly Heals"
type input "A Hop from Heavenly Heals"
click at [620, 143] on div "MLC Song Code" at bounding box center [598, 137] width 75 height 15
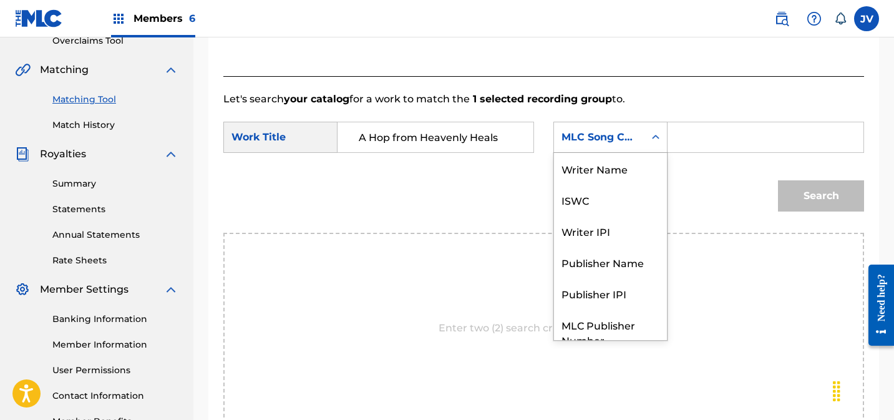
scroll to position [46, 0]
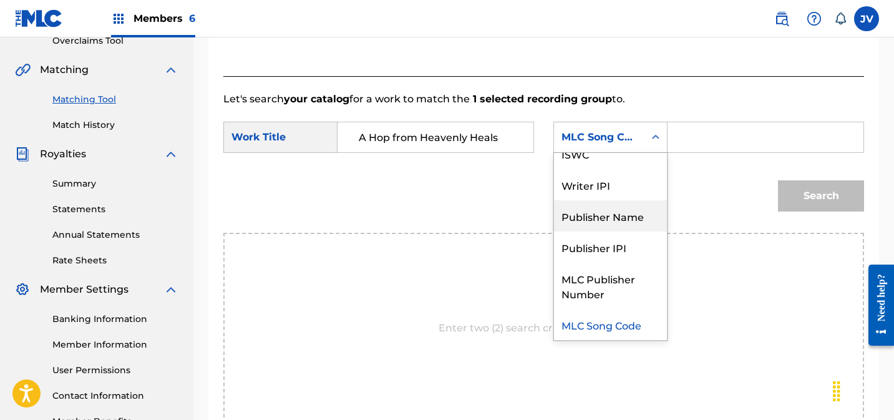
drag, startPoint x: 620, startPoint y: 215, endPoint x: 694, endPoint y: 155, distance: 95.3
click at [621, 213] on div "Publisher Name" at bounding box center [610, 215] width 113 height 31
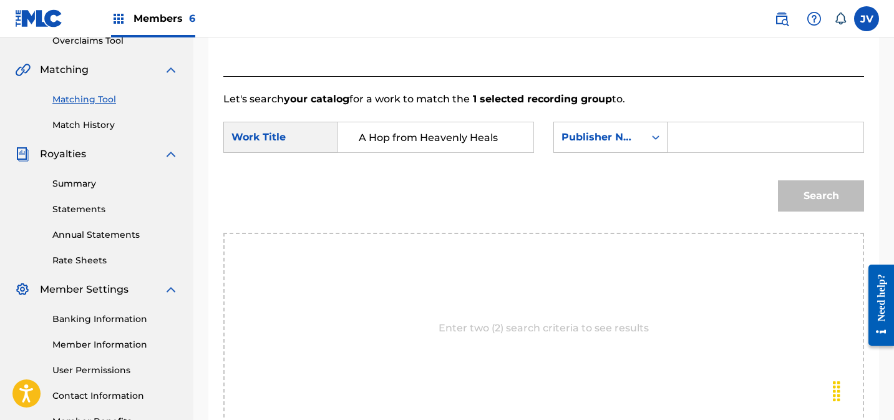
click at [702, 142] on input "Search Form" at bounding box center [765, 137] width 175 height 30
type input "chill"
click at [810, 190] on button "Search" at bounding box center [821, 195] width 86 height 31
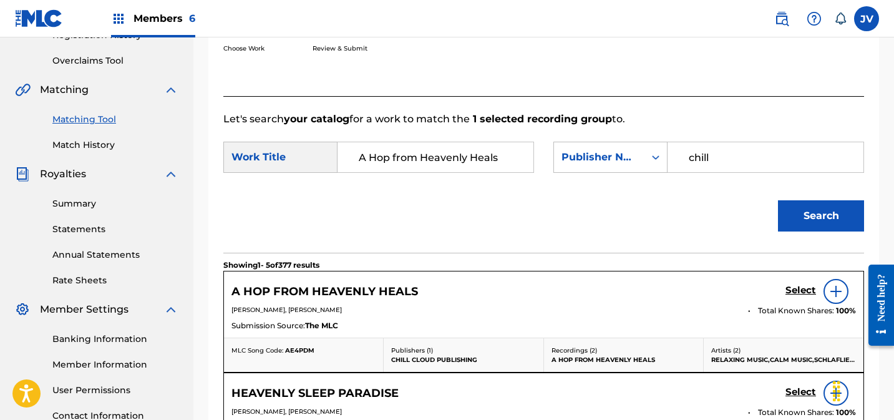
scroll to position [295, 0]
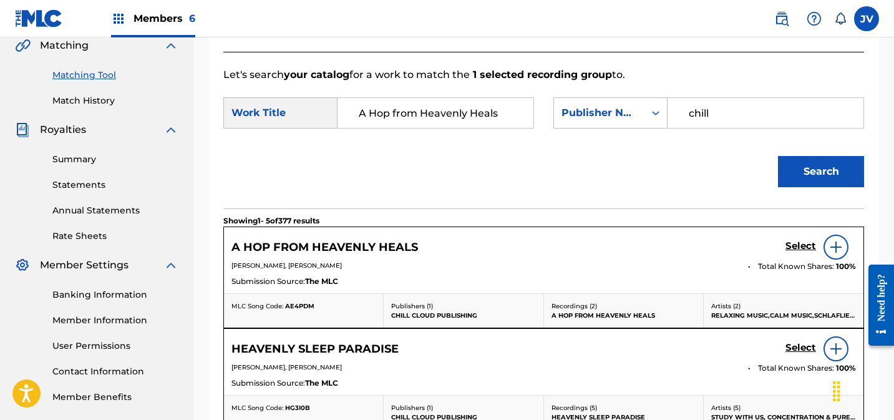
click at [794, 241] on h5 "Select" at bounding box center [800, 246] width 31 height 12
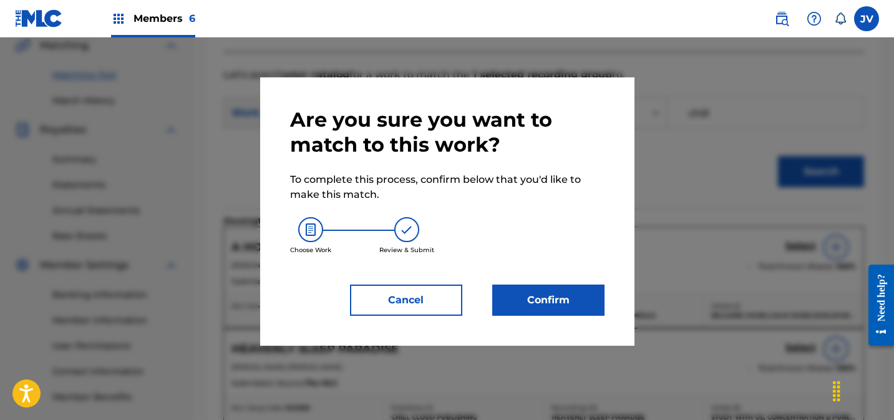
click at [564, 304] on button "Confirm" at bounding box center [548, 299] width 112 height 31
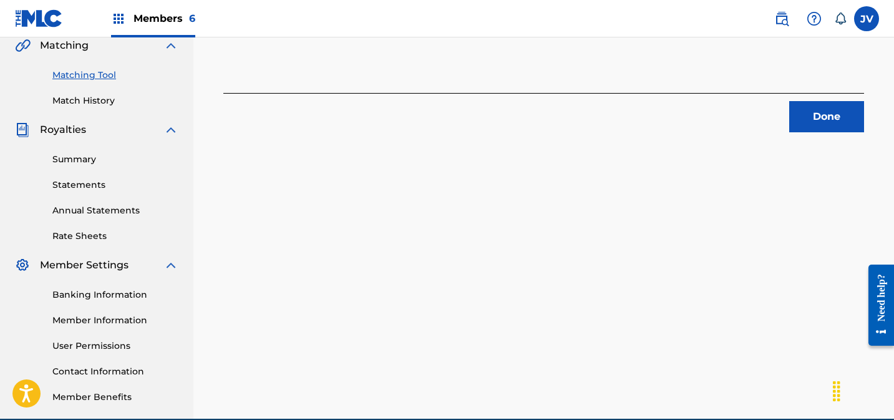
click at [823, 117] on button "Done" at bounding box center [826, 116] width 75 height 31
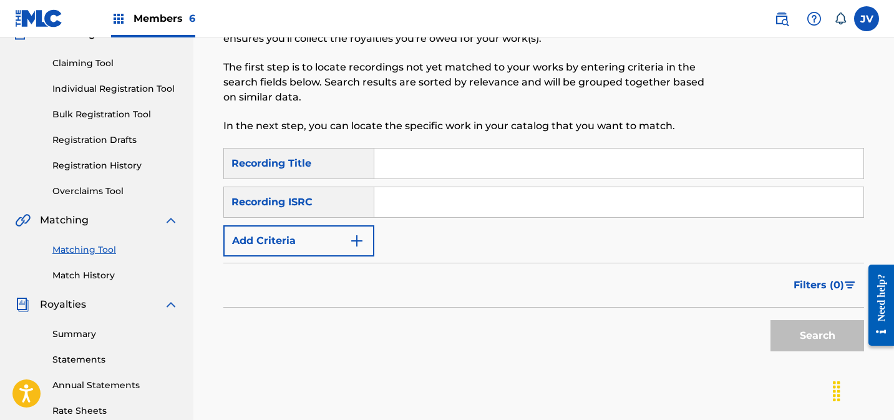
scroll to position [118, 0]
